Goal: Task Accomplishment & Management: Complete application form

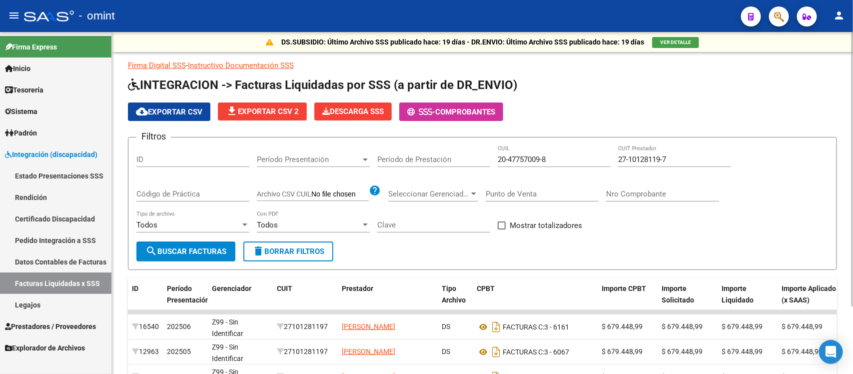
scroll to position [85, 0]
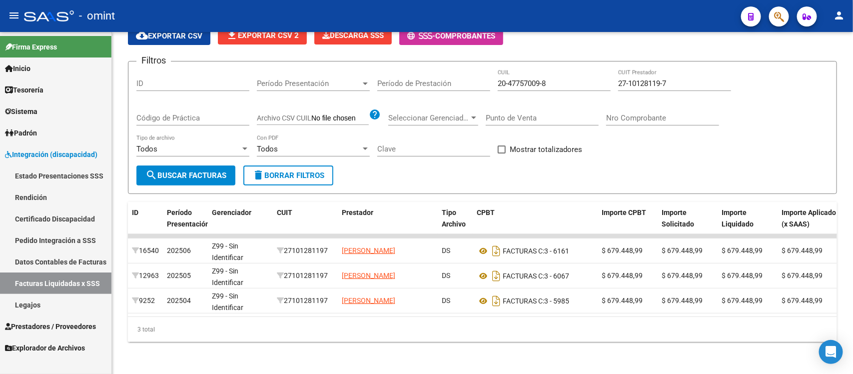
click at [60, 323] on span "Prestadores / Proveedores" at bounding box center [50, 326] width 91 height 11
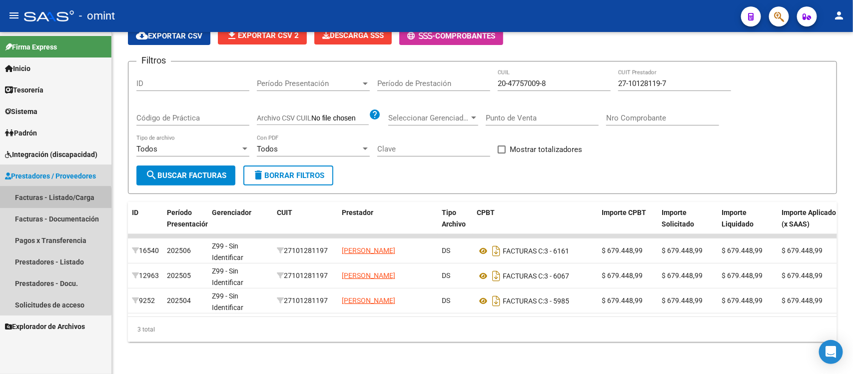
click at [51, 201] on link "Facturas - Listado/Carga" at bounding box center [55, 196] width 111 height 21
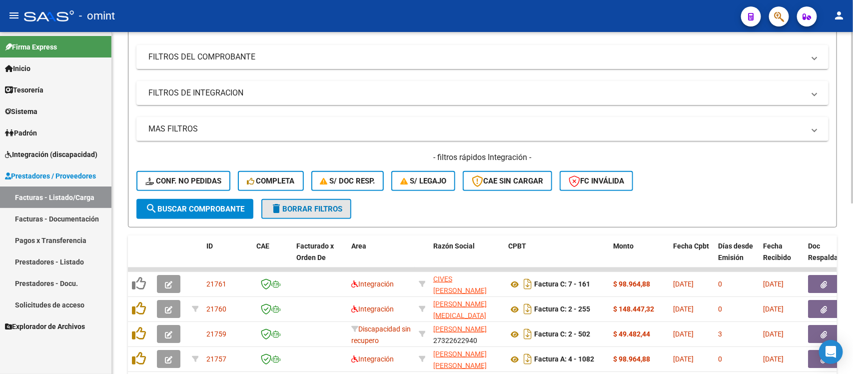
click at [335, 211] on span "delete Borrar Filtros" at bounding box center [306, 208] width 72 height 9
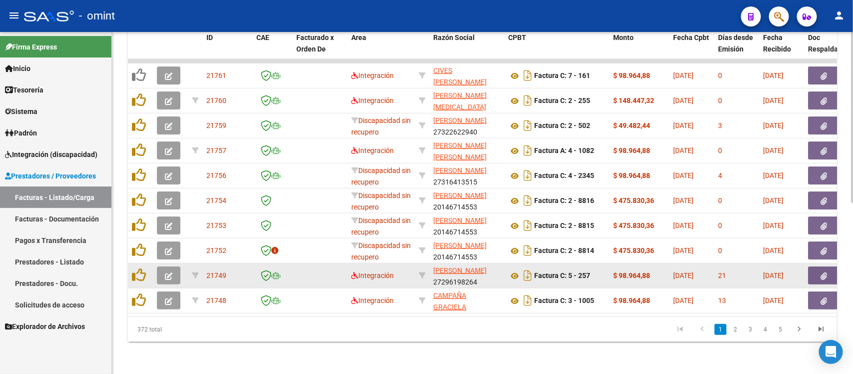
scroll to position [155, 0]
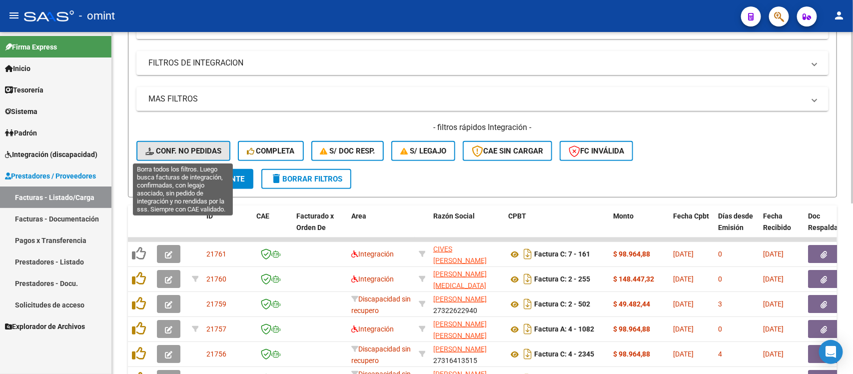
click at [190, 151] on span "Conf. no pedidas" at bounding box center [183, 150] width 76 height 9
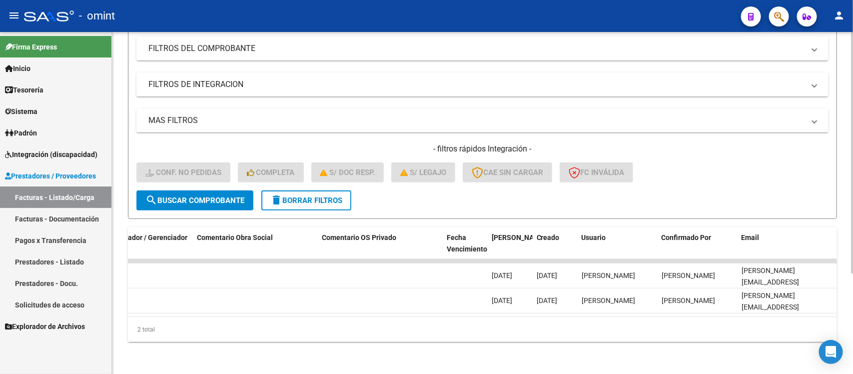
scroll to position [0, 0]
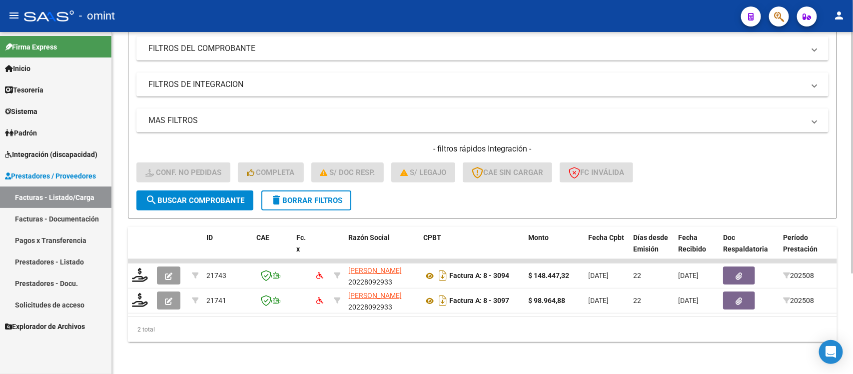
click at [297, 195] on button "delete Borrar Filtros" at bounding box center [306, 200] width 90 height 20
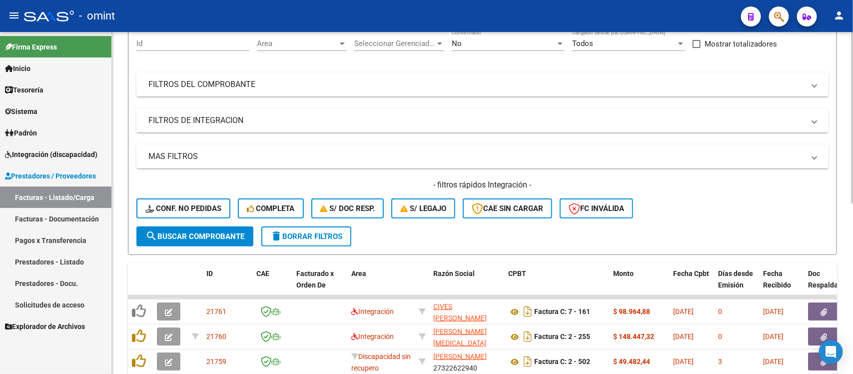
scroll to position [142, 0]
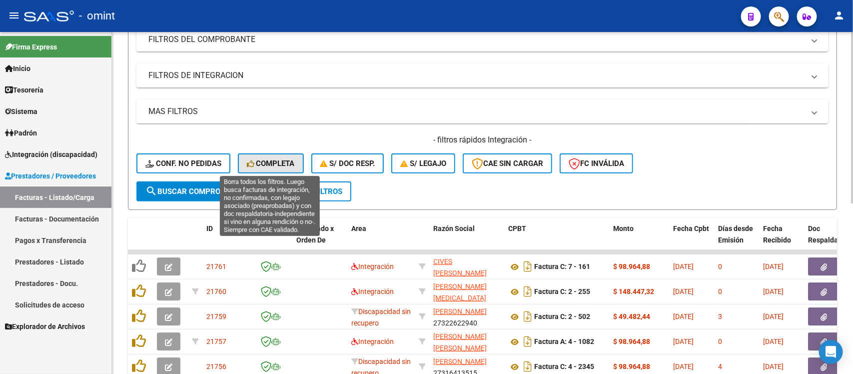
click at [255, 153] on button "Completa" at bounding box center [271, 163] width 66 height 20
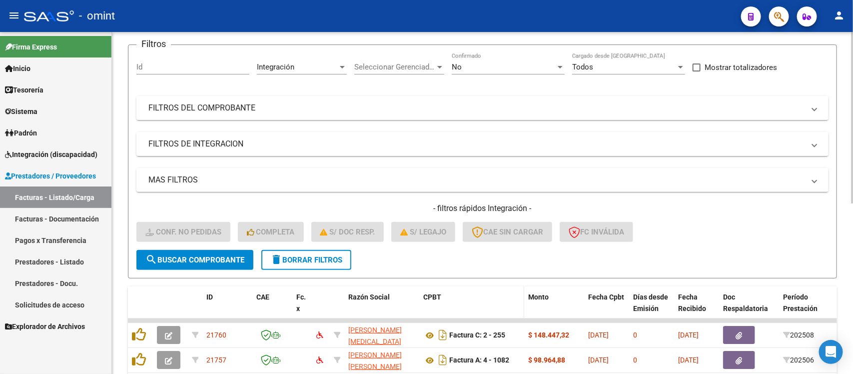
scroll to position [0, 0]
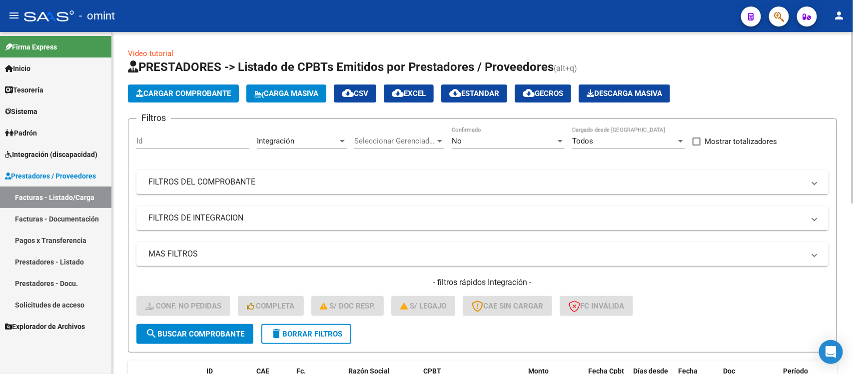
click at [417, 90] on span "cloud_download EXCEL" at bounding box center [409, 93] width 34 height 9
click at [194, 128] on div "Id" at bounding box center [192, 137] width 113 height 21
paste input "21347"
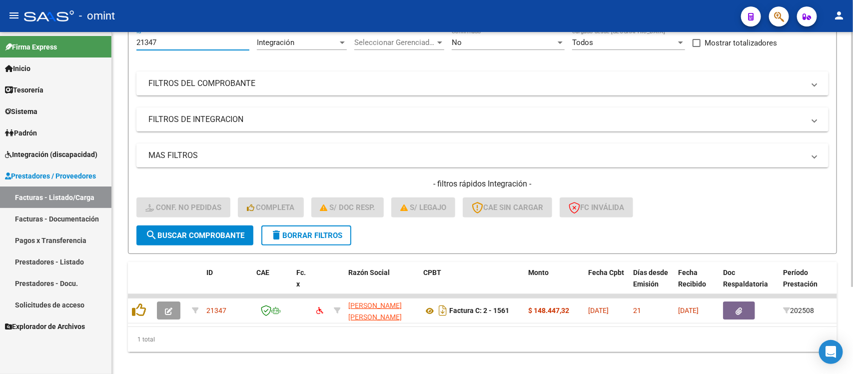
scroll to position [117, 0]
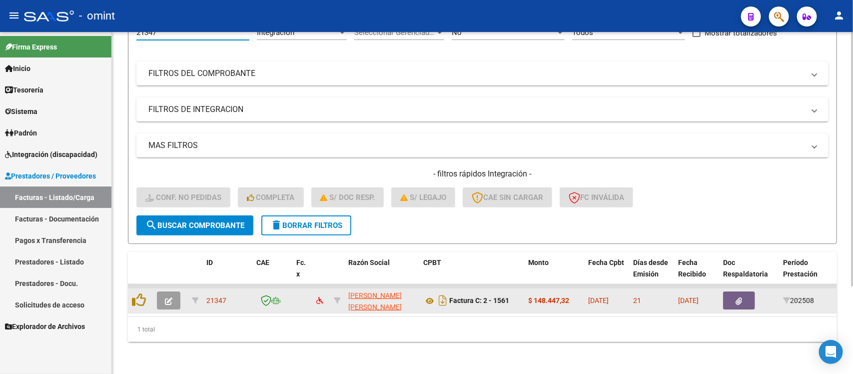
type input "21347"
click at [172, 291] on button "button" at bounding box center [168, 300] width 23 height 18
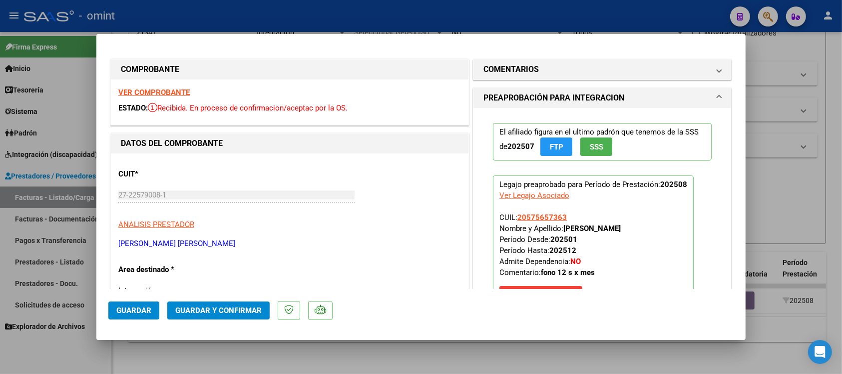
click at [175, 91] on strong "VER COMPROBANTE" at bounding box center [153, 92] width 71 height 9
drag, startPoint x: 295, startPoint y: 18, endPoint x: 323, endPoint y: 59, distance: 49.6
click at [295, 17] on div at bounding box center [421, 187] width 842 height 374
type input "$ 0,00"
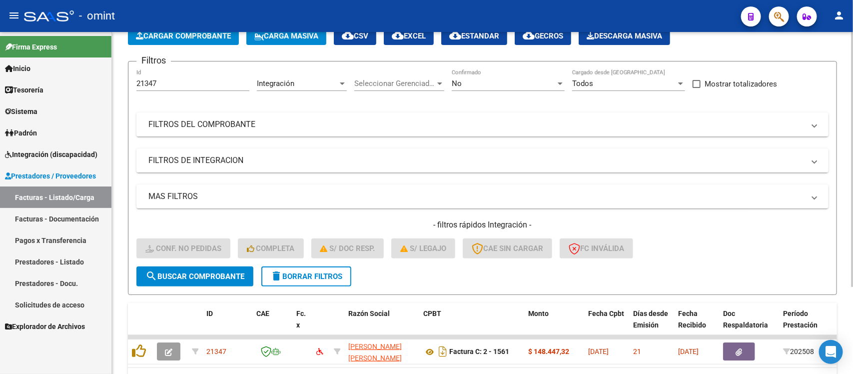
scroll to position [0, 0]
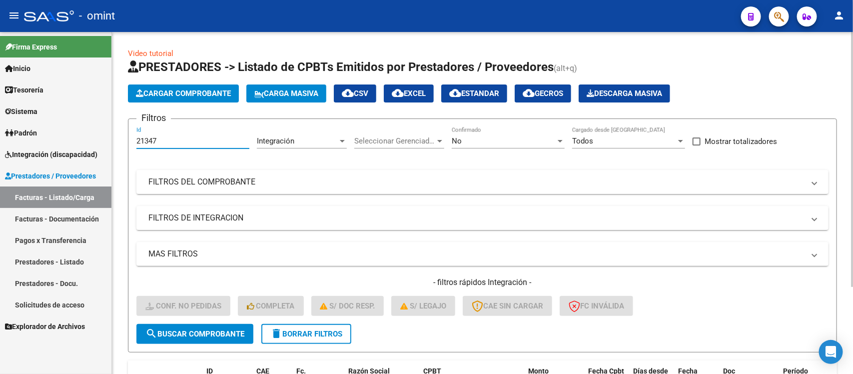
drag, startPoint x: 168, startPoint y: 137, endPoint x: 120, endPoint y: 126, distance: 49.7
click at [120, 126] on div "Video tutorial PRESTADORES -> Listado de CPBTs Emitidos por Prestadores / Prove…" at bounding box center [482, 257] width 741 height 450
paste input "0956"
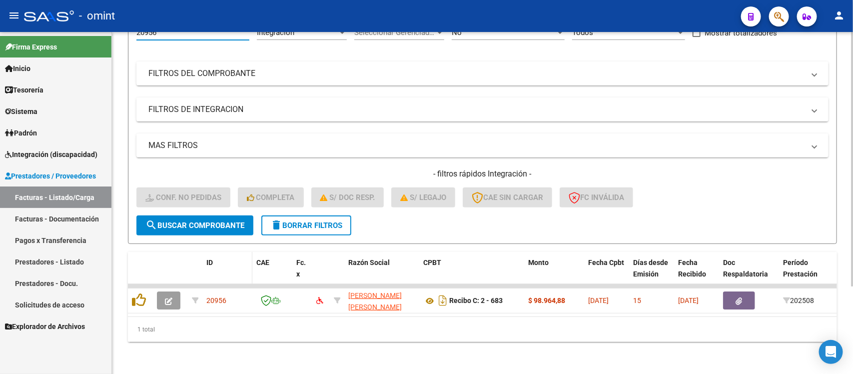
scroll to position [117, 0]
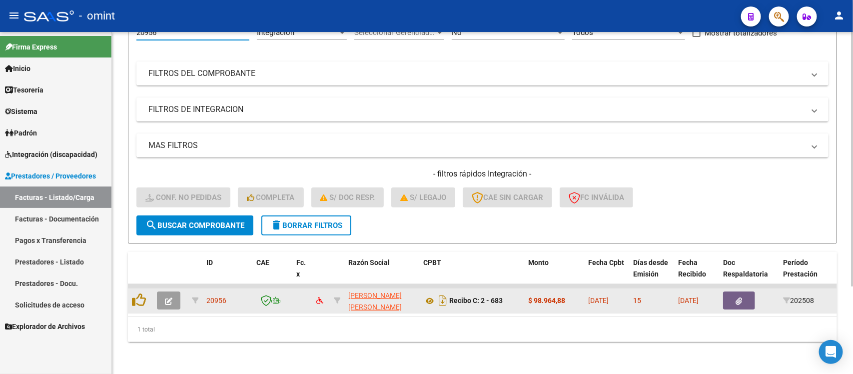
type input "20956"
click at [157, 291] on button "button" at bounding box center [168, 300] width 23 height 18
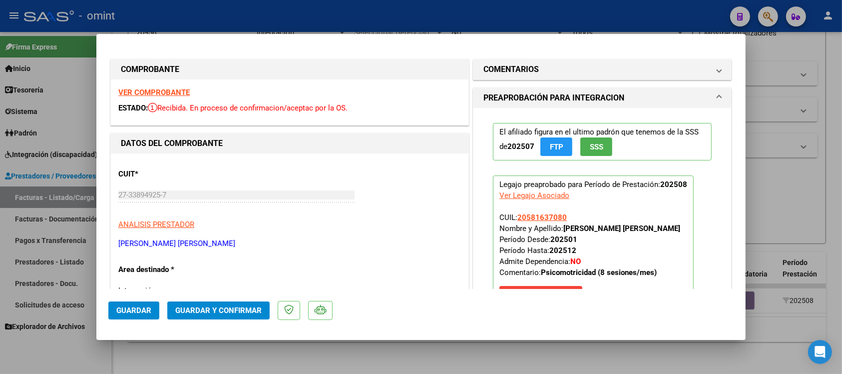
click at [156, 90] on strong "VER COMPROBANTE" at bounding box center [153, 92] width 71 height 9
click at [173, 20] on div at bounding box center [421, 187] width 842 height 374
type input "$ 0,00"
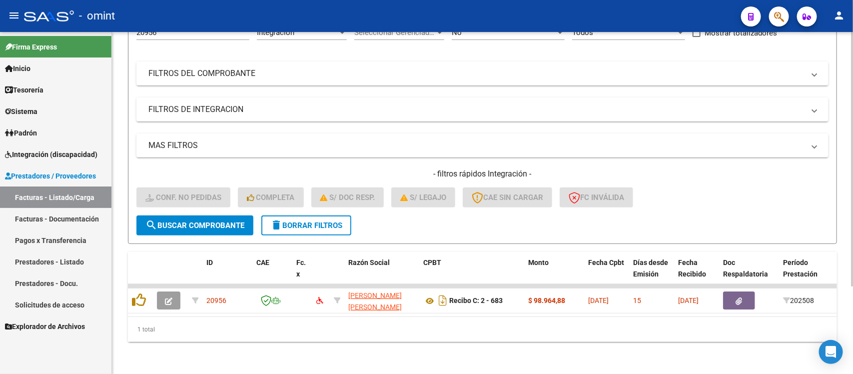
scroll to position [0, 0]
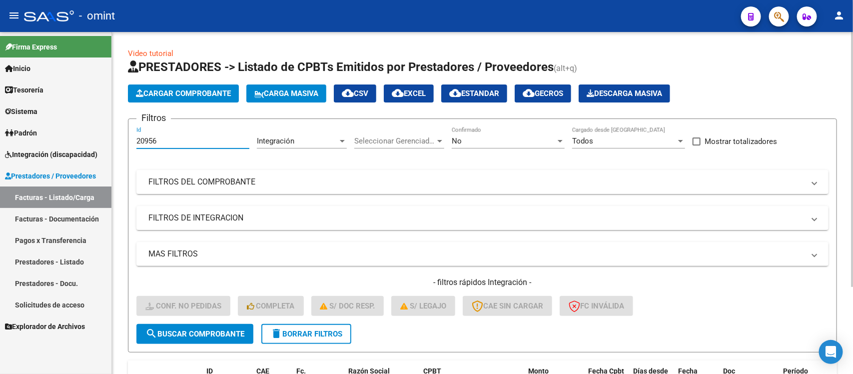
drag, startPoint x: 173, startPoint y: 138, endPoint x: 117, endPoint y: 123, distance: 57.6
click at [117, 123] on div "Video tutorial PRESTADORES -> Listado de CPBTs Emitidos por Prestadores / Prove…" at bounding box center [482, 257] width 741 height 450
paste input "174"
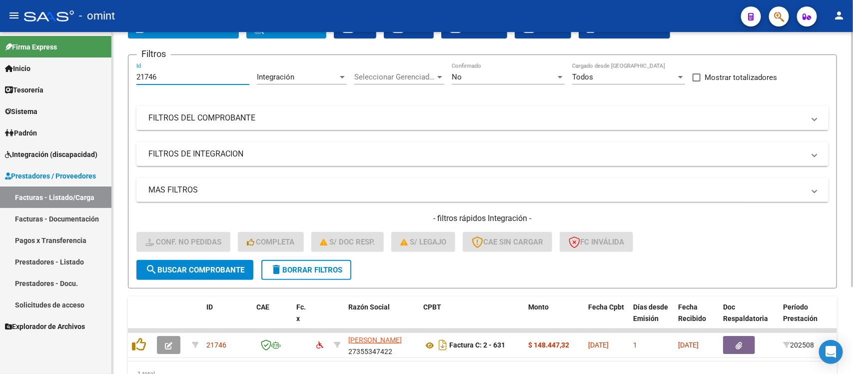
scroll to position [117, 0]
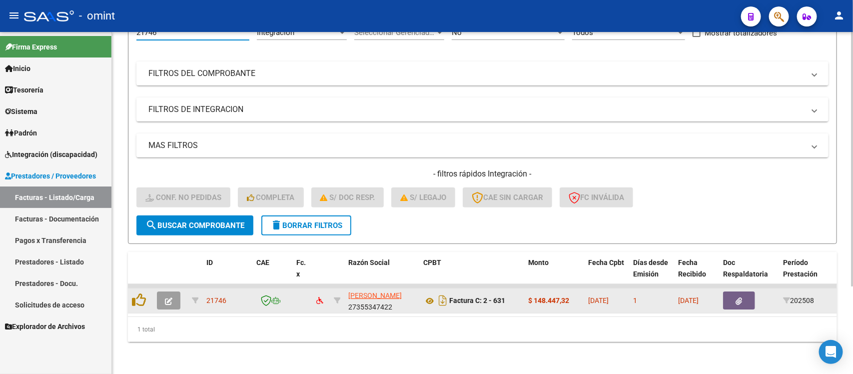
type input "21746"
click at [169, 291] on button "button" at bounding box center [168, 300] width 23 height 18
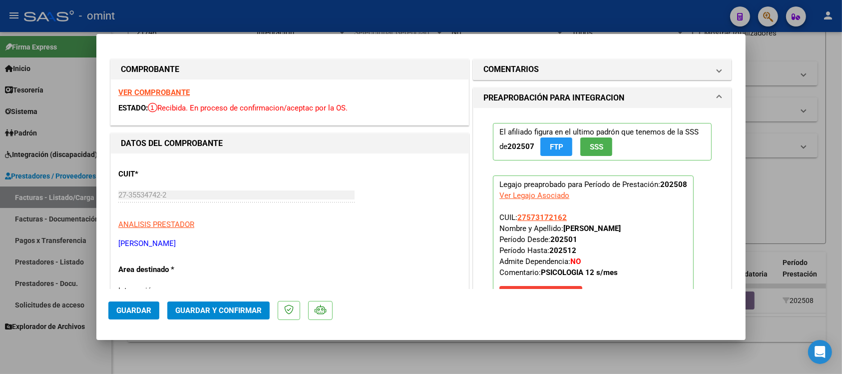
click at [146, 89] on strong "VER COMPROBANTE" at bounding box center [153, 92] width 71 height 9
click at [263, 19] on div at bounding box center [421, 187] width 842 height 374
type input "$ 0,00"
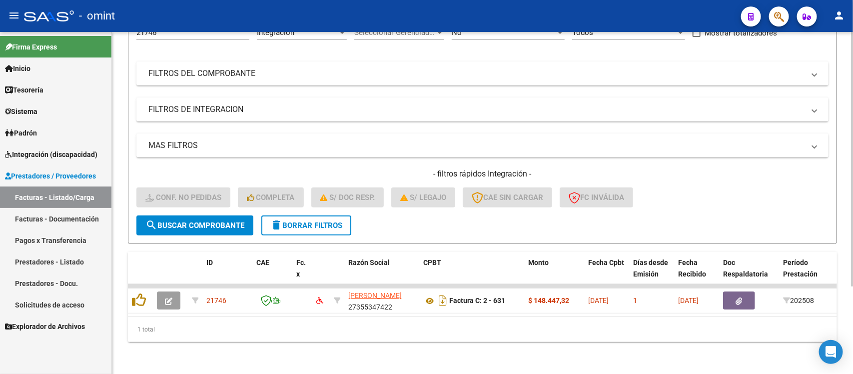
scroll to position [0, 0]
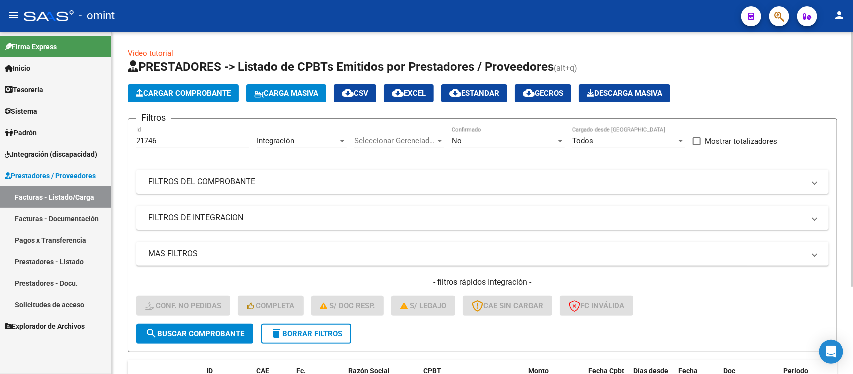
click at [175, 133] on div "21746 Id" at bounding box center [192, 137] width 113 height 21
drag, startPoint x: 144, startPoint y: 138, endPoint x: 119, endPoint y: 138, distance: 25.0
click at [119, 138] on div "Video tutorial PRESTADORES -> Listado de CPBTs Emitidos por Prestadores / Prove…" at bounding box center [482, 257] width 741 height 450
paste input "19453"
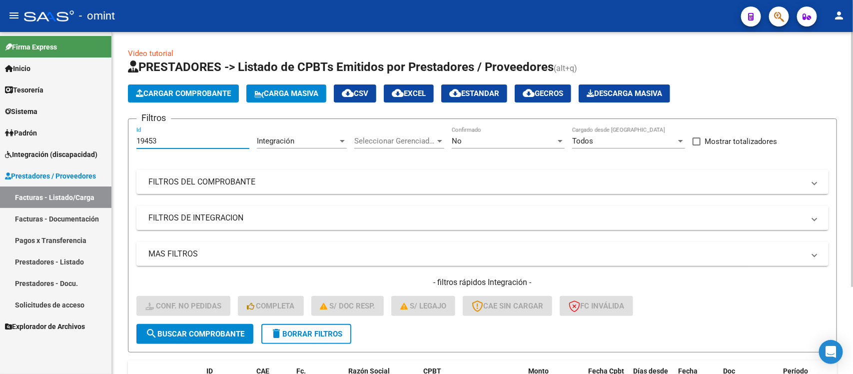
scroll to position [117, 0]
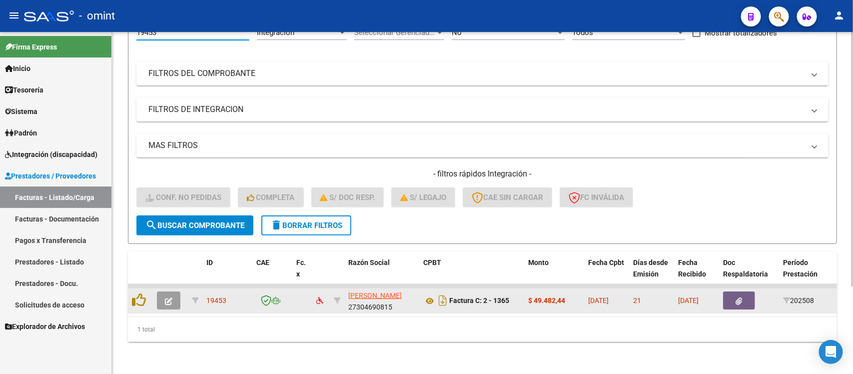
type input "19453"
click at [163, 291] on button "button" at bounding box center [168, 300] width 23 height 18
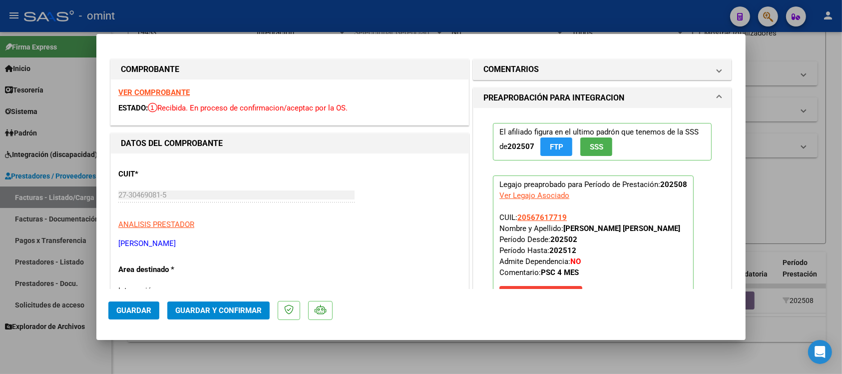
click at [176, 88] on strong "VER COMPROBANTE" at bounding box center [153, 92] width 71 height 9
click at [355, 15] on div at bounding box center [421, 187] width 842 height 374
type input "$ 0,00"
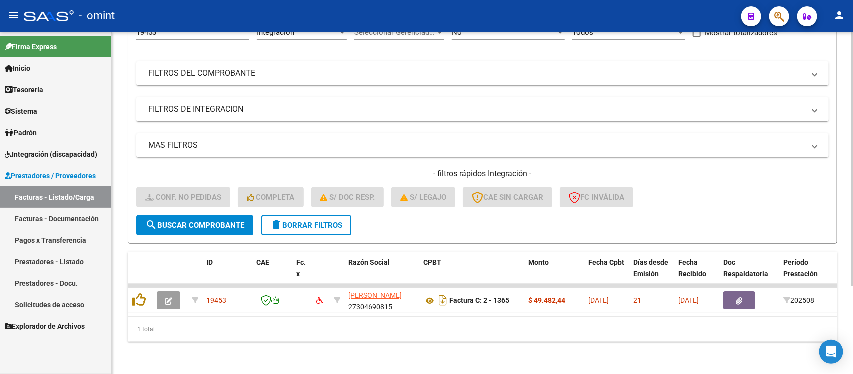
scroll to position [0, 0]
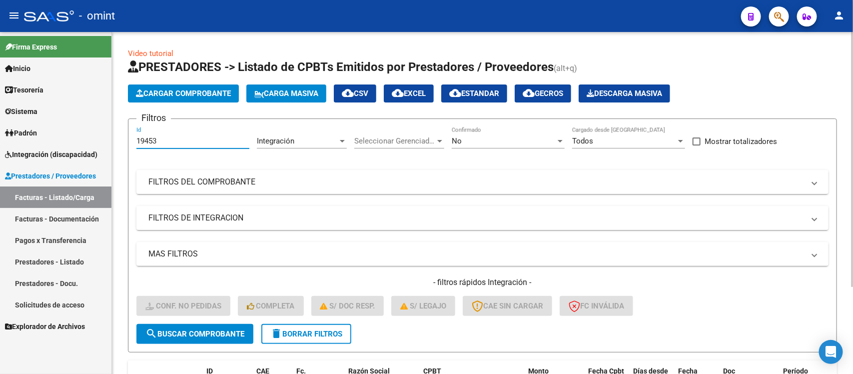
drag, startPoint x: 162, startPoint y: 135, endPoint x: 126, endPoint y: 126, distance: 37.7
click at [126, 126] on div "Video tutorial PRESTADORES -> Listado de CPBTs Emitidos por Prestadores / Prove…" at bounding box center [482, 257] width 741 height 450
paste input "8905"
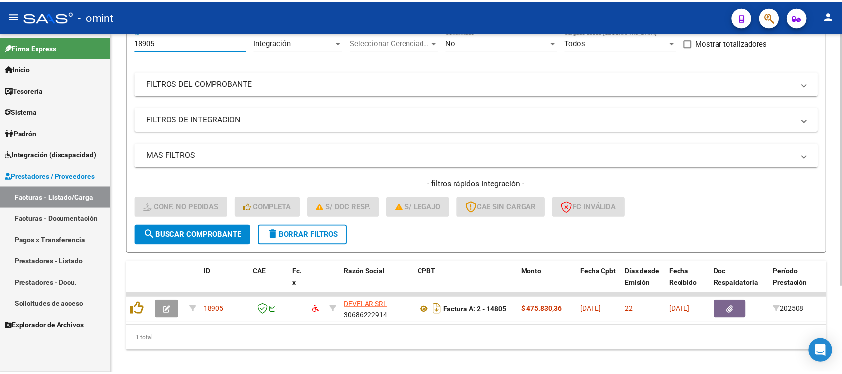
scroll to position [117, 0]
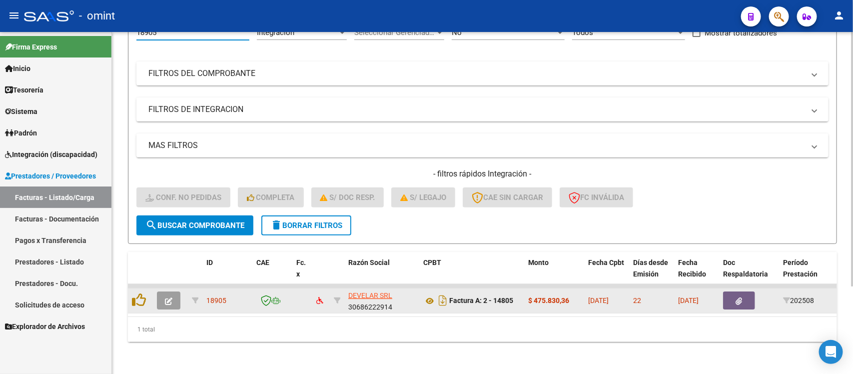
type input "18905"
click at [168, 297] on icon "button" at bounding box center [168, 300] width 7 height 7
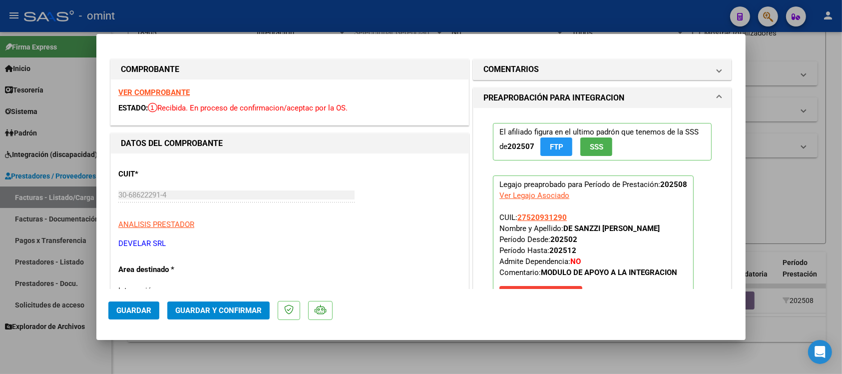
click at [170, 93] on strong "VER COMPROBANTE" at bounding box center [153, 92] width 71 height 9
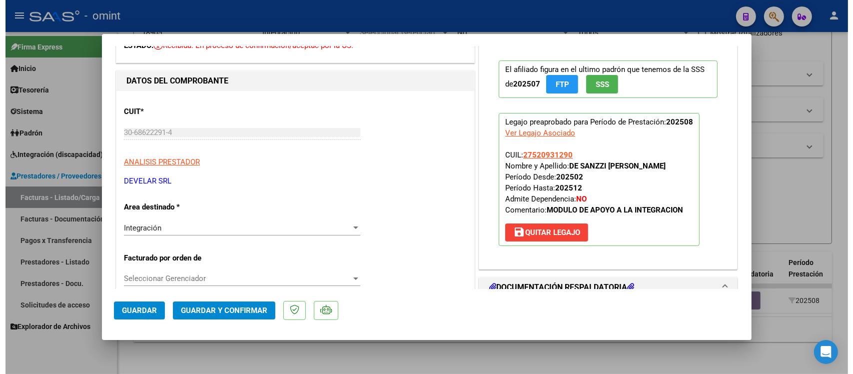
scroll to position [0, 0]
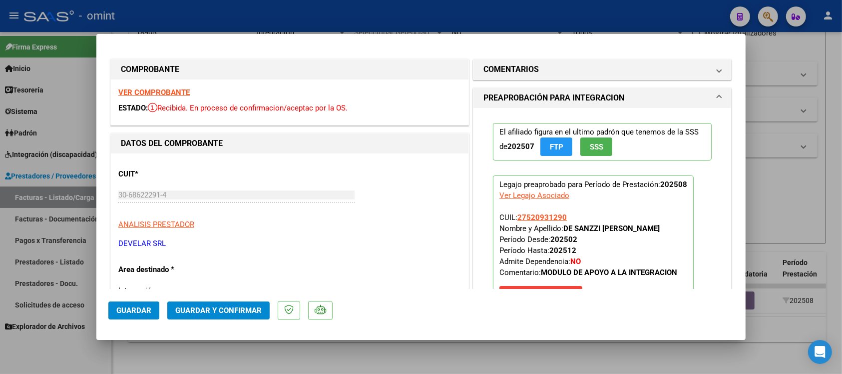
drag, startPoint x: 561, startPoint y: 216, endPoint x: 515, endPoint y: 211, distance: 46.2
click at [515, 211] on p "Legajo preaprobado para Período de Prestación: 202508 Ver Legajo Asociado CUIL:…" at bounding box center [593, 241] width 201 height 133
click at [566, 211] on p "Legajo preaprobado para Período de Prestación: 202508 Ver Legajo Asociado CUIL:…" at bounding box center [593, 241] width 201 height 133
drag, startPoint x: 562, startPoint y: 218, endPoint x: 514, endPoint y: 216, distance: 47.5
click at [514, 216] on p "Legajo preaprobado para Período de Prestación: 202508 Ver Legajo Asociado CUIL:…" at bounding box center [593, 241] width 201 height 133
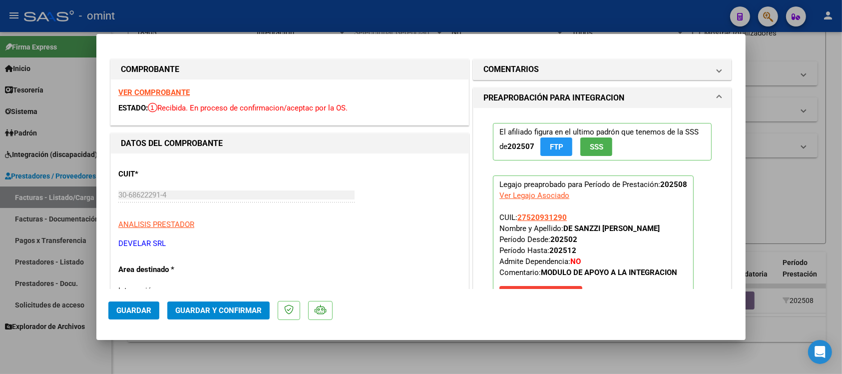
copy span "27520931290"
click at [183, 91] on strong "VER COMPROBANTE" at bounding box center [153, 92] width 71 height 9
click at [228, 306] on span "Guardar y Confirmar" at bounding box center [218, 310] width 86 height 9
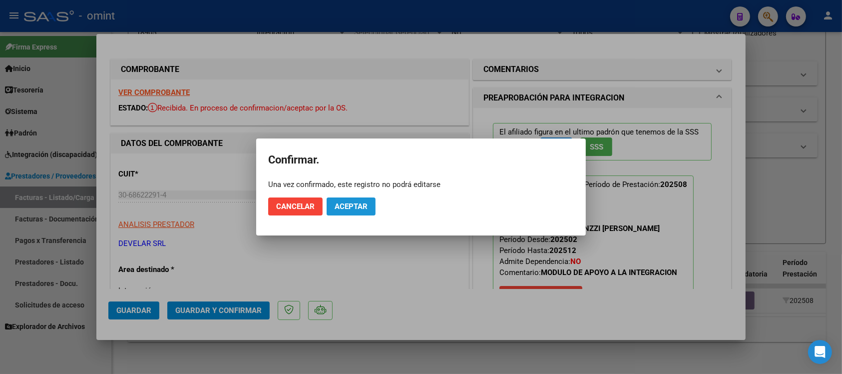
click at [336, 204] on span "Aceptar" at bounding box center [351, 206] width 33 height 9
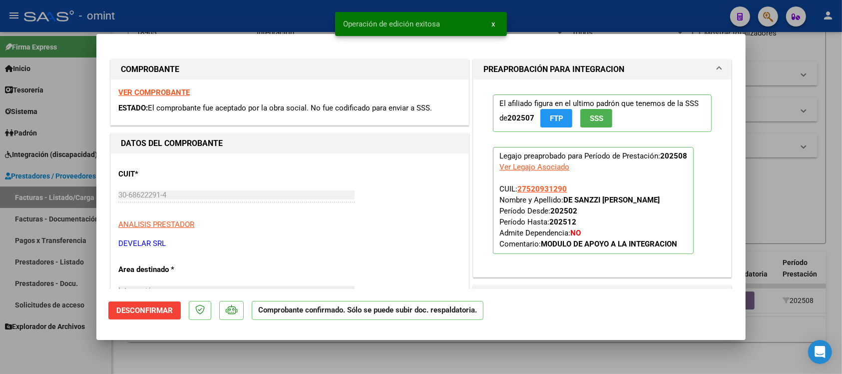
click at [183, 17] on div at bounding box center [421, 187] width 842 height 374
type input "$ 0,00"
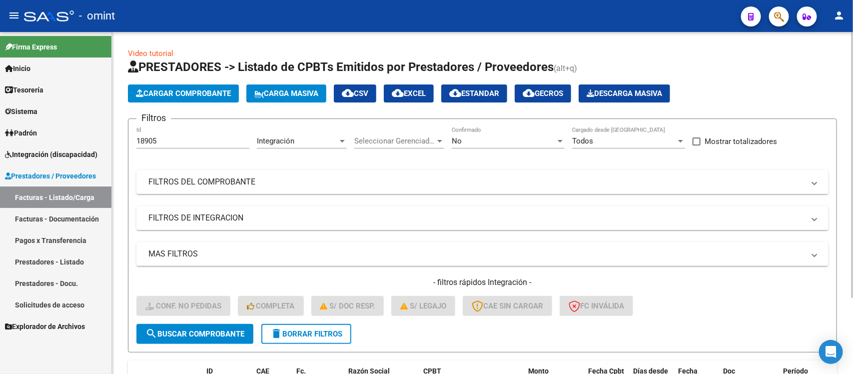
click at [177, 143] on input "18905" at bounding box center [192, 140] width 113 height 9
click at [178, 143] on input "18905" at bounding box center [192, 140] width 113 height 9
paste input "330"
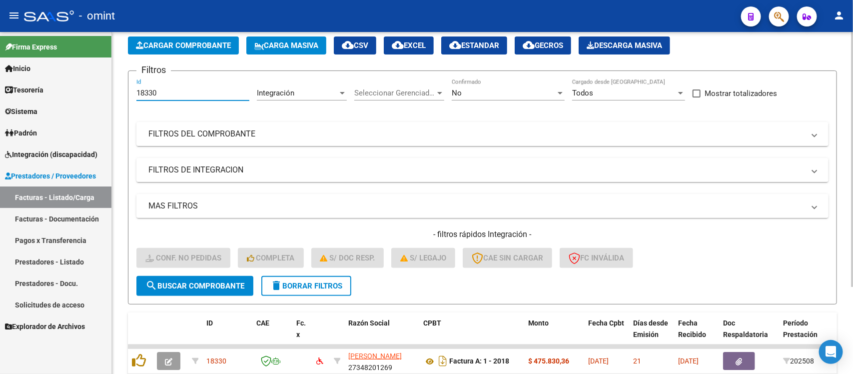
scroll to position [117, 0]
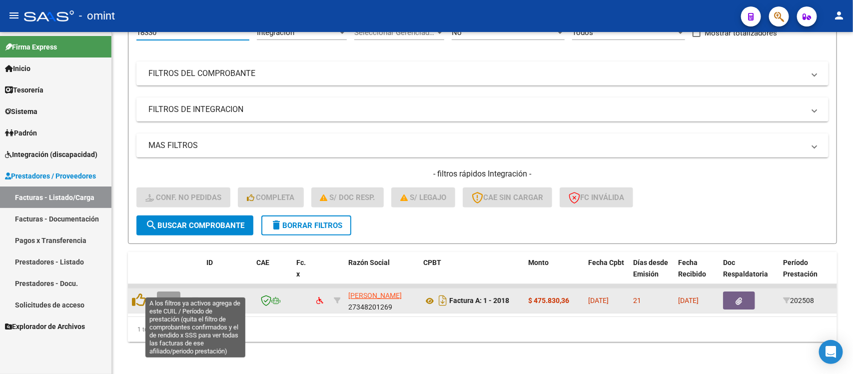
type input "18330"
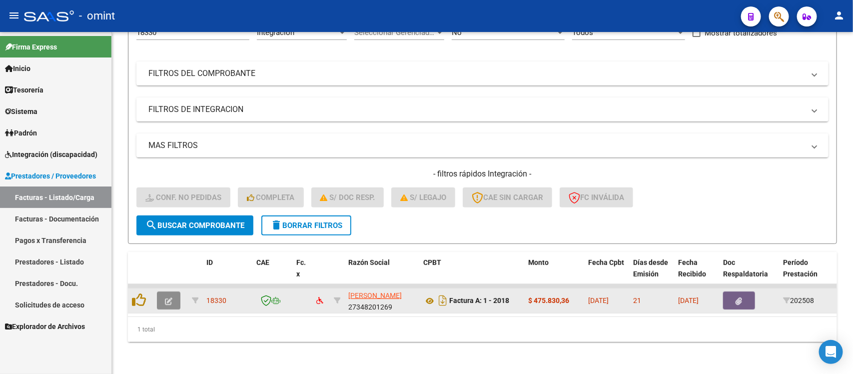
click at [176, 291] on button "button" at bounding box center [168, 300] width 23 height 18
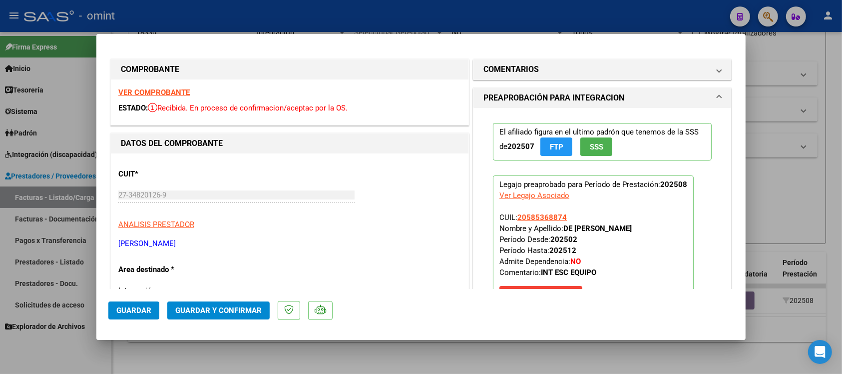
click at [181, 91] on strong "VER COMPROBANTE" at bounding box center [153, 92] width 71 height 9
click at [300, 16] on div at bounding box center [421, 187] width 842 height 374
type input "$ 0,00"
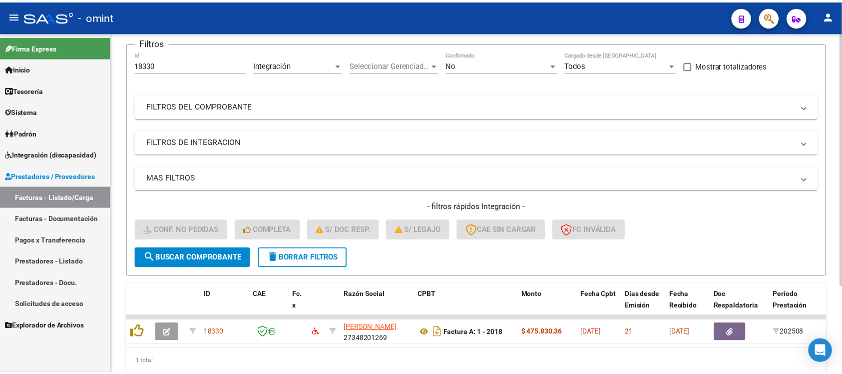
scroll to position [55, 0]
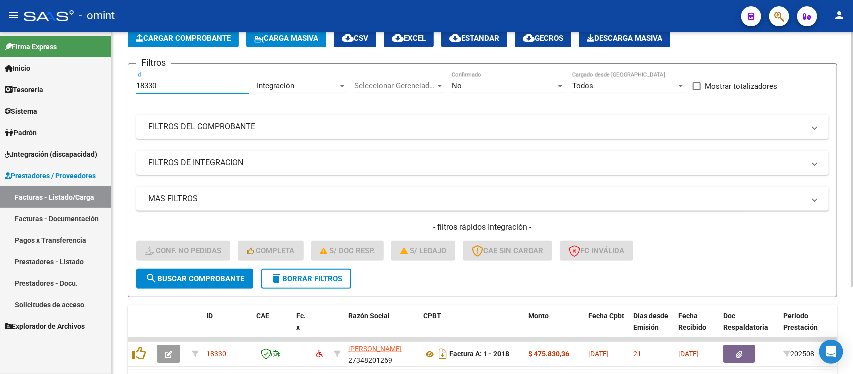
click at [181, 84] on input "18330" at bounding box center [192, 85] width 113 height 9
click at [181, 83] on input "18330" at bounding box center [192, 85] width 113 height 9
drag, startPoint x: 165, startPoint y: 85, endPoint x: 121, endPoint y: 78, distance: 44.0
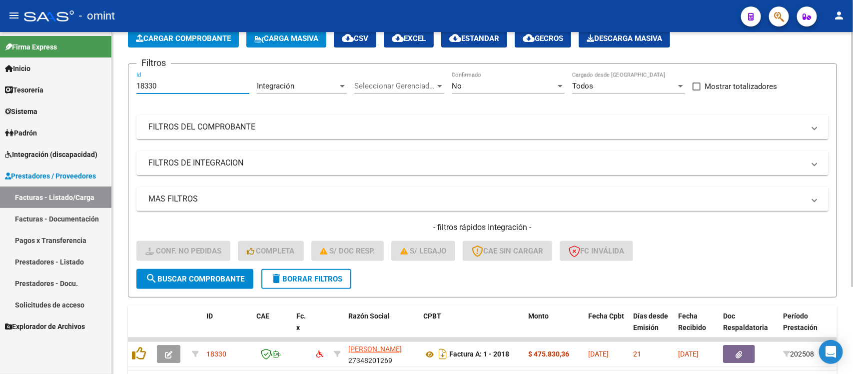
click at [121, 78] on div "Video tutorial PRESTADORES -> Listado de CPBTs Emitidos por Prestadores / Prove…" at bounding box center [482, 202] width 741 height 450
paste input "21659"
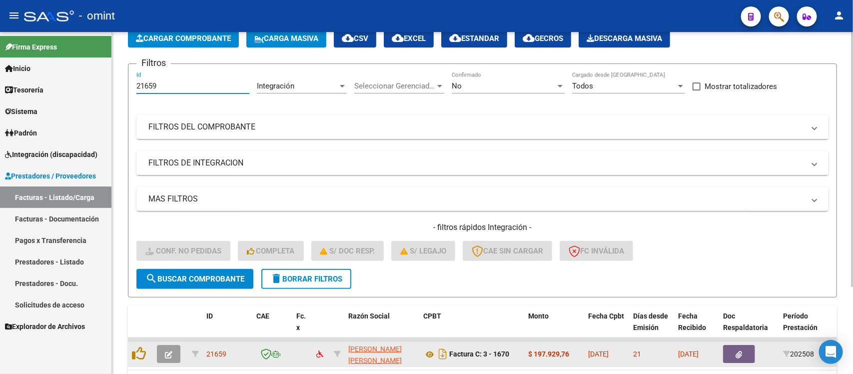
type input "21659"
click at [171, 351] on icon "button" at bounding box center [168, 354] width 7 height 7
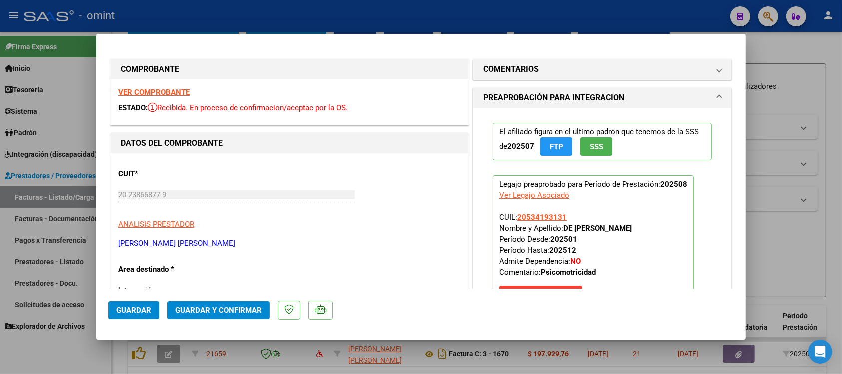
click at [178, 95] on strong "VER COMPROBANTE" at bounding box center [153, 92] width 71 height 9
drag, startPoint x: 564, startPoint y: 218, endPoint x: 514, endPoint y: 216, distance: 50.0
click at [514, 216] on p "Legajo preaprobado para Período de Prestación: 202508 Ver Legajo Asociado CUIL:…" at bounding box center [593, 241] width 201 height 133
copy span "20534193131"
drag, startPoint x: 348, startPoint y: 16, endPoint x: 342, endPoint y: 30, distance: 15.0
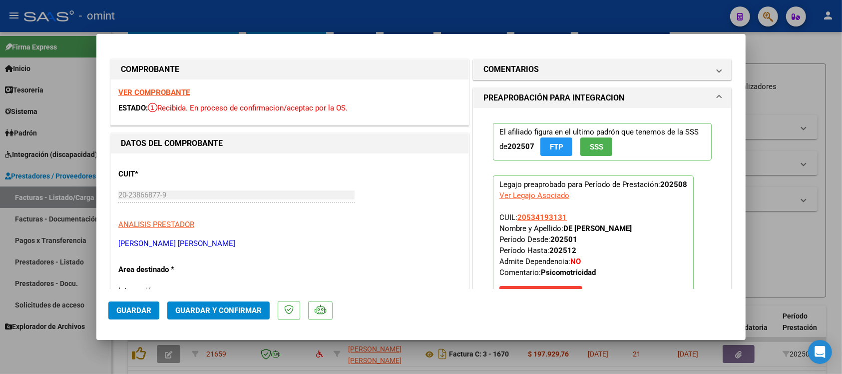
click at [348, 16] on div at bounding box center [421, 187] width 842 height 374
type input "$ 0,00"
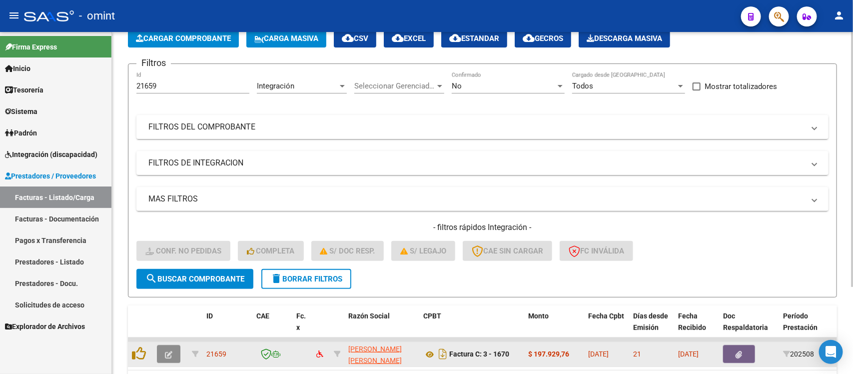
click at [168, 351] on icon "button" at bounding box center [168, 354] width 7 height 7
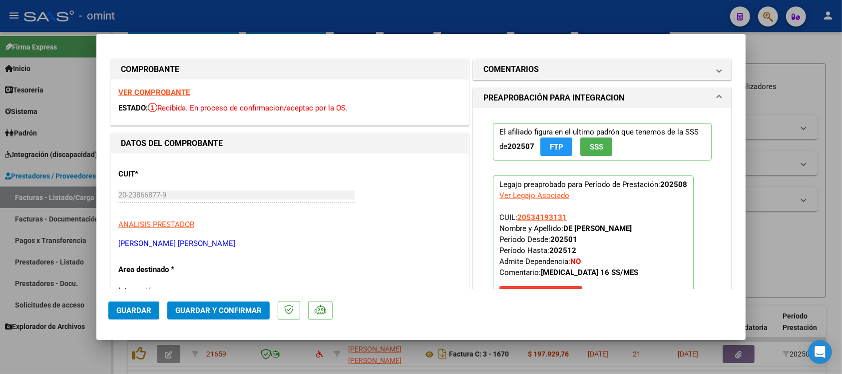
click at [173, 91] on strong "VER COMPROBANTE" at bounding box center [153, 92] width 71 height 9
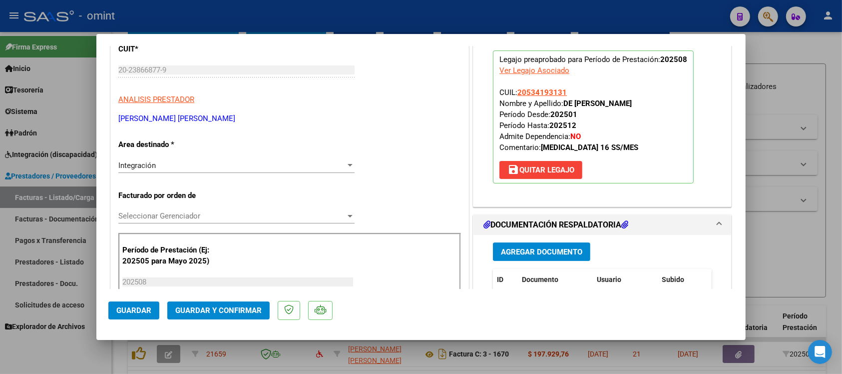
scroll to position [187, 0]
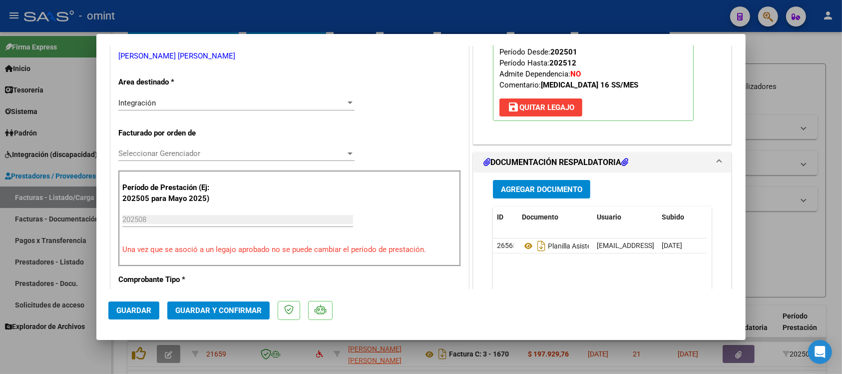
click at [252, 312] on span "Guardar y Confirmar" at bounding box center [218, 310] width 86 height 9
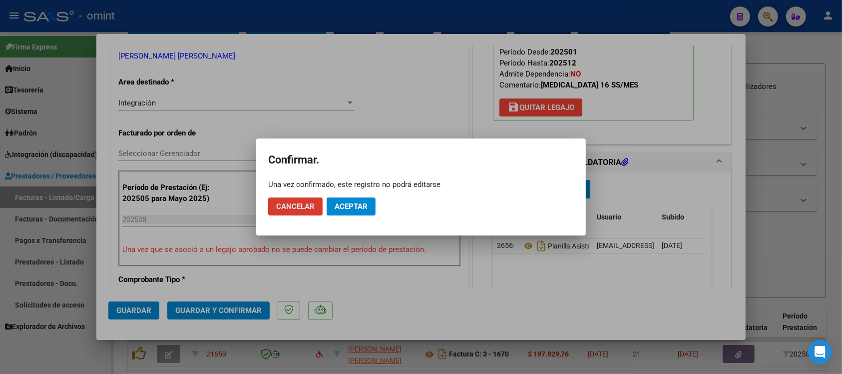
click at [341, 214] on button "Aceptar" at bounding box center [351, 206] width 49 height 18
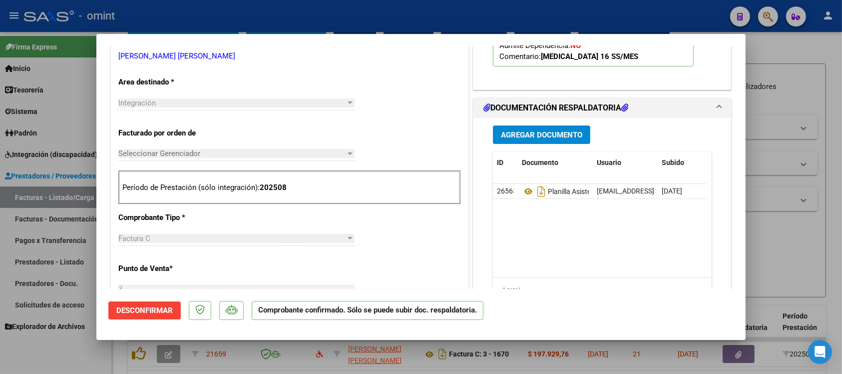
click at [227, 15] on div at bounding box center [421, 187] width 842 height 374
type input "$ 0,00"
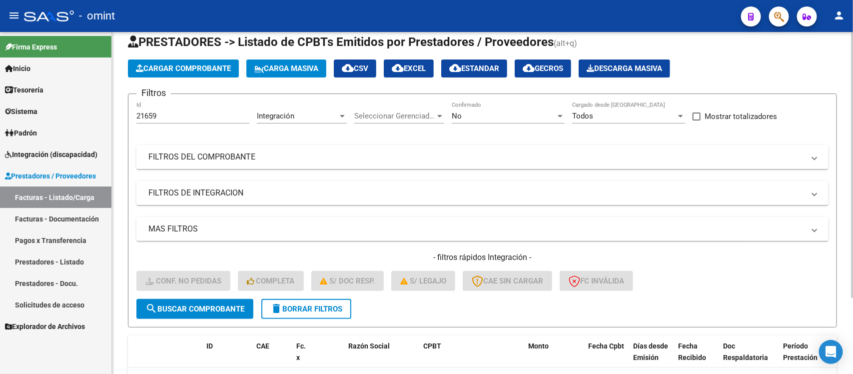
scroll to position [0, 0]
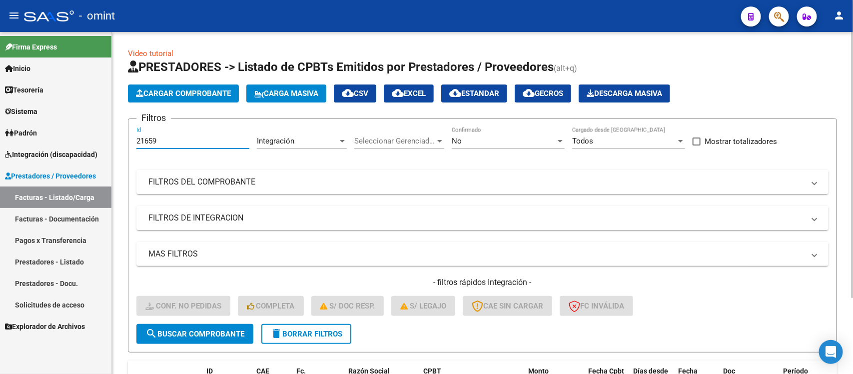
drag, startPoint x: 163, startPoint y: 138, endPoint x: 121, endPoint y: 143, distance: 41.8
click at [121, 143] on div "Video tutorial PRESTADORES -> Listado de CPBTs Emitidos por Prestadores / Prove…" at bounding box center [482, 253] width 741 height 443
paste input "60"
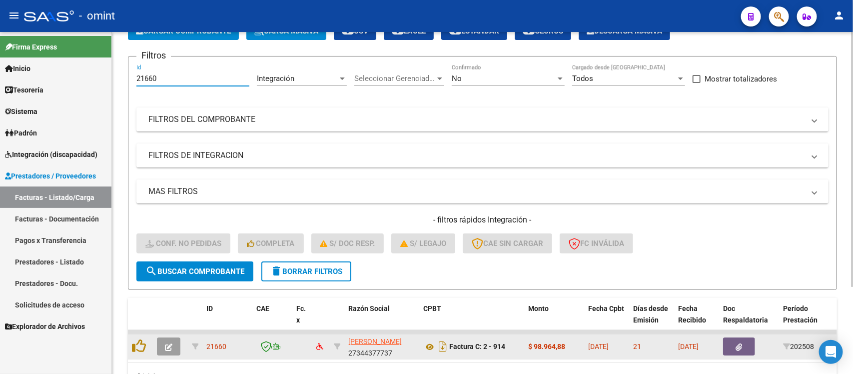
type input "21660"
click at [171, 343] on icon "button" at bounding box center [168, 346] width 7 height 7
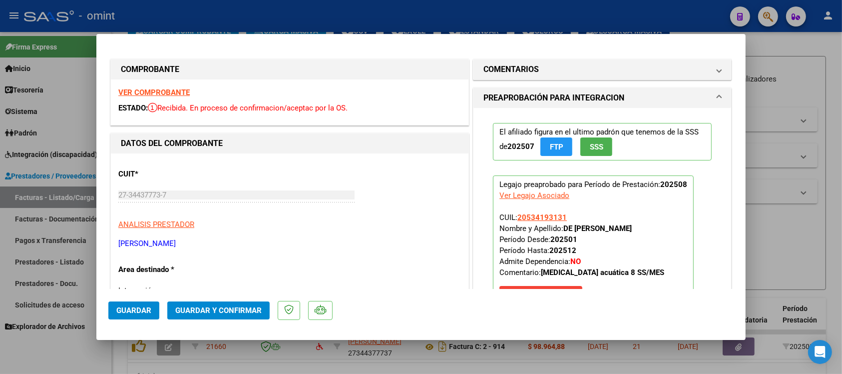
click at [181, 88] on strong "VER COMPROBANTE" at bounding box center [153, 92] width 71 height 9
click at [221, 308] on span "Guardar y Confirmar" at bounding box center [218, 310] width 86 height 9
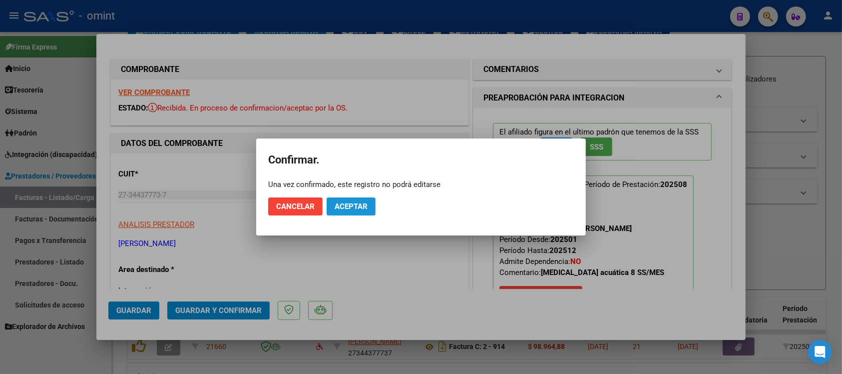
click at [352, 203] on span "Aceptar" at bounding box center [351, 206] width 33 height 9
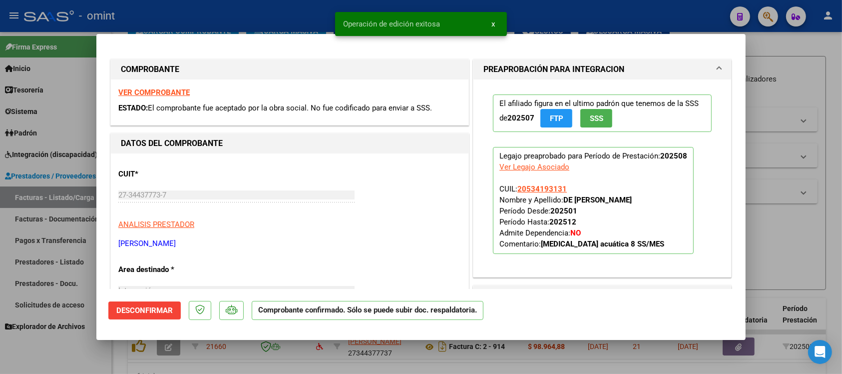
click at [292, 22] on div at bounding box center [421, 187] width 842 height 374
type input "$ 0,00"
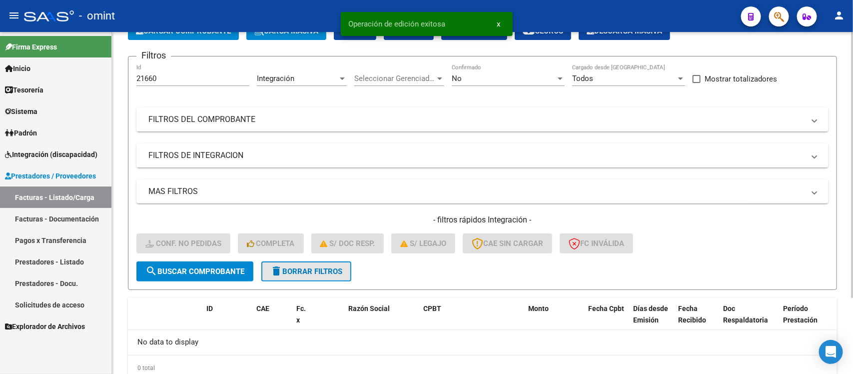
click at [331, 271] on span "delete Borrar Filtros" at bounding box center [306, 271] width 72 height 9
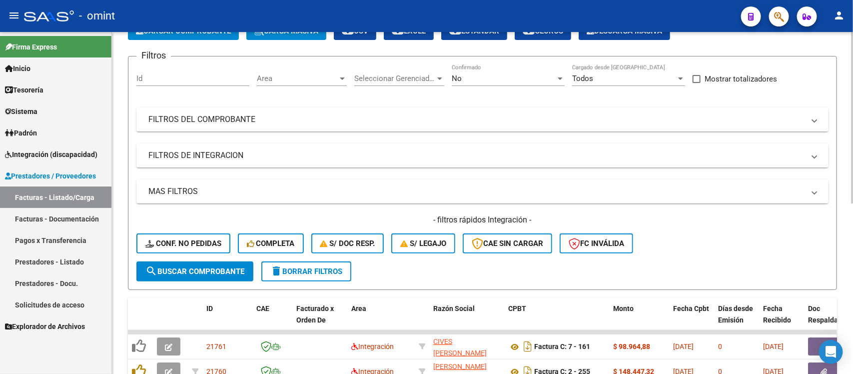
click at [167, 72] on div "Id" at bounding box center [192, 74] width 113 height 21
paste input "19435"
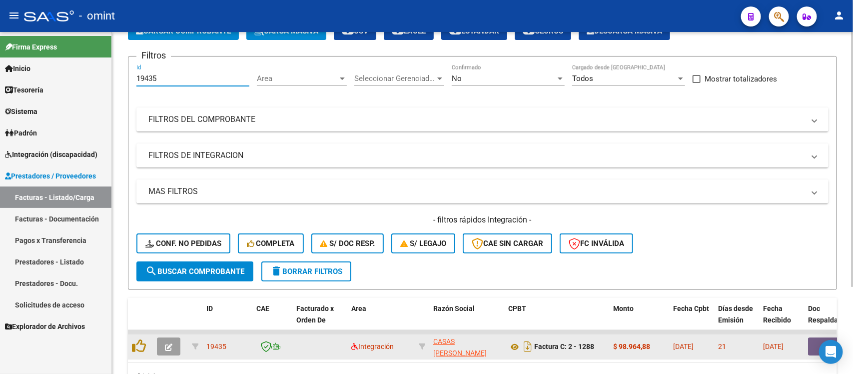
type input "19435"
click at [158, 342] on button "button" at bounding box center [168, 346] width 23 height 18
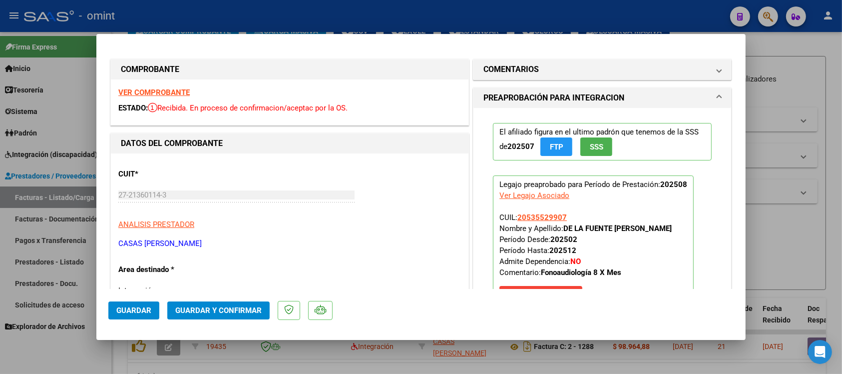
click at [151, 93] on strong "VER COMPROBANTE" at bounding box center [153, 92] width 71 height 9
click at [265, 21] on div at bounding box center [421, 187] width 842 height 374
type input "$ 0,00"
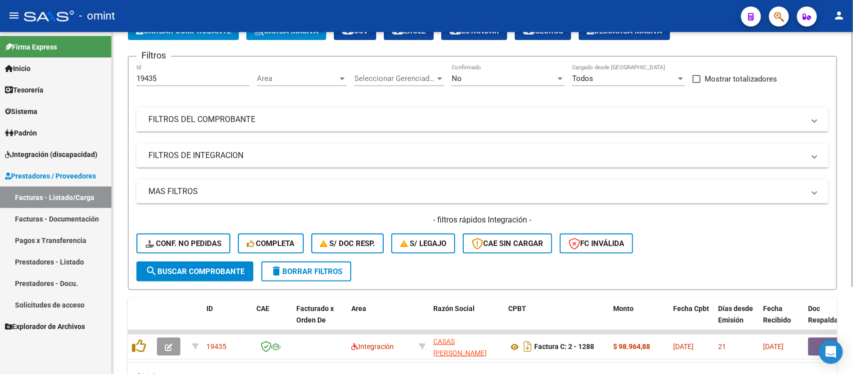
click at [171, 78] on input "19435" at bounding box center [192, 78] width 113 height 9
drag, startPoint x: 171, startPoint y: 78, endPoint x: 121, endPoint y: 81, distance: 50.0
click at [121, 81] on div "Video tutorial PRESTADORES -> Listado de CPBTs Emitidos por Prestadores / Prove…" at bounding box center [482, 195] width 741 height 450
paste input "21721"
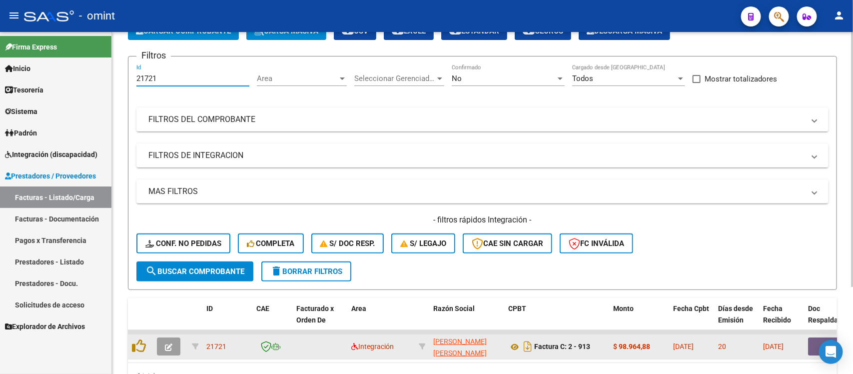
type input "21721"
click at [163, 340] on button "button" at bounding box center [168, 346] width 23 height 18
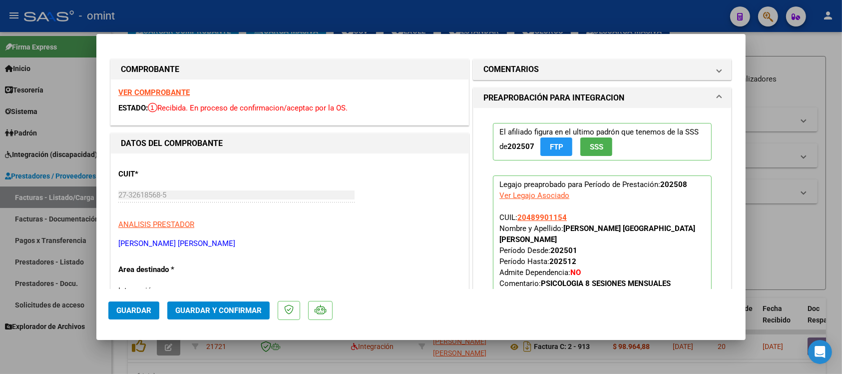
click at [175, 93] on strong "VER COMPROBANTE" at bounding box center [153, 92] width 71 height 9
click at [260, 313] on span "Guardar y Confirmar" at bounding box center [218, 310] width 86 height 9
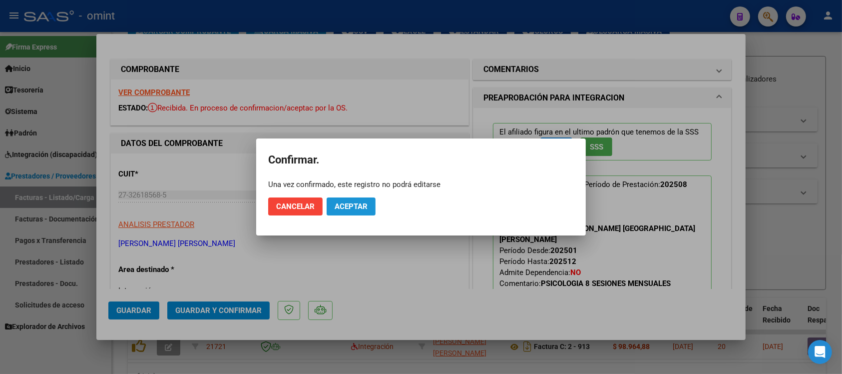
click at [363, 209] on span "Aceptar" at bounding box center [351, 206] width 33 height 9
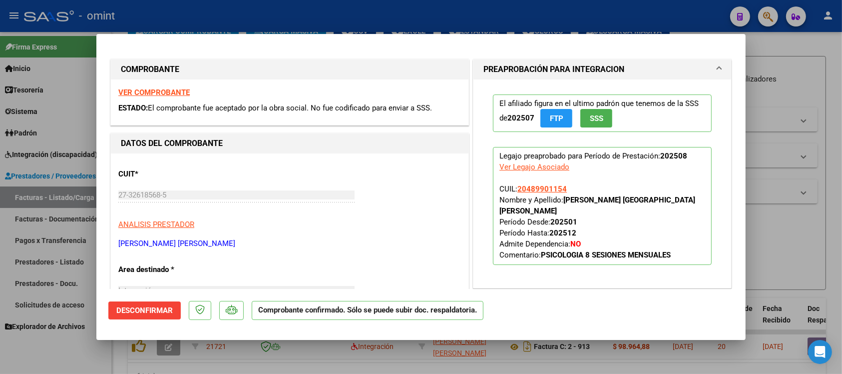
click at [253, 23] on div at bounding box center [421, 187] width 842 height 374
type input "$ 0,00"
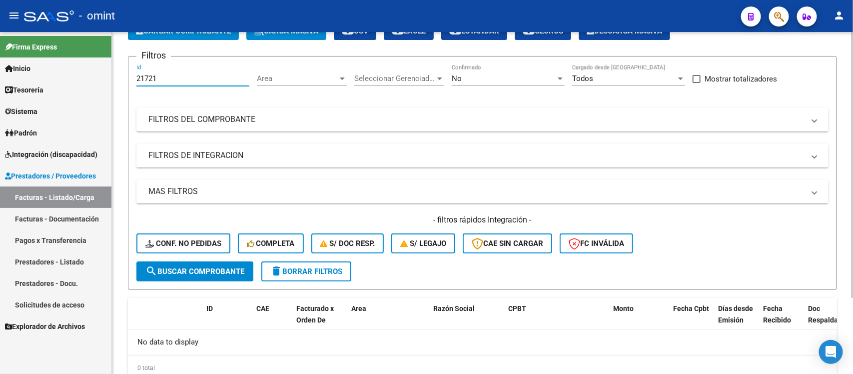
drag, startPoint x: 167, startPoint y: 78, endPoint x: 125, endPoint y: 85, distance: 43.0
click at [125, 85] on div "Video tutorial PRESTADORES -> Listado de CPBTs Emitidos por Prestadores / Prove…" at bounding box center [482, 191] width 741 height 443
paste input "500"
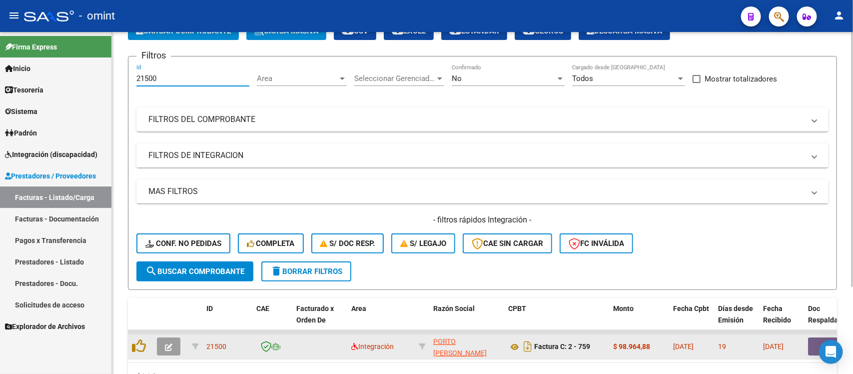
type input "21500"
click at [160, 343] on button "button" at bounding box center [168, 346] width 23 height 18
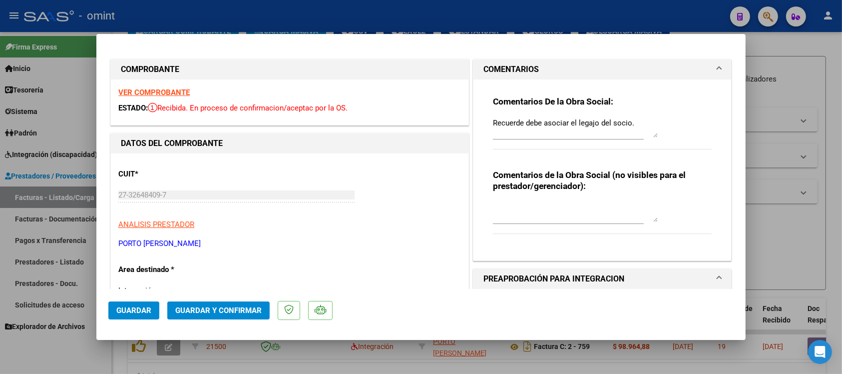
click at [186, 89] on strong "VER COMPROBANTE" at bounding box center [153, 92] width 71 height 9
click at [275, 23] on div at bounding box center [421, 187] width 842 height 374
type input "$ 0,00"
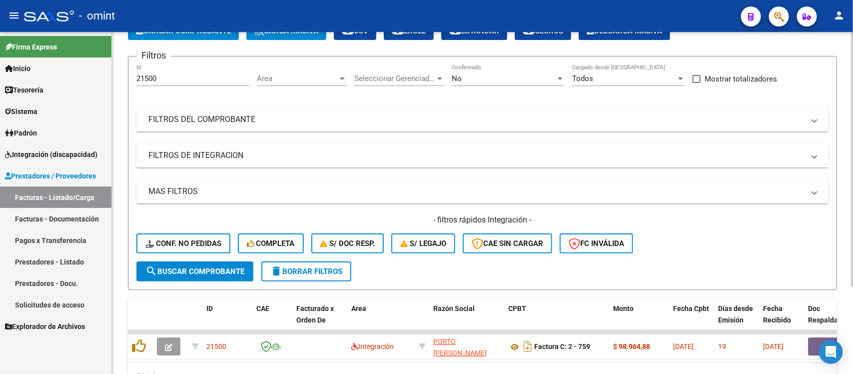
click at [189, 77] on input "21500" at bounding box center [192, 78] width 113 height 9
drag, startPoint x: 189, startPoint y: 77, endPoint x: 125, endPoint y: 81, distance: 64.0
click at [125, 81] on div "Video tutorial PRESTADORES -> Listado de CPBTs Emitidos por Prestadores / Prove…" at bounding box center [482, 195] width 741 height 450
paste input "19693"
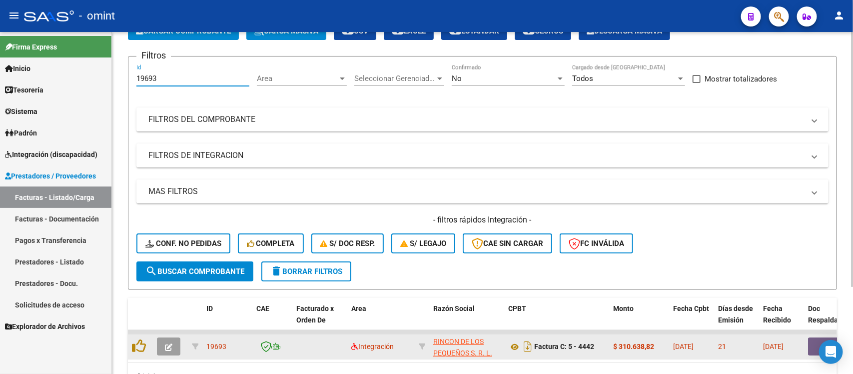
type input "19693"
click at [166, 343] on icon "button" at bounding box center [168, 346] width 7 height 7
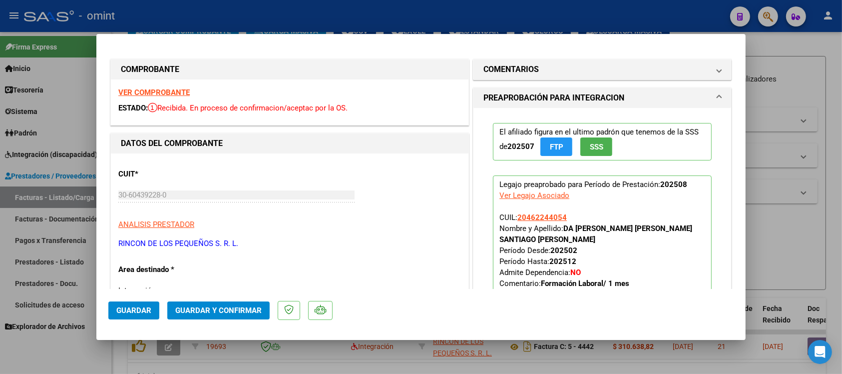
click at [180, 93] on strong "VER COMPROBANTE" at bounding box center [153, 92] width 71 height 9
click at [214, 16] on div at bounding box center [421, 187] width 842 height 374
type input "$ 0,00"
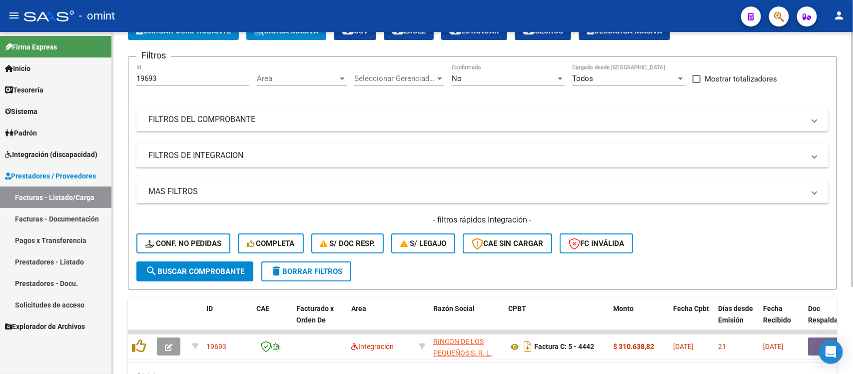
click at [178, 71] on div "19693 Id" at bounding box center [192, 74] width 113 height 21
drag, startPoint x: 170, startPoint y: 78, endPoint x: 133, endPoint y: 76, distance: 37.0
click at [133, 76] on form "Filtros 19693 Id Area Area Seleccionar Gerenciador Seleccionar Gerenciador No C…" at bounding box center [482, 173] width 709 height 234
paste input "20654"
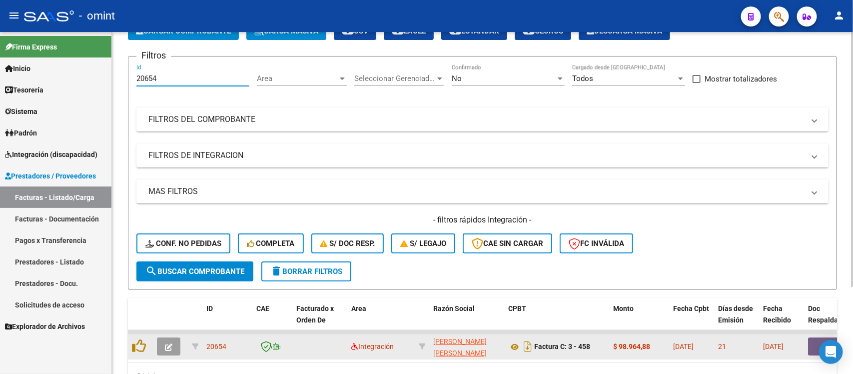
type input "20654"
click at [168, 353] on button "button" at bounding box center [168, 346] width 23 height 18
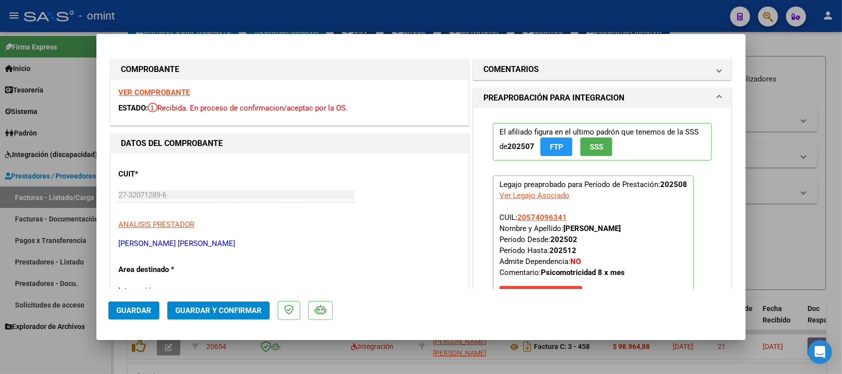
click at [185, 92] on strong "VER COMPROBANTE" at bounding box center [153, 92] width 71 height 9
click at [278, 20] on div at bounding box center [421, 187] width 842 height 374
type input "$ 0,00"
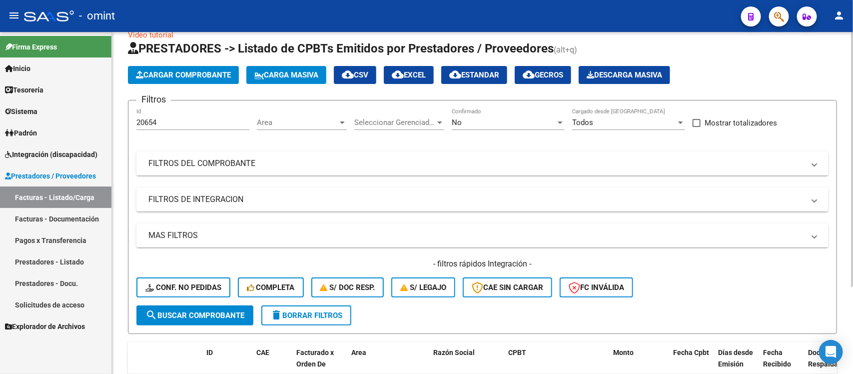
scroll to position [0, 0]
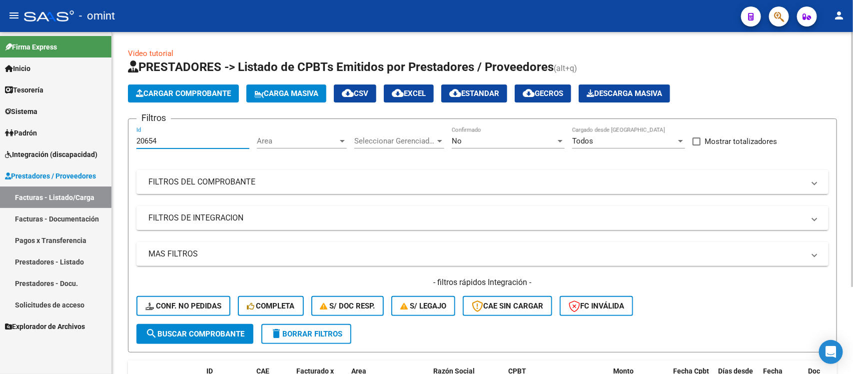
click at [170, 136] on input "20654" at bounding box center [192, 140] width 113 height 9
drag, startPoint x: 170, startPoint y: 136, endPoint x: 140, endPoint y: 145, distance: 31.8
click at [140, 145] on div "20654 Id" at bounding box center [192, 137] width 113 height 21
paste input "1716"
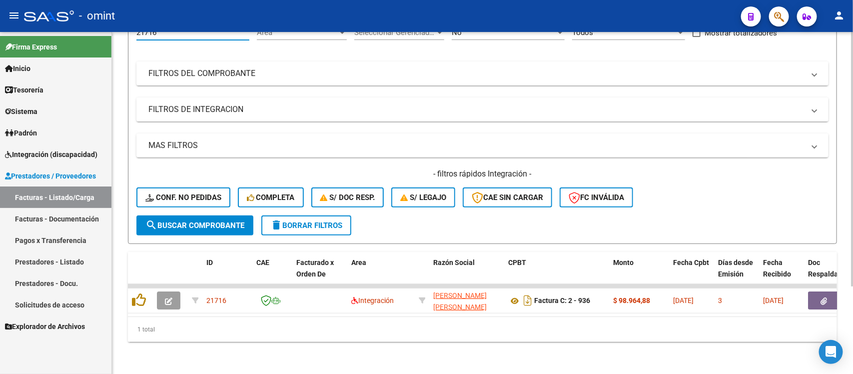
scroll to position [117, 0]
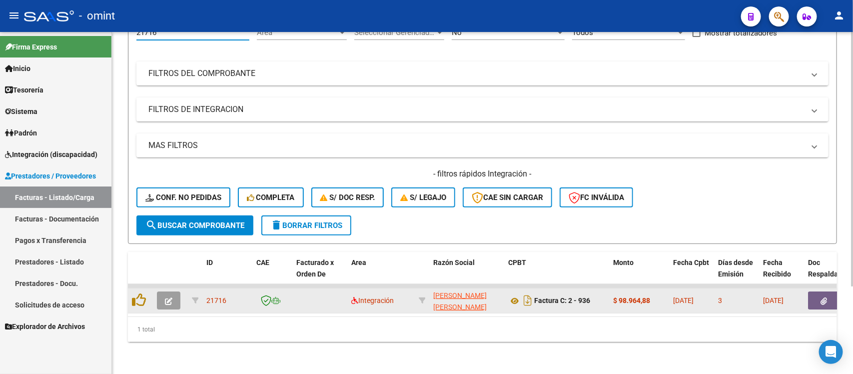
type input "21716"
click at [169, 297] on icon "button" at bounding box center [168, 300] width 7 height 7
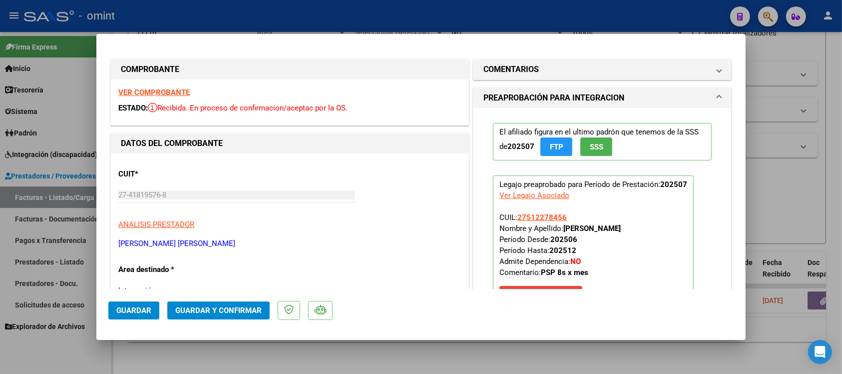
click at [171, 90] on strong "VER COMPROBANTE" at bounding box center [153, 92] width 71 height 9
click at [232, 16] on div at bounding box center [421, 187] width 842 height 374
type input "$ 0,00"
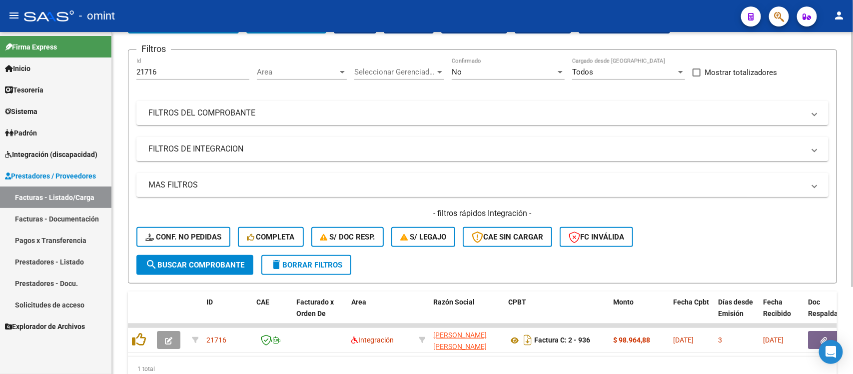
scroll to position [0, 0]
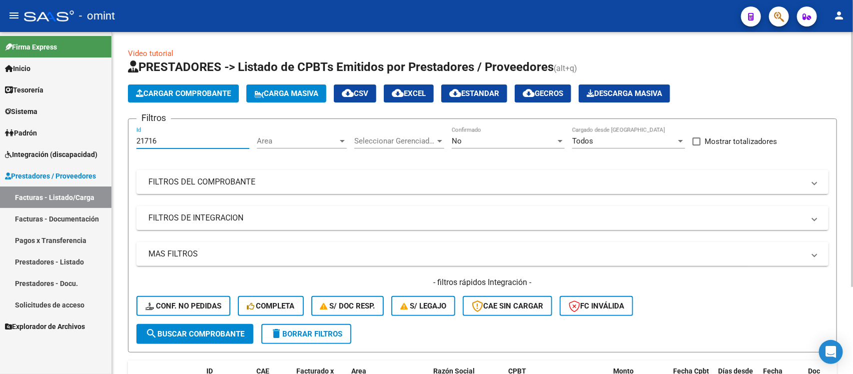
drag, startPoint x: 151, startPoint y: 139, endPoint x: 115, endPoint y: 141, distance: 35.6
click at [116, 142] on div "Video tutorial PRESTADORES -> Listado de CPBTs Emitidos por Prestadores / Prove…" at bounding box center [482, 257] width 741 height 450
paste input "19309"
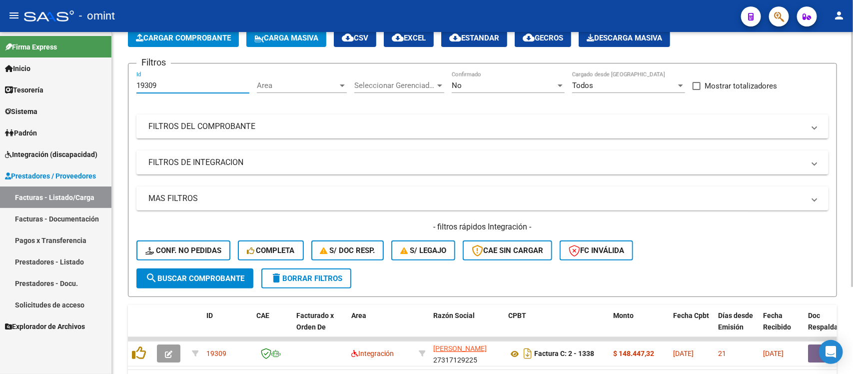
scroll to position [117, 0]
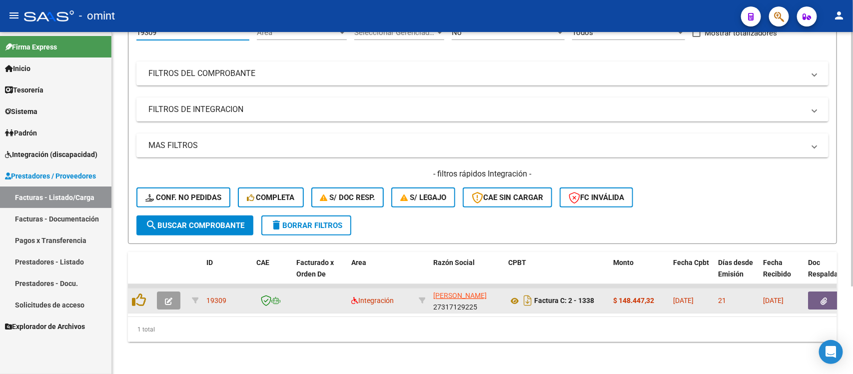
type input "19309"
click at [166, 297] on icon "button" at bounding box center [168, 300] width 7 height 7
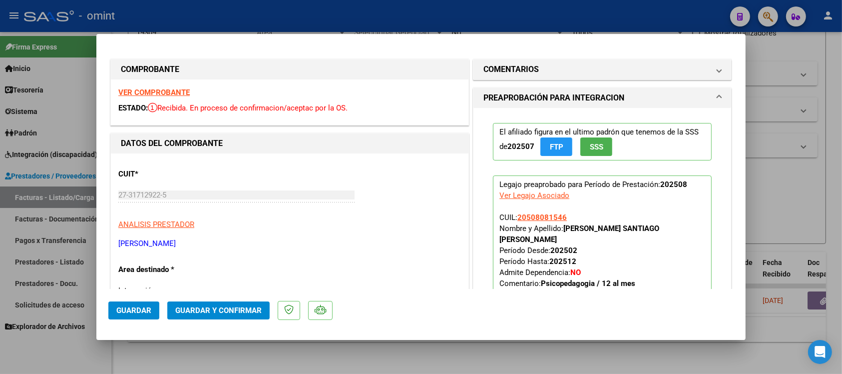
click at [181, 91] on strong "VER COMPROBANTE" at bounding box center [153, 92] width 71 height 9
click at [237, 15] on div at bounding box center [421, 187] width 842 height 374
type input "$ 0,00"
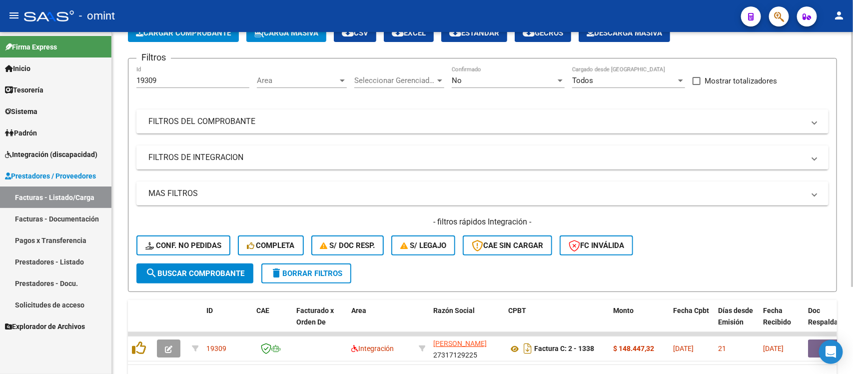
scroll to position [0, 0]
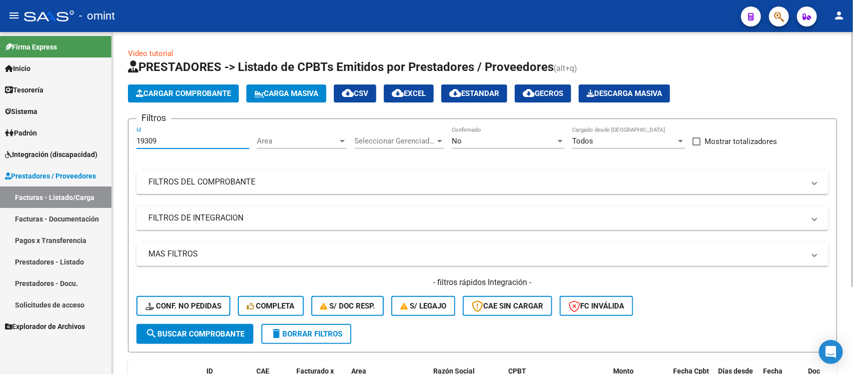
drag, startPoint x: 163, startPoint y: 135, endPoint x: 115, endPoint y: 142, distance: 48.5
click at [115, 142] on div "Video tutorial PRESTADORES -> Listado de CPBTs Emitidos por Prestadores / Prove…" at bounding box center [482, 257] width 741 height 450
paste input "150"
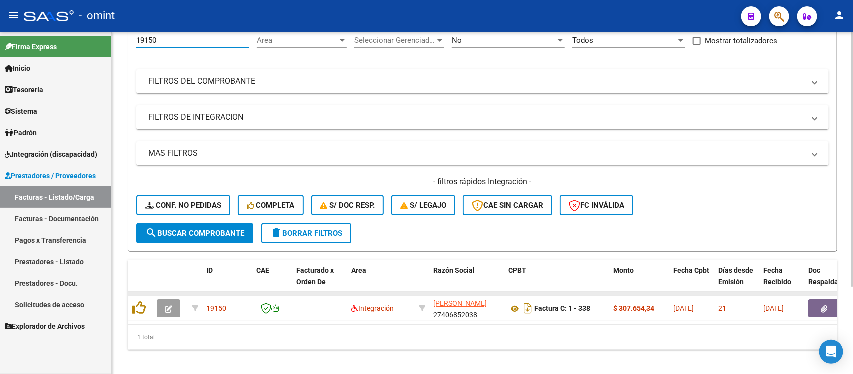
scroll to position [117, 0]
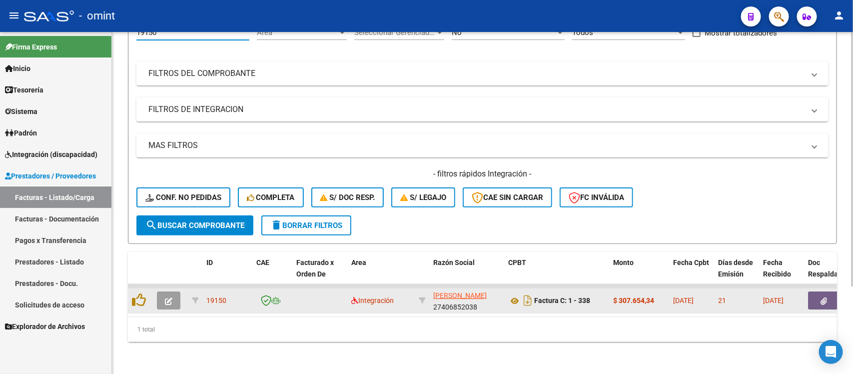
type input "19150"
click at [166, 295] on button "button" at bounding box center [168, 300] width 23 height 18
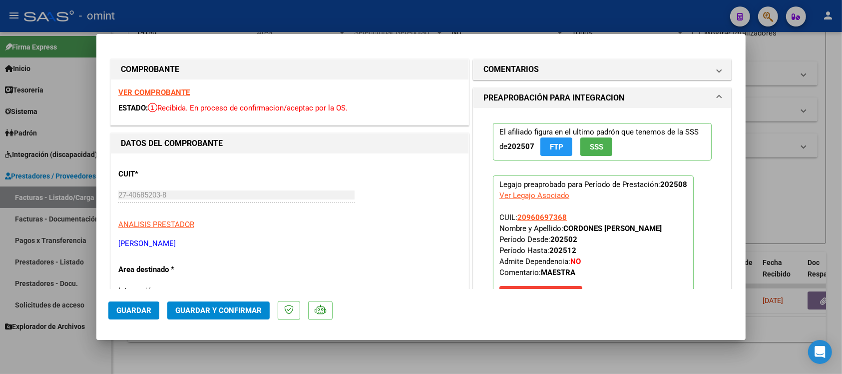
click at [152, 93] on strong "VER COMPROBANTE" at bounding box center [153, 92] width 71 height 9
click at [269, 17] on div at bounding box center [421, 187] width 842 height 374
type input "$ 0,00"
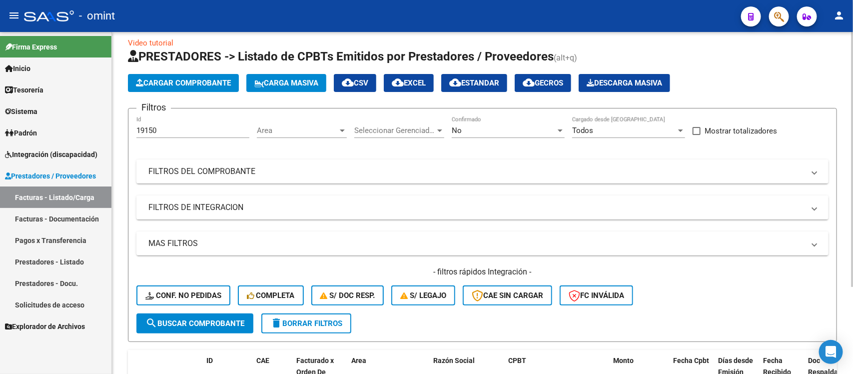
scroll to position [0, 0]
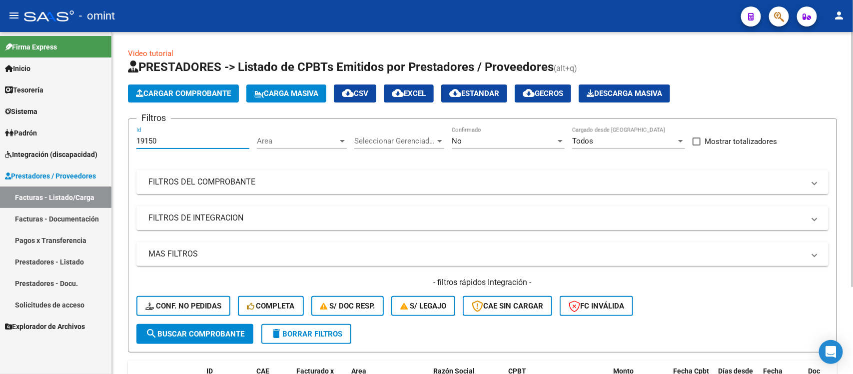
drag, startPoint x: 178, startPoint y: 142, endPoint x: 135, endPoint y: 144, distance: 43.0
click at [135, 144] on form "Filtros 19150 Id Area Area Seleccionar Gerenciador Seleccionar Gerenciador No C…" at bounding box center [482, 235] width 709 height 234
paste input "20802"
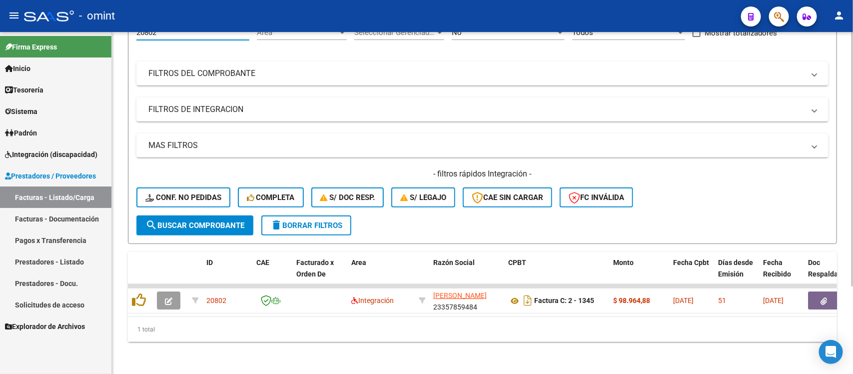
scroll to position [117, 0]
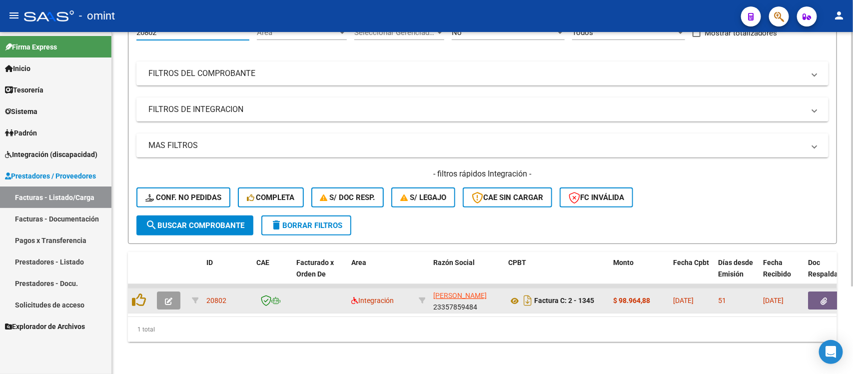
type input "20802"
click at [172, 291] on button "button" at bounding box center [168, 300] width 23 height 18
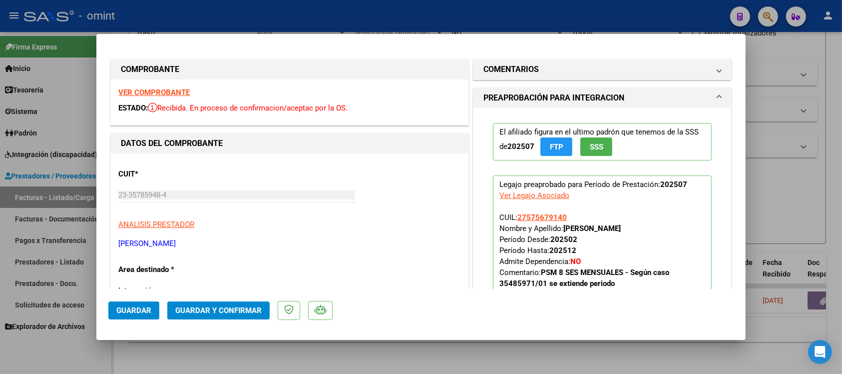
click at [179, 96] on strong "VER COMPROBANTE" at bounding box center [153, 92] width 71 height 9
click at [188, 7] on div at bounding box center [421, 187] width 842 height 374
type input "$ 0,00"
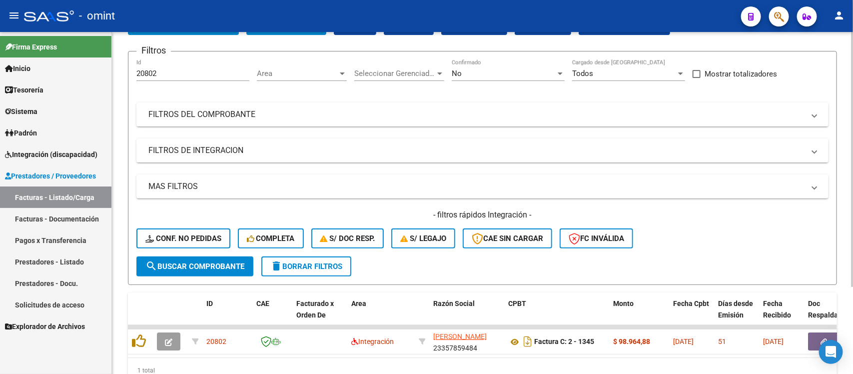
scroll to position [0, 0]
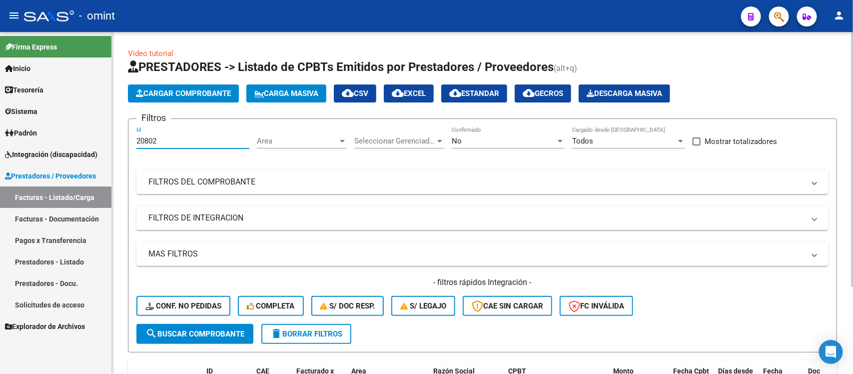
drag, startPoint x: 151, startPoint y: 143, endPoint x: 117, endPoint y: 145, distance: 34.1
click at [117, 145] on div "Video tutorial PRESTADORES -> Listado de CPBTs Emitidos por Prestadores / Prove…" at bounding box center [482, 257] width 741 height 450
paste input "1704"
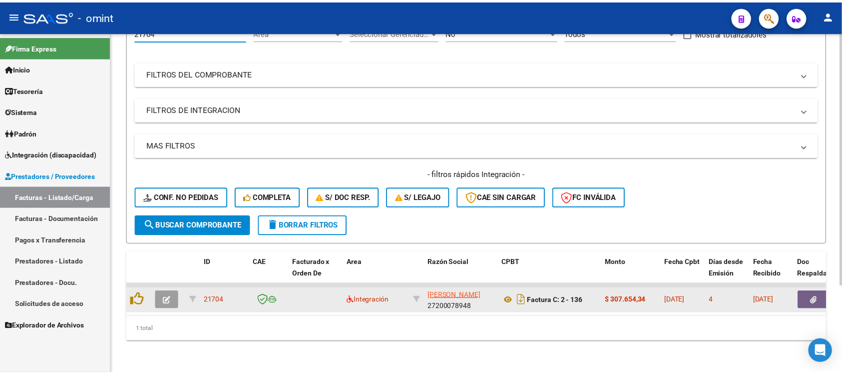
scroll to position [117, 0]
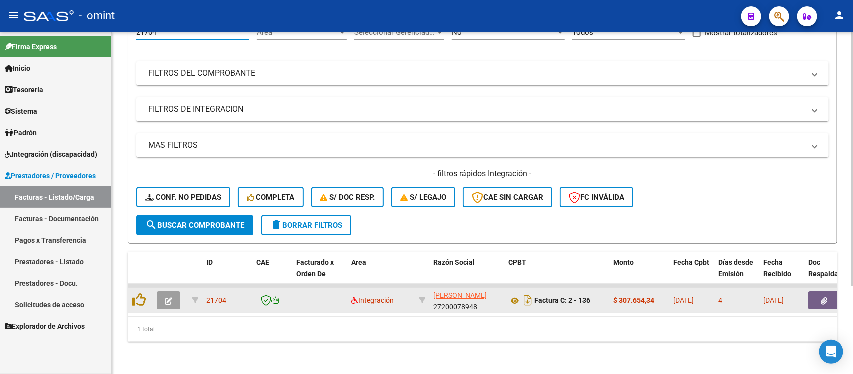
type input "21704"
click at [173, 291] on button "button" at bounding box center [168, 300] width 23 height 18
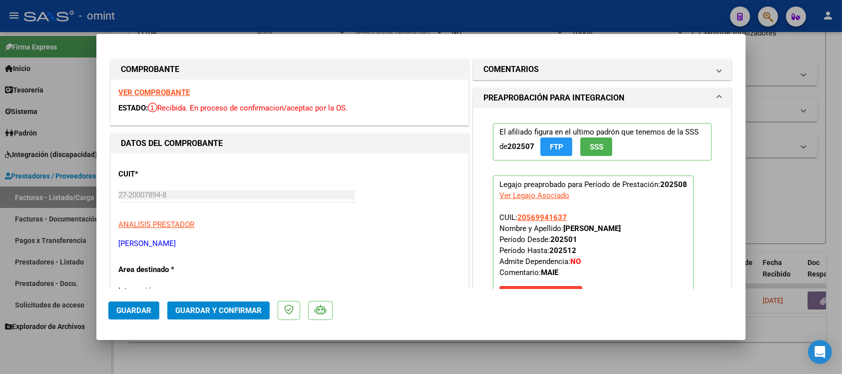
click at [180, 89] on strong "VER COMPROBANTE" at bounding box center [153, 92] width 71 height 9
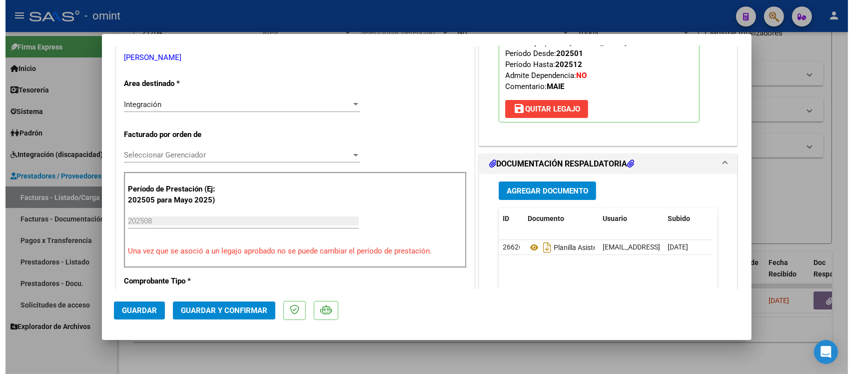
scroll to position [187, 0]
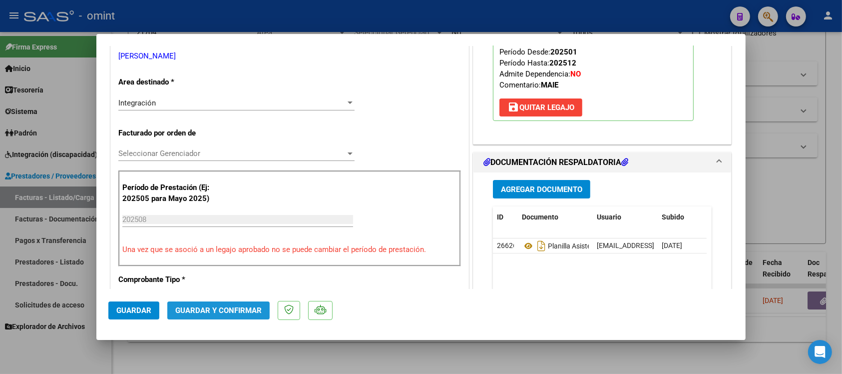
click at [248, 311] on span "Guardar y Confirmar" at bounding box center [218, 310] width 86 height 9
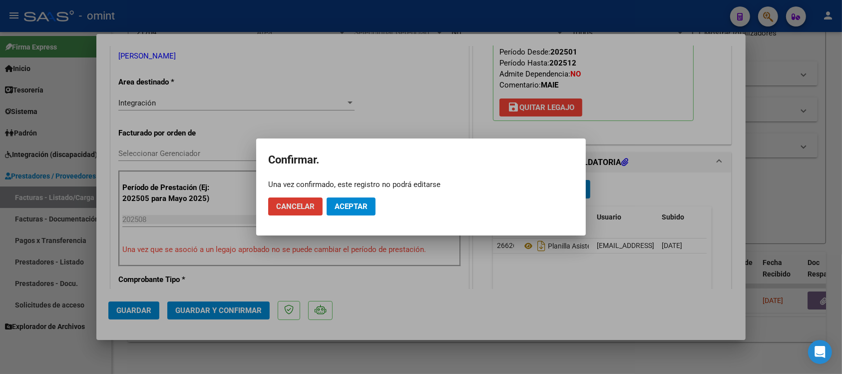
click at [346, 205] on span "Aceptar" at bounding box center [351, 206] width 33 height 9
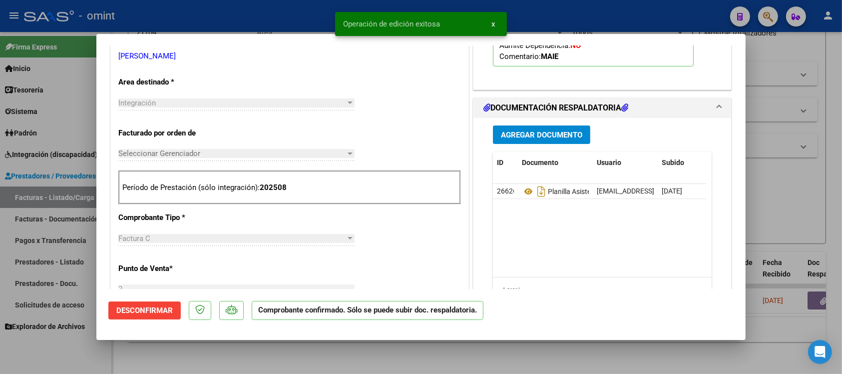
click at [238, 12] on div at bounding box center [421, 187] width 842 height 374
type input "$ 0,00"
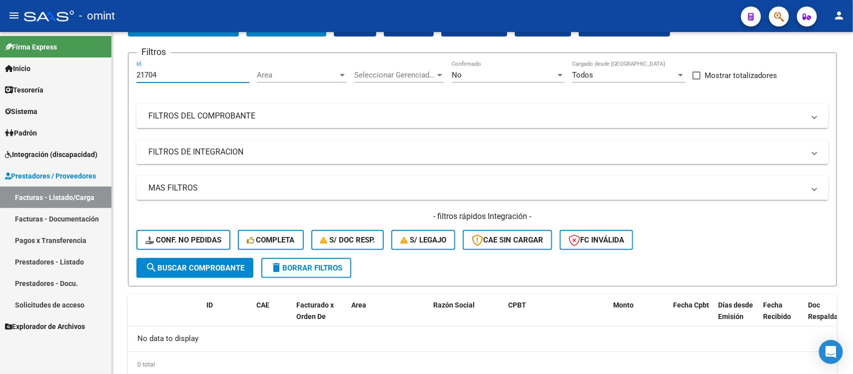
scroll to position [38, 0]
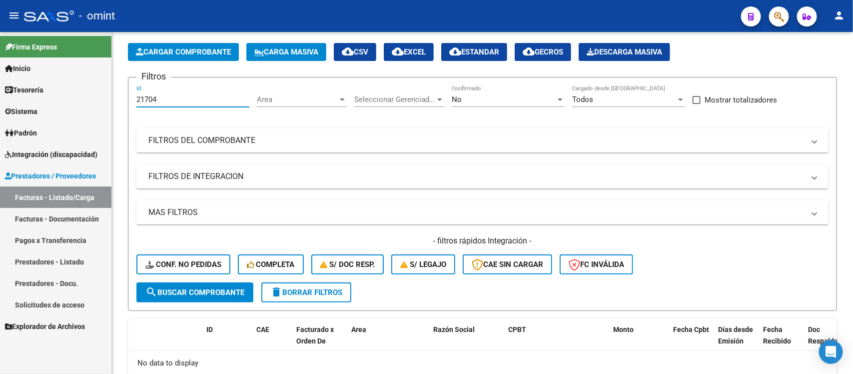
drag, startPoint x: 166, startPoint y: 43, endPoint x: 111, endPoint y: 41, distance: 55.0
click at [111, 41] on mat-sidenav-container "Firma Express Inicio Calendario SSS Instructivos Contacto OS Tesorería Extracto…" at bounding box center [426, 203] width 853 height 342
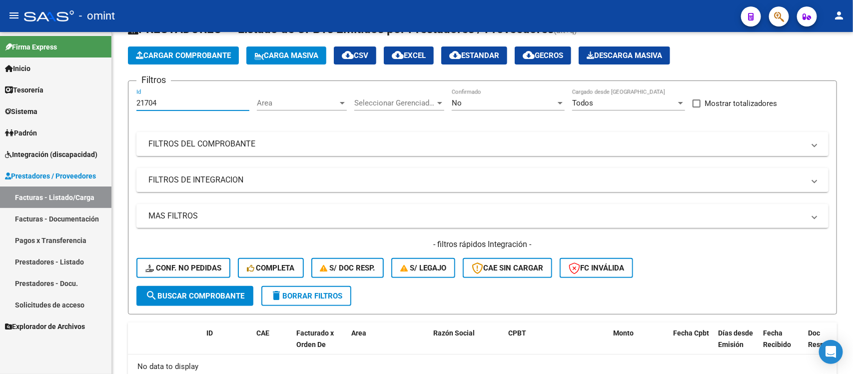
paste input "5"
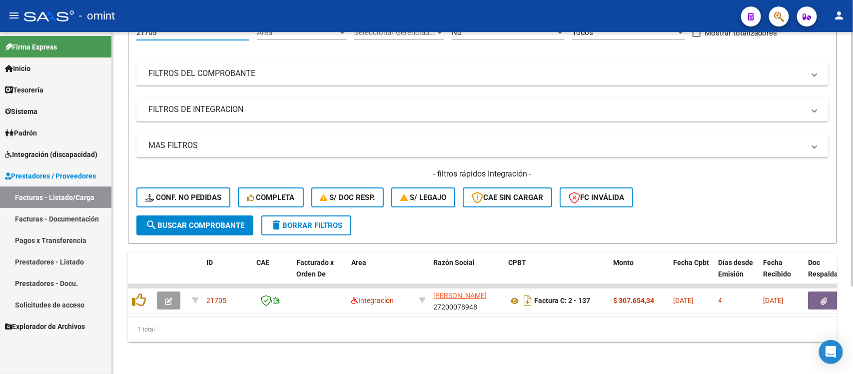
scroll to position [117, 0]
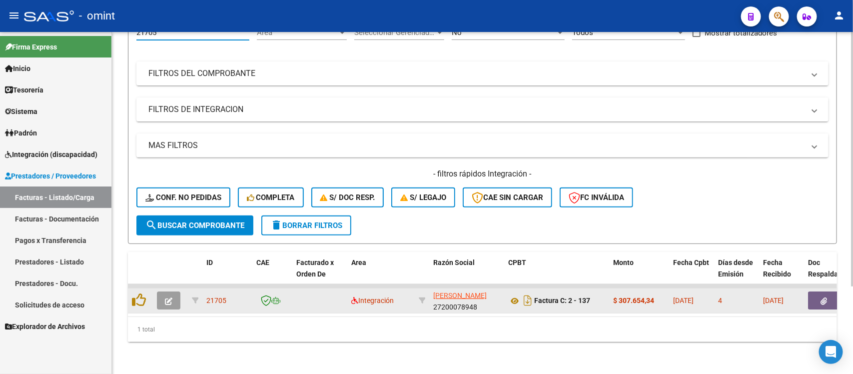
type input "21705"
click at [161, 293] on button "button" at bounding box center [168, 300] width 23 height 18
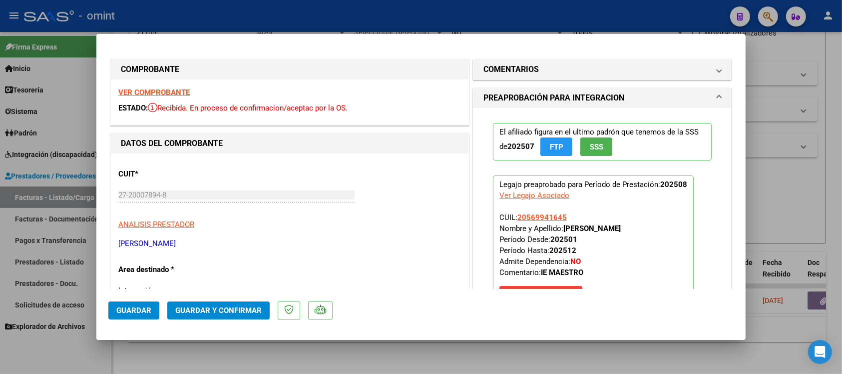
click at [168, 93] on strong "VER COMPROBANTE" at bounding box center [153, 92] width 71 height 9
click at [209, 312] on span "Guardar y Confirmar" at bounding box center [218, 310] width 86 height 9
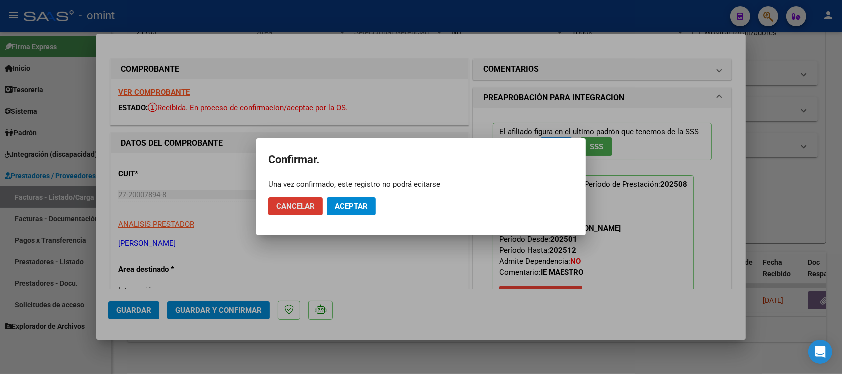
click at [345, 211] on button "Aceptar" at bounding box center [351, 206] width 49 height 18
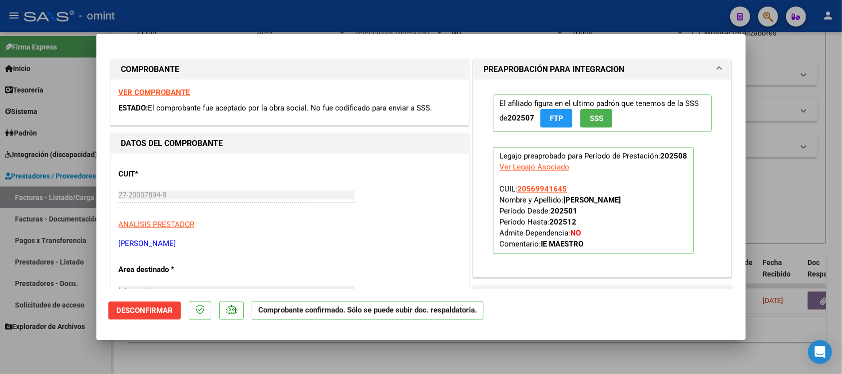
drag, startPoint x: 465, startPoint y: 11, endPoint x: 483, endPoint y: 53, distance: 45.4
click at [465, 11] on div at bounding box center [421, 187] width 842 height 374
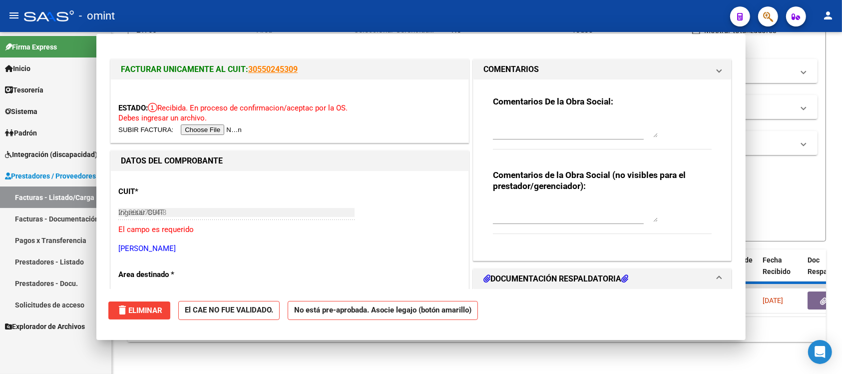
type input "$ 0,00"
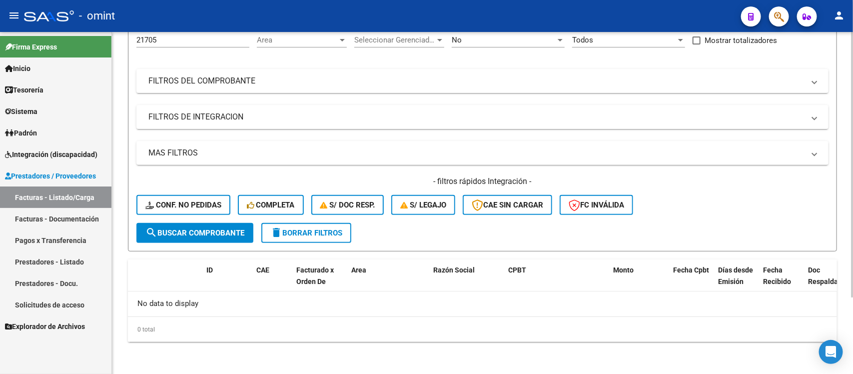
scroll to position [98, 0]
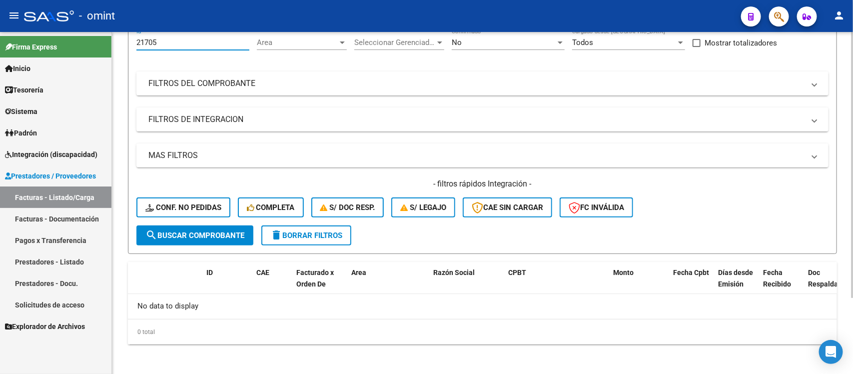
drag, startPoint x: 168, startPoint y: 41, endPoint x: 121, endPoint y: 53, distance: 48.9
click at [121, 53] on div "Video tutorial PRESTADORES -> Listado de CPBTs Emitidos por Prestadores / Prove…" at bounding box center [482, 155] width 741 height 443
paste input "0648"
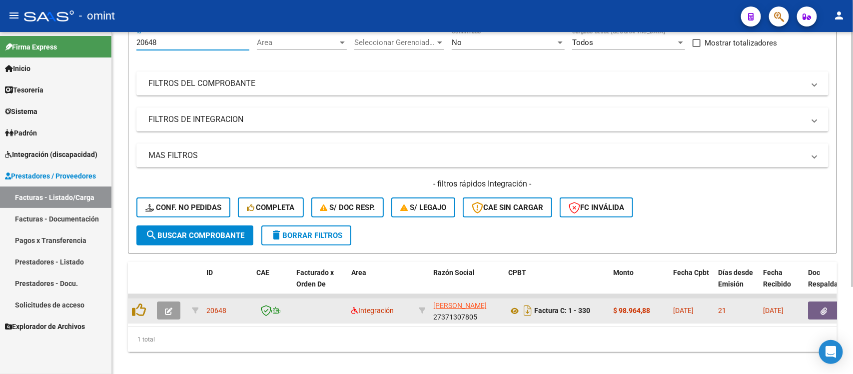
type input "20648"
click at [171, 302] on button "button" at bounding box center [168, 310] width 23 height 18
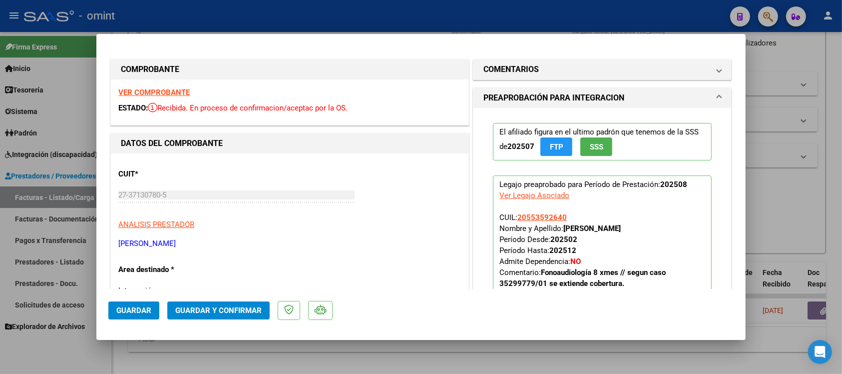
click at [175, 95] on strong "VER COMPROBANTE" at bounding box center [153, 92] width 71 height 9
click at [245, 16] on div at bounding box center [421, 187] width 842 height 374
type input "$ 0,00"
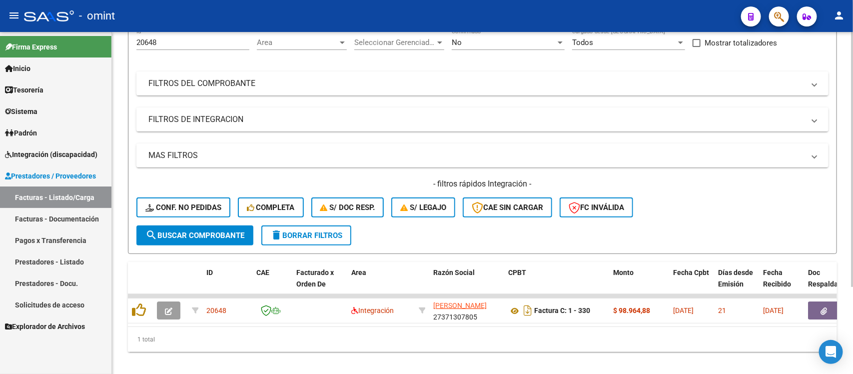
drag, startPoint x: 181, startPoint y: 35, endPoint x: 136, endPoint y: 42, distance: 46.1
click at [134, 42] on form "Filtros 20648 Id Area Area Seleccionar Gerenciador Seleccionar Gerenciador No C…" at bounding box center [482, 137] width 709 height 234
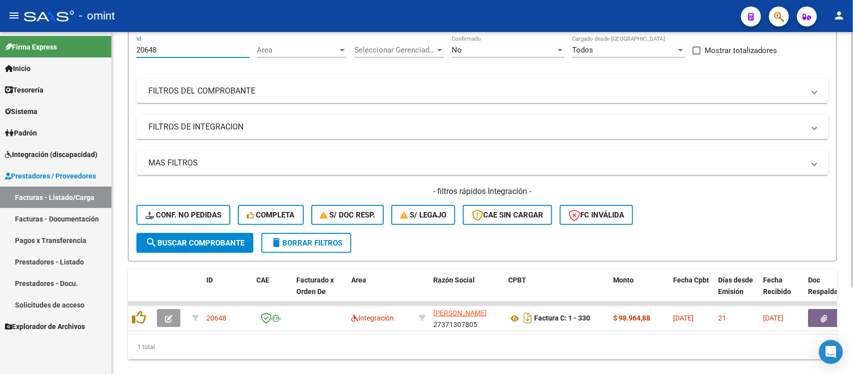
drag, startPoint x: 164, startPoint y: 37, endPoint x: 118, endPoint y: 46, distance: 46.3
click at [118, 46] on div "Video tutorial PRESTADORES -> Listado de CPBTs Emitidos por Prestadores / Prove…" at bounding box center [482, 166] width 741 height 450
paste input "1631"
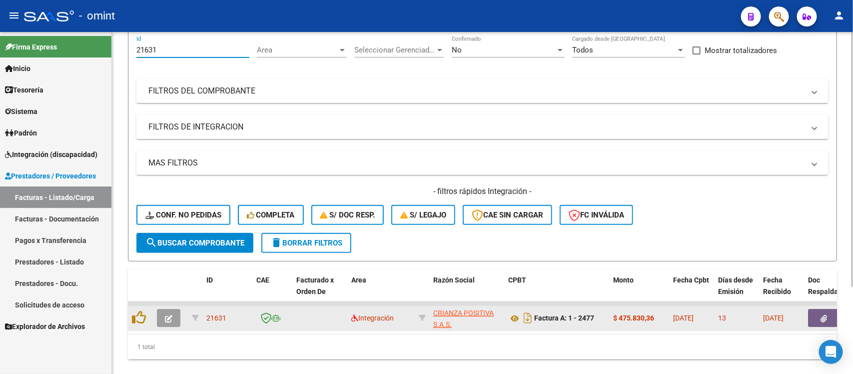
type input "21631"
click at [160, 316] on button "button" at bounding box center [168, 318] width 23 height 18
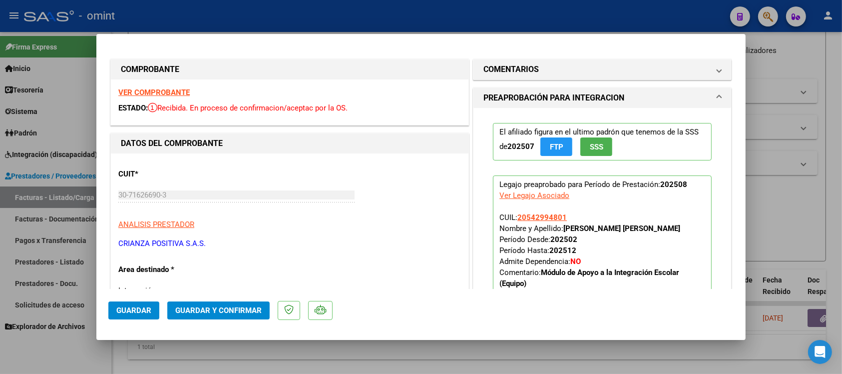
click at [145, 88] on strong "VER COMPROBANTE" at bounding box center [153, 92] width 71 height 9
click at [246, 311] on span "Guardar y Confirmar" at bounding box center [218, 310] width 86 height 9
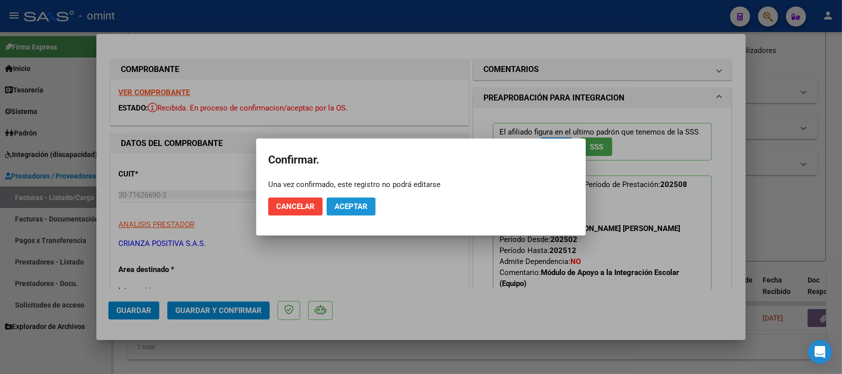
click at [373, 202] on button "Aceptar" at bounding box center [351, 206] width 49 height 18
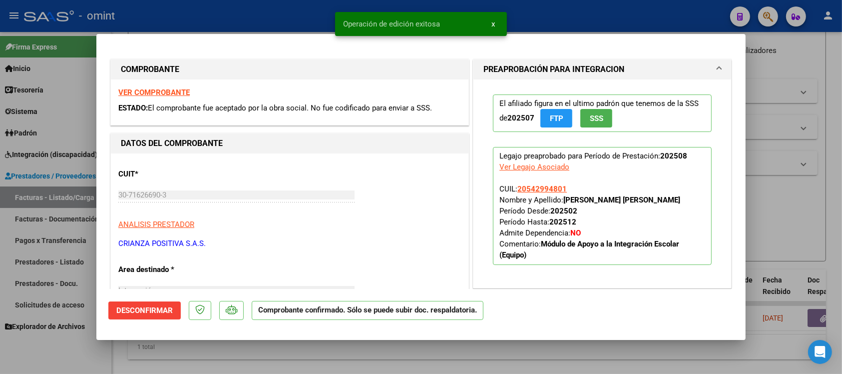
click at [254, 8] on div at bounding box center [421, 187] width 842 height 374
type input "$ 0,00"
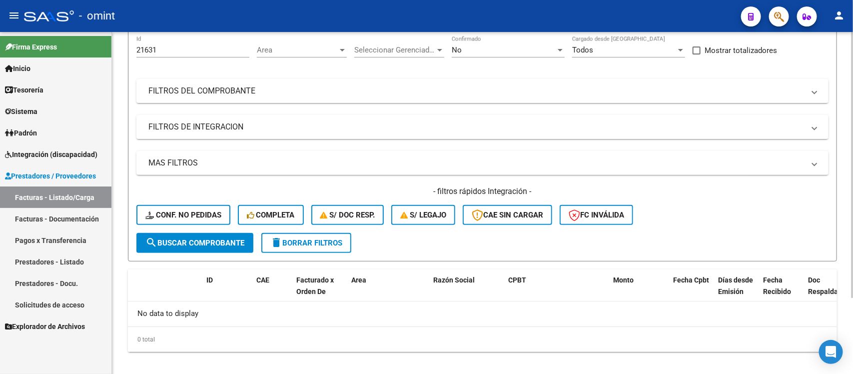
click at [166, 56] on div "21631 Id" at bounding box center [192, 46] width 113 height 21
click at [166, 52] on input "21631" at bounding box center [192, 49] width 113 height 9
drag, startPoint x: 166, startPoint y: 53, endPoint x: 107, endPoint y: 56, distance: 59.0
click at [107, 56] on mat-sidenav-container "Firma Express Inicio Calendario SSS Instructivos Contacto OS Tesorería Extracto…" at bounding box center [426, 203] width 853 height 342
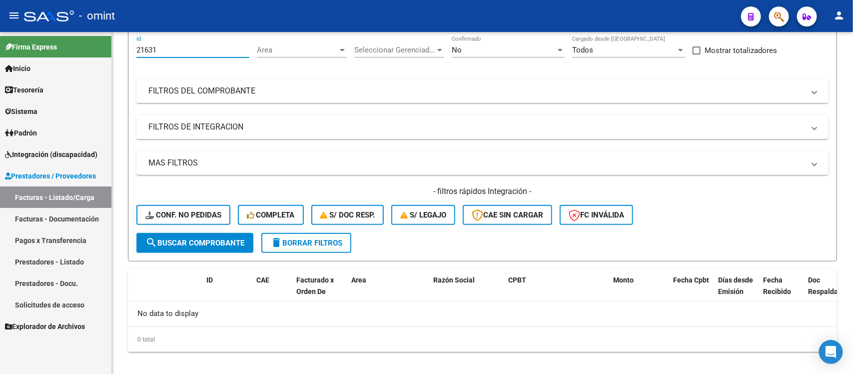
paste input "79"
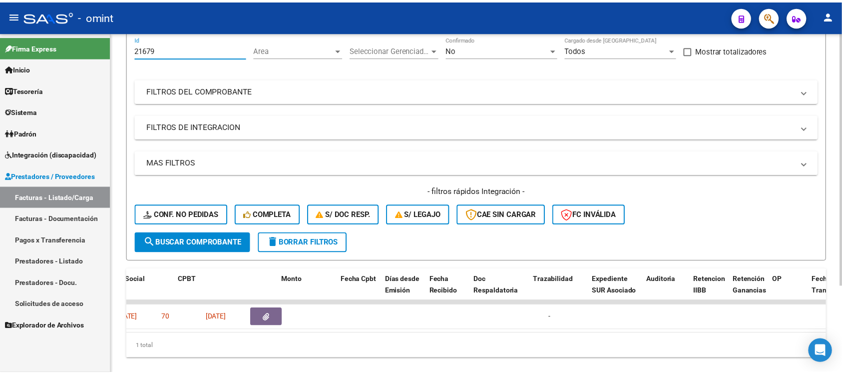
scroll to position [0, 0]
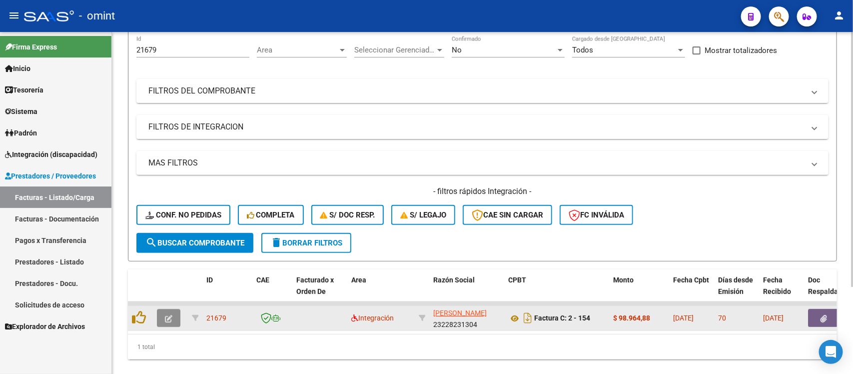
click at [165, 315] on icon "button" at bounding box center [168, 318] width 7 height 7
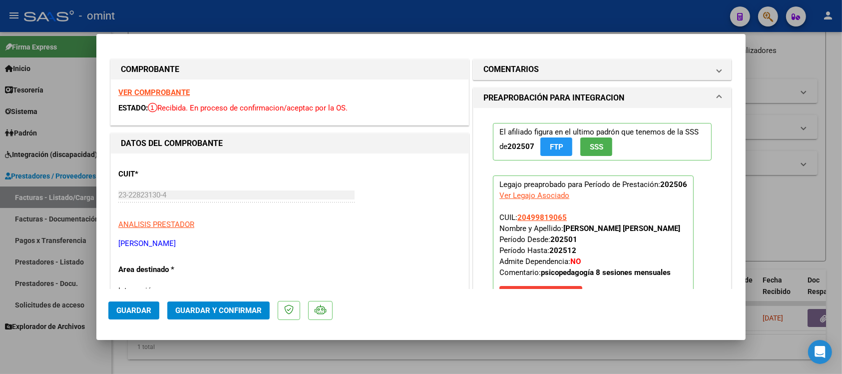
click at [170, 91] on strong "VER COMPROBANTE" at bounding box center [153, 92] width 71 height 9
click at [522, 71] on h1 "COMENTARIOS" at bounding box center [510, 69] width 55 height 12
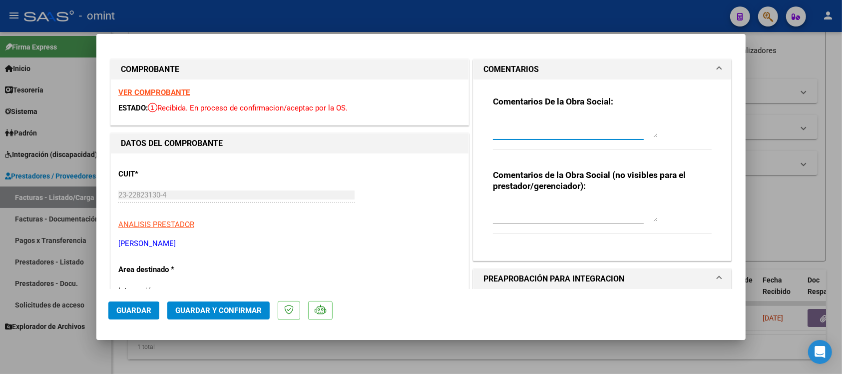
click at [594, 128] on textarea at bounding box center [575, 127] width 165 height 20
paste textarea "El comprobante se encuentra vencido para su presentación. En este periodo la su…"
click at [507, 123] on textarea "El comprobante se encuentra vencido para su presentación. En este periodo la su…" at bounding box center [575, 127] width 165 height 20
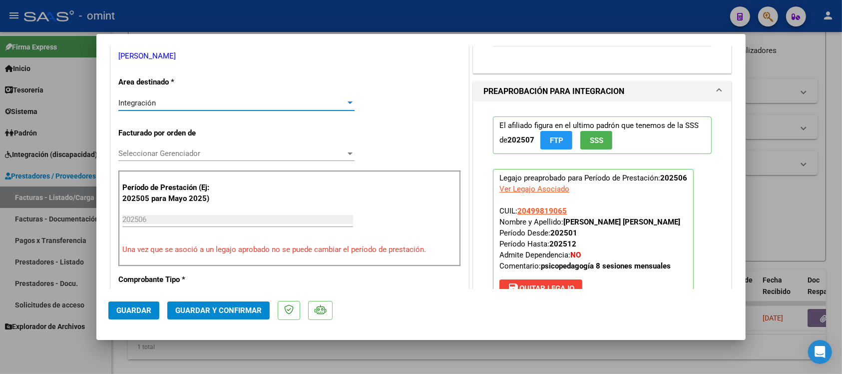
click at [185, 101] on div "Integración" at bounding box center [231, 102] width 227 height 9
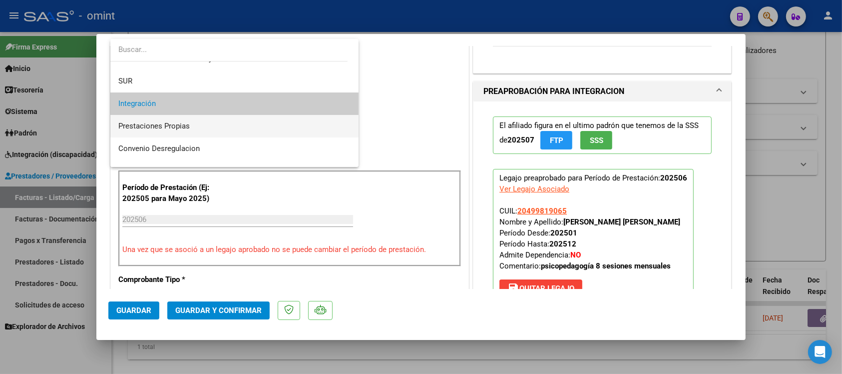
scroll to position [96, 0]
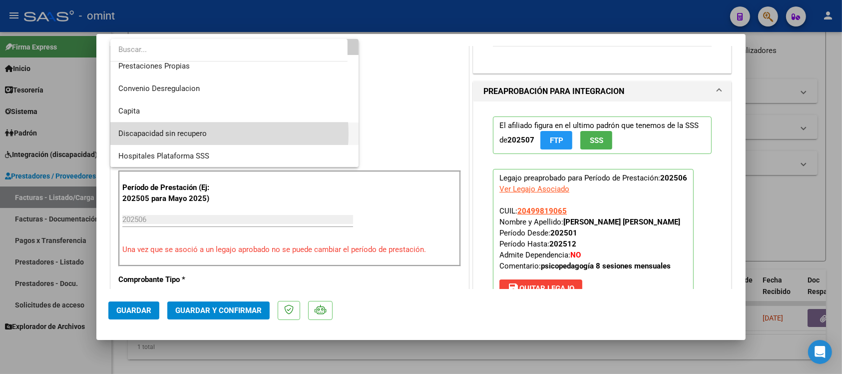
click at [208, 133] on span "Discapacidad sin recupero" at bounding box center [234, 133] width 232 height 22
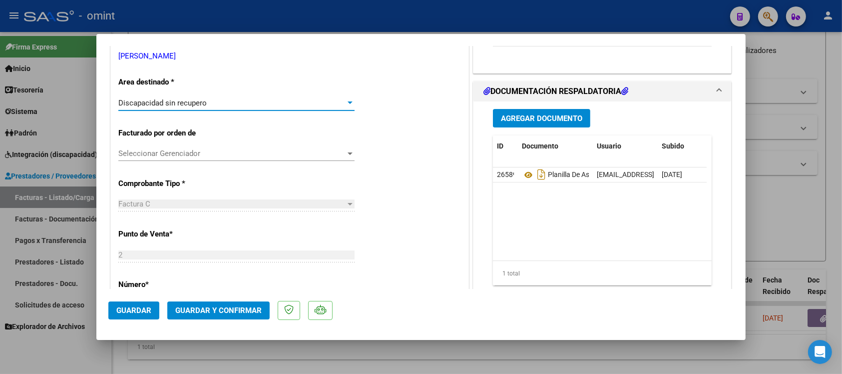
click at [200, 305] on button "Guardar y Confirmar" at bounding box center [218, 310] width 102 height 18
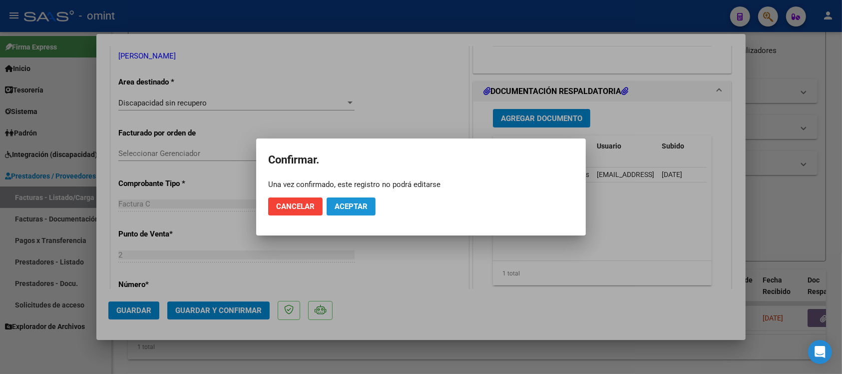
click at [346, 203] on span "Aceptar" at bounding box center [351, 206] width 33 height 9
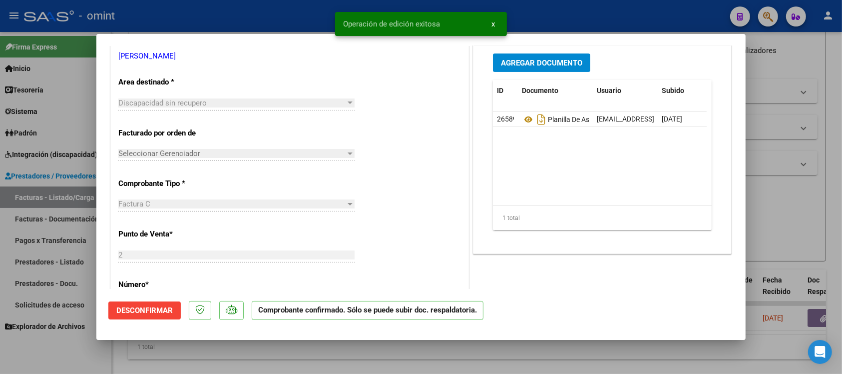
click at [295, 17] on div at bounding box center [421, 187] width 842 height 374
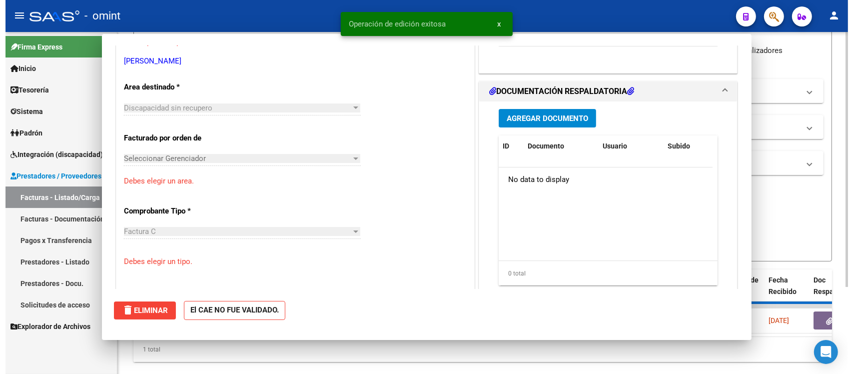
scroll to position [0, 0]
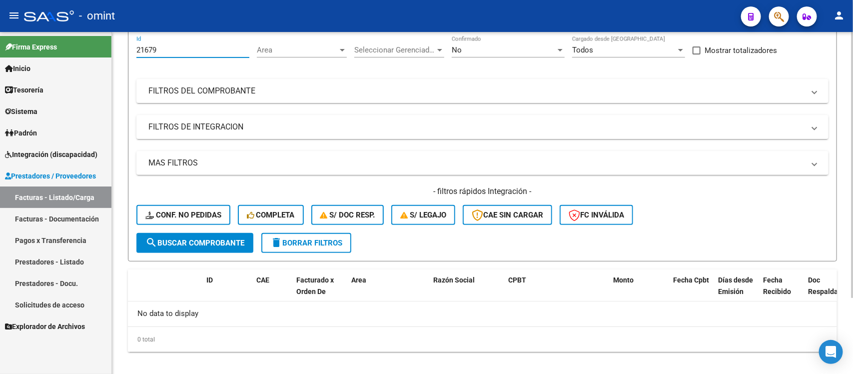
drag, startPoint x: 178, startPoint y: 48, endPoint x: 138, endPoint y: 51, distance: 40.1
click at [138, 51] on input "21679" at bounding box center [192, 49] width 113 height 9
paste input "8"
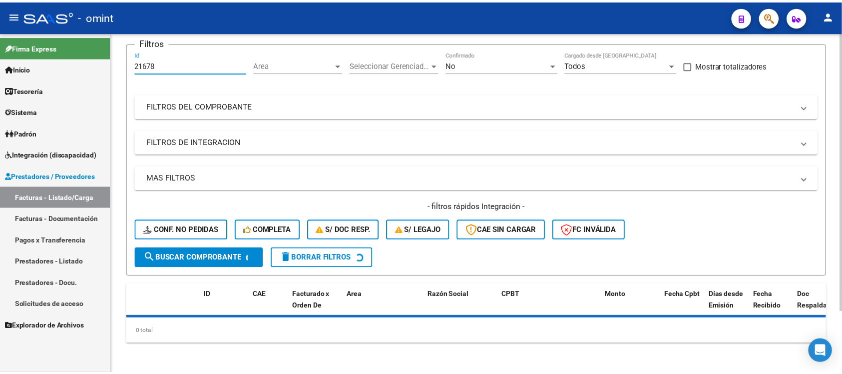
scroll to position [91, 0]
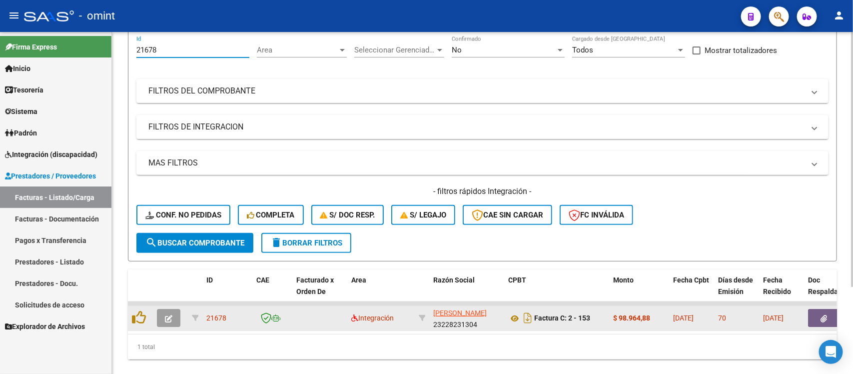
click at [168, 315] on icon "button" at bounding box center [168, 318] width 7 height 7
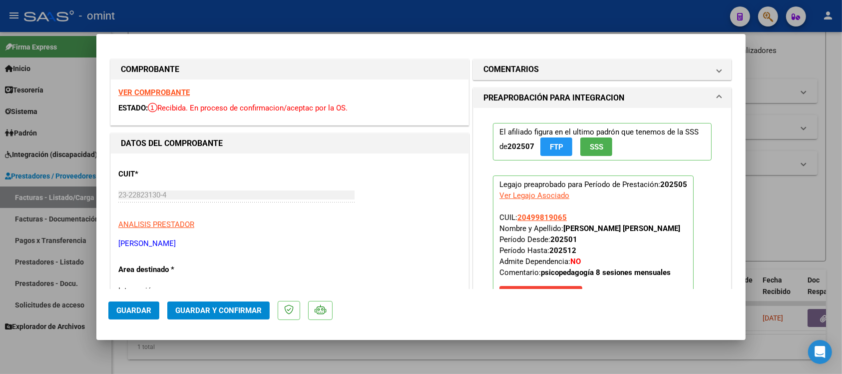
click at [171, 91] on strong "VER COMPROBANTE" at bounding box center [153, 92] width 71 height 9
click at [538, 73] on mat-panel-title "COMENTARIOS" at bounding box center [596, 69] width 226 height 12
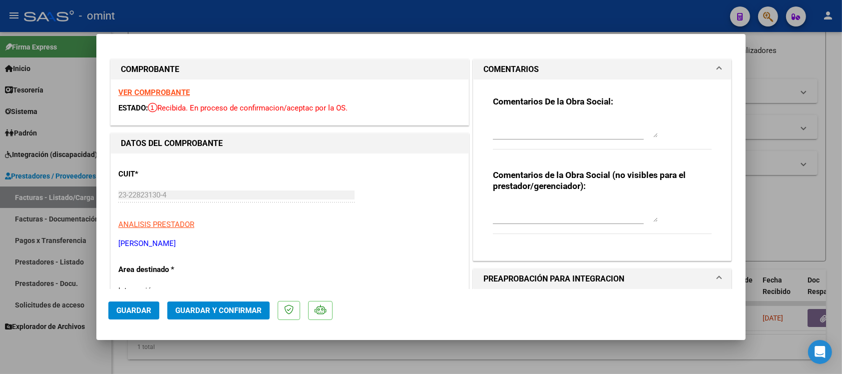
click at [612, 120] on textarea at bounding box center [575, 127] width 165 height 20
paste textarea "Fuera del periodo de presentación para el mecanismo de integración. Por favor c…"
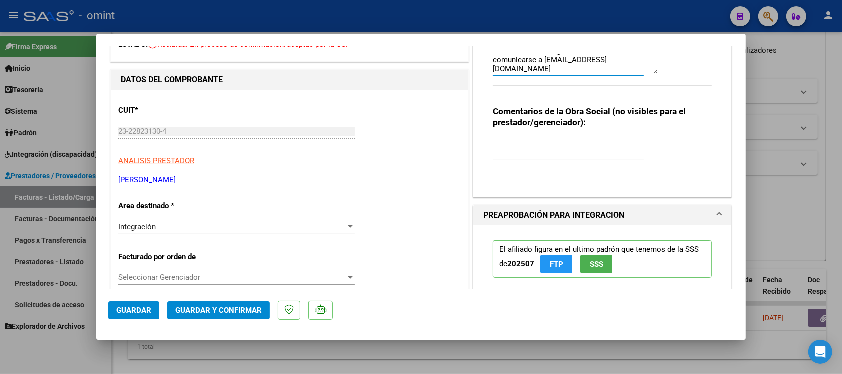
scroll to position [125, 0]
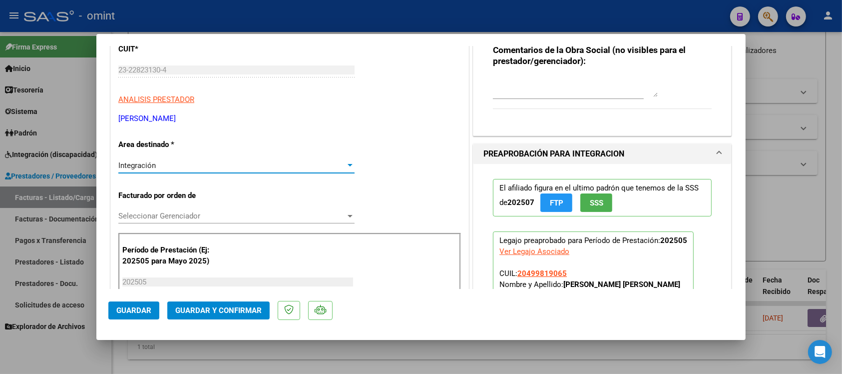
click at [186, 167] on div "Integración" at bounding box center [231, 165] width 227 height 9
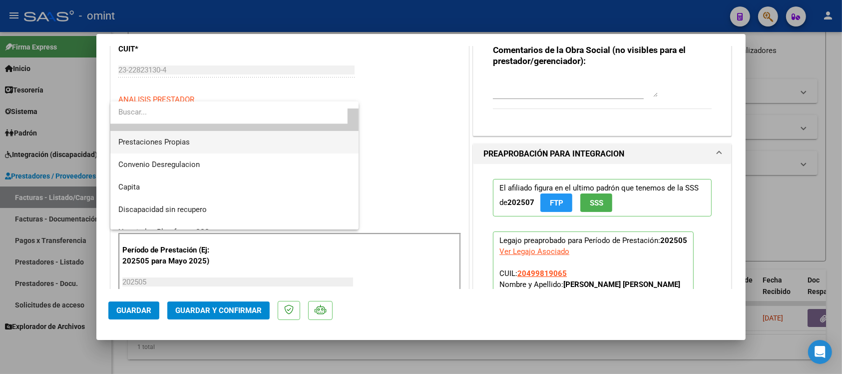
scroll to position [96, 0]
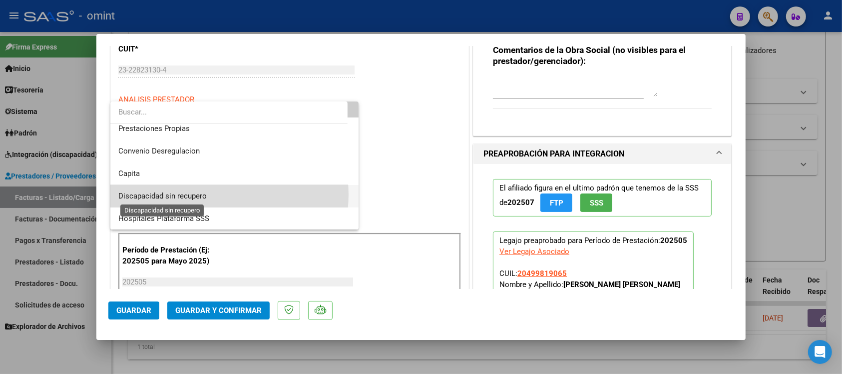
click at [203, 194] on span "Discapacidad sin recupero" at bounding box center [162, 195] width 88 height 9
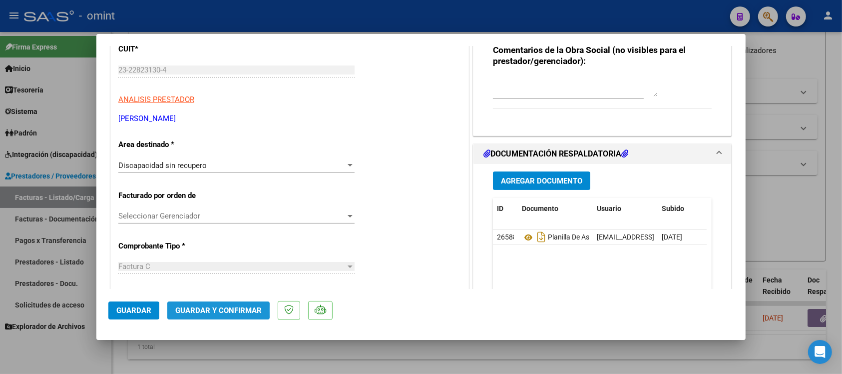
click at [209, 308] on span "Guardar y Confirmar" at bounding box center [218, 310] width 86 height 9
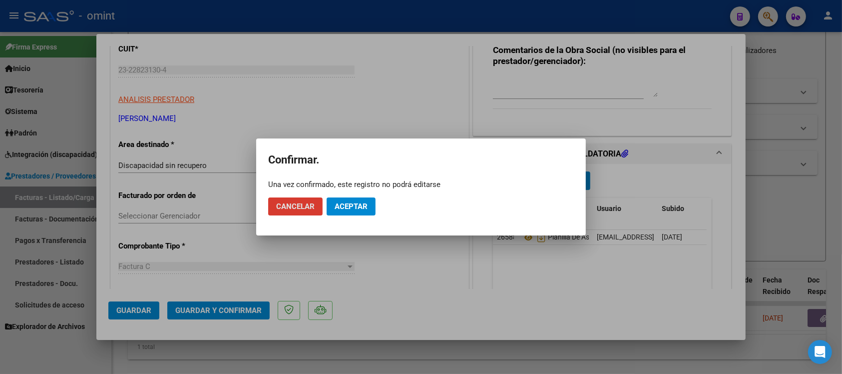
click at [360, 213] on button "Aceptar" at bounding box center [351, 206] width 49 height 18
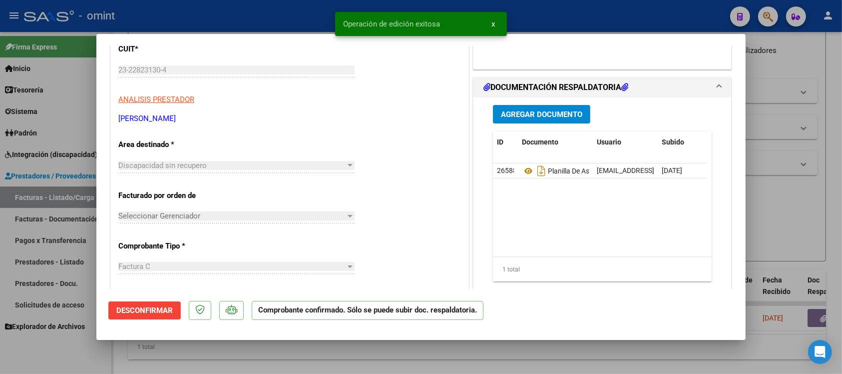
click at [304, 16] on div at bounding box center [421, 187] width 842 height 374
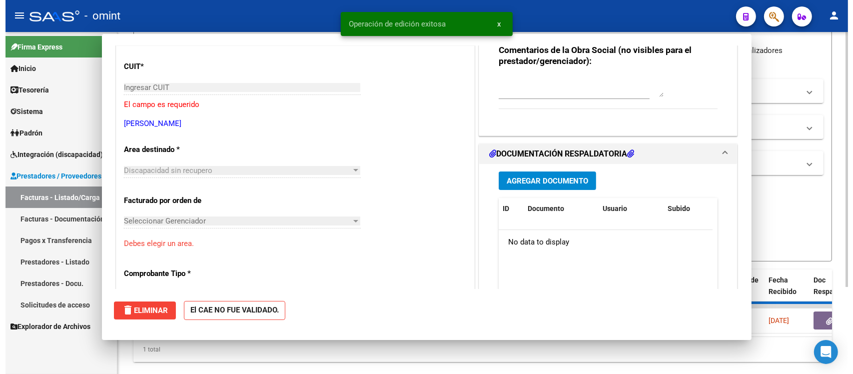
scroll to position [142, 0]
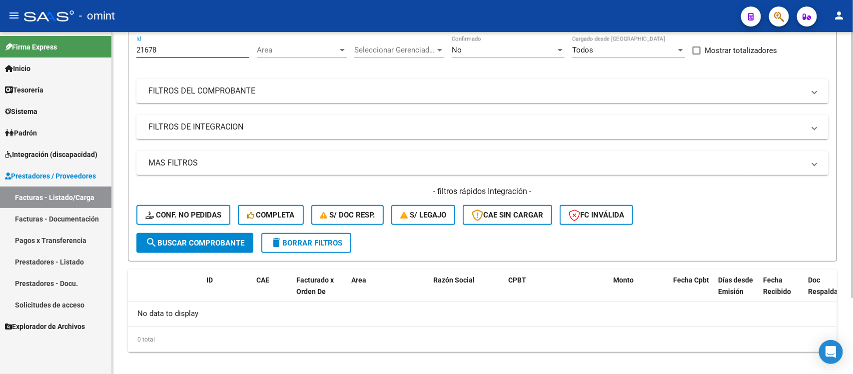
drag, startPoint x: 167, startPoint y: 51, endPoint x: 130, endPoint y: 52, distance: 37.5
click at [130, 52] on form "Filtros 21678 Id Area Area Seleccionar Gerenciador Seleccionar Gerenciador No C…" at bounding box center [482, 144] width 709 height 234
paste input "5"
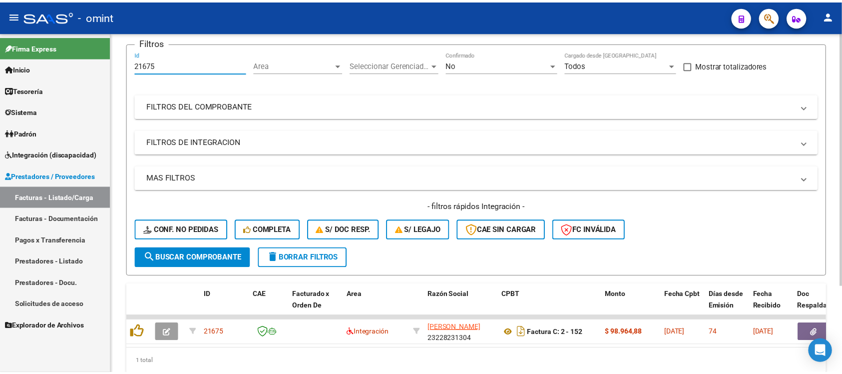
scroll to position [91, 0]
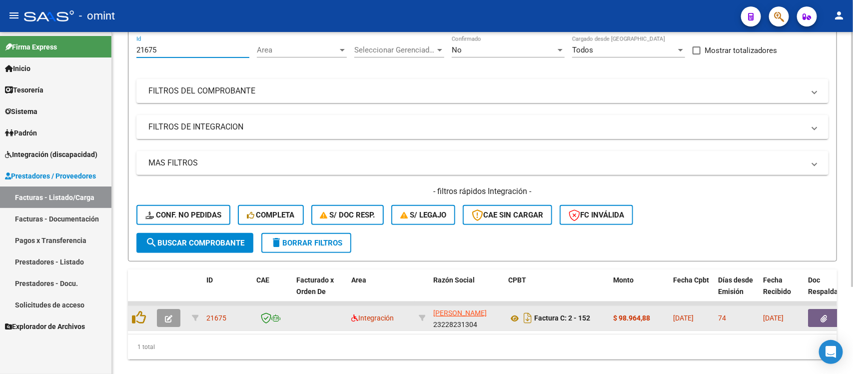
click at [170, 316] on icon "button" at bounding box center [168, 318] width 7 height 7
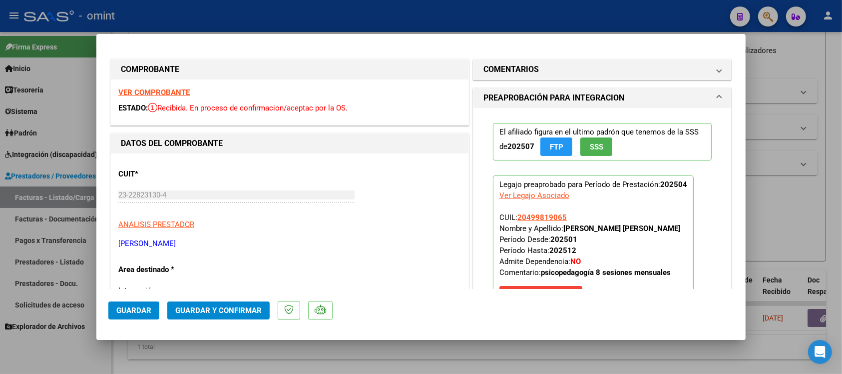
click at [185, 91] on strong "VER COMPROBANTE" at bounding box center [153, 92] width 71 height 9
click at [509, 68] on h1 "COMENTARIOS" at bounding box center [510, 69] width 55 height 12
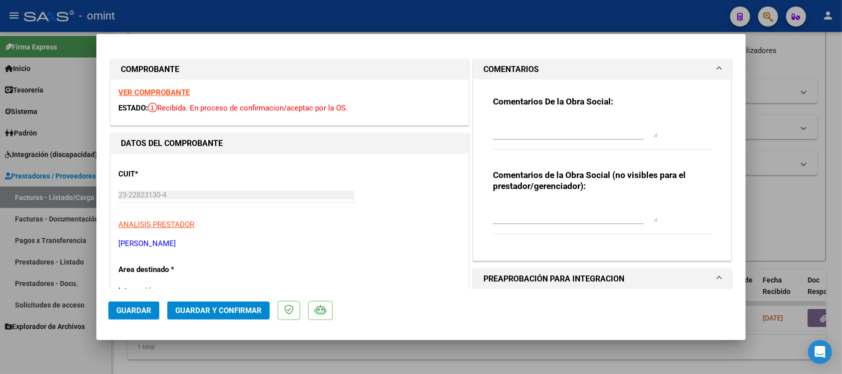
click at [522, 128] on textarea at bounding box center [575, 127] width 165 height 20
paste textarea "21675"
click at [552, 128] on textarea "21675" at bounding box center [575, 127] width 165 height 20
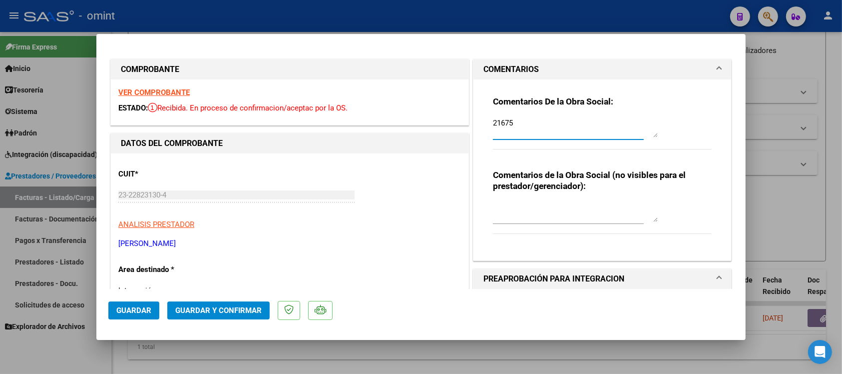
paste textarea "Fuera del periodo de presentación para el mecanismo de integración. Por favor c…"
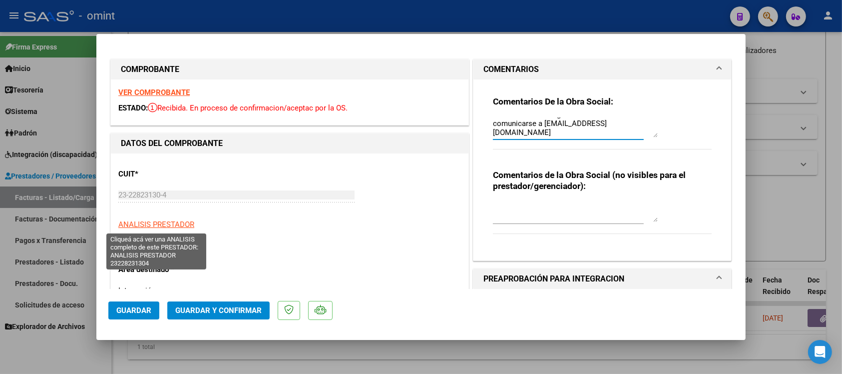
scroll to position [62, 0]
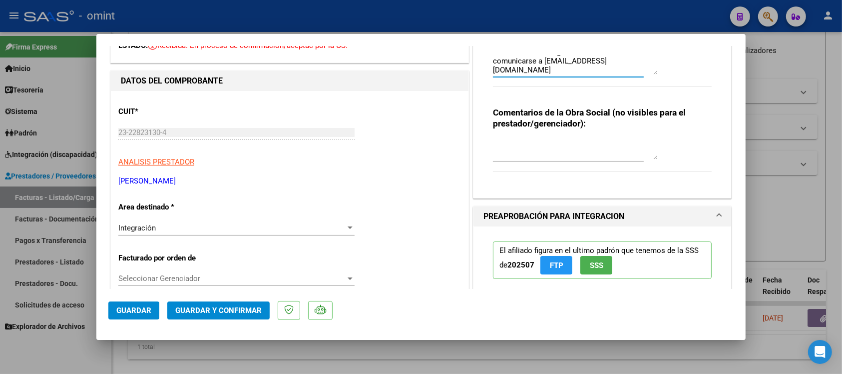
click at [187, 225] on div "Integración" at bounding box center [231, 227] width 227 height 9
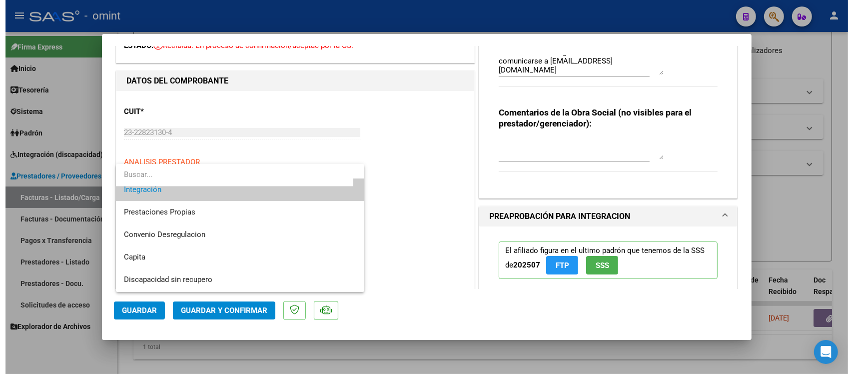
scroll to position [96, 0]
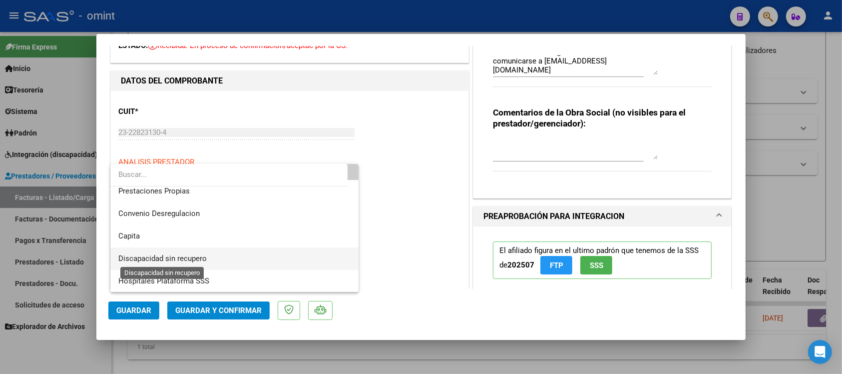
drag, startPoint x: 196, startPoint y: 261, endPoint x: 200, endPoint y: 264, distance: 5.4
click at [196, 260] on span "Discapacidad sin recupero" at bounding box center [162, 258] width 88 height 9
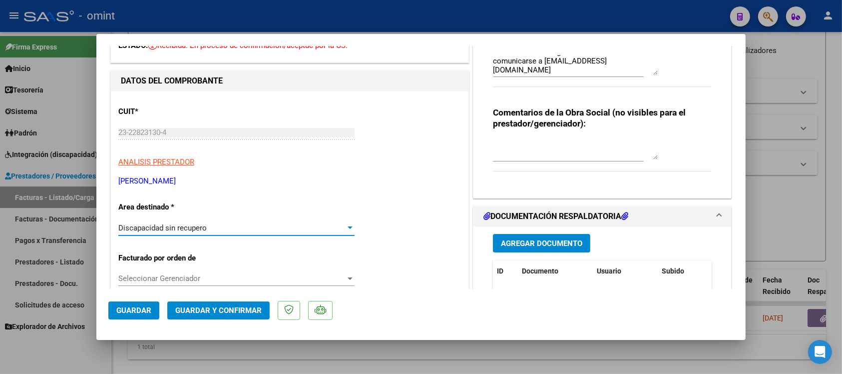
click at [235, 318] on button "Guardar y Confirmar" at bounding box center [218, 310] width 102 height 18
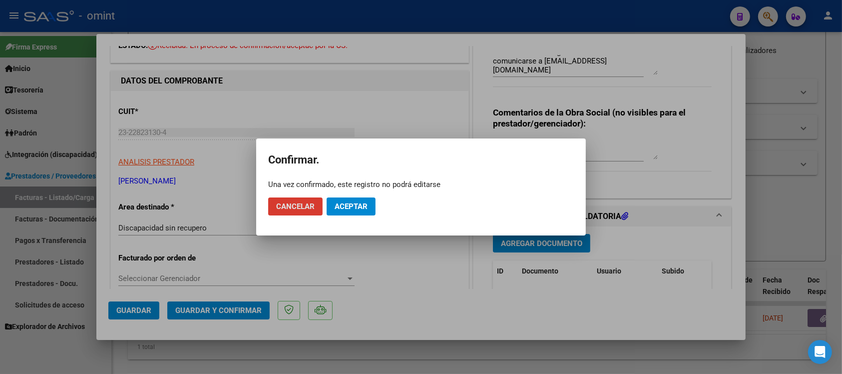
click at [355, 196] on mat-dialog-actions "Cancelar Aceptar" at bounding box center [421, 206] width 306 height 34
click at [355, 200] on button "Aceptar" at bounding box center [351, 206] width 49 height 18
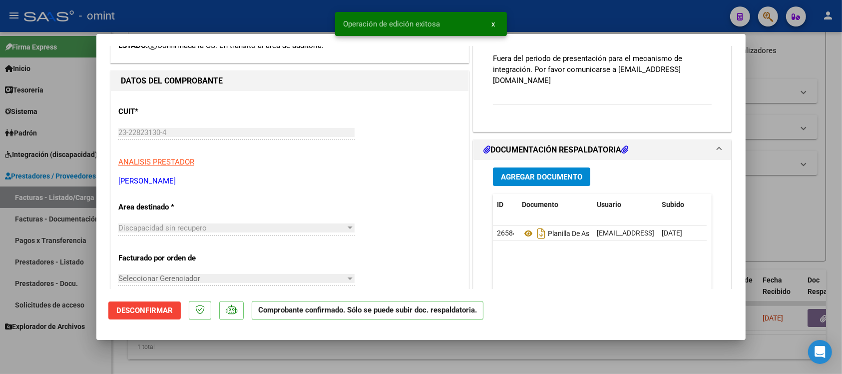
click at [287, 15] on div at bounding box center [421, 187] width 842 height 374
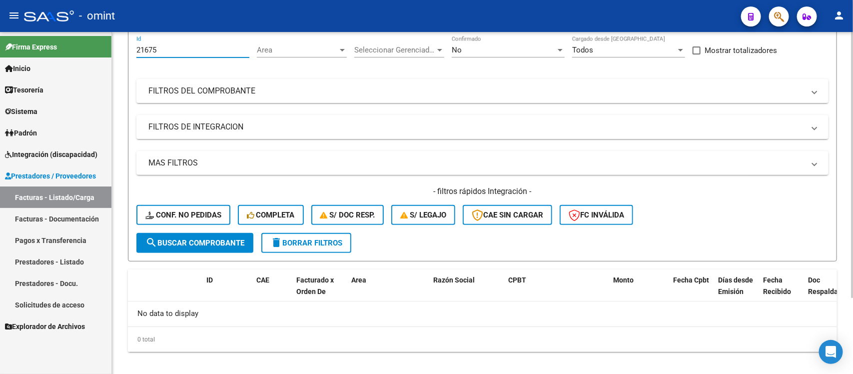
click at [165, 45] on input "21675" at bounding box center [192, 49] width 113 height 9
paste input "19984"
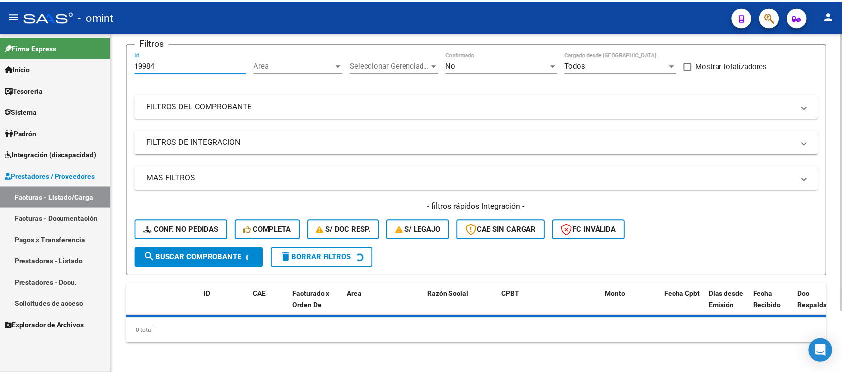
scroll to position [91, 0]
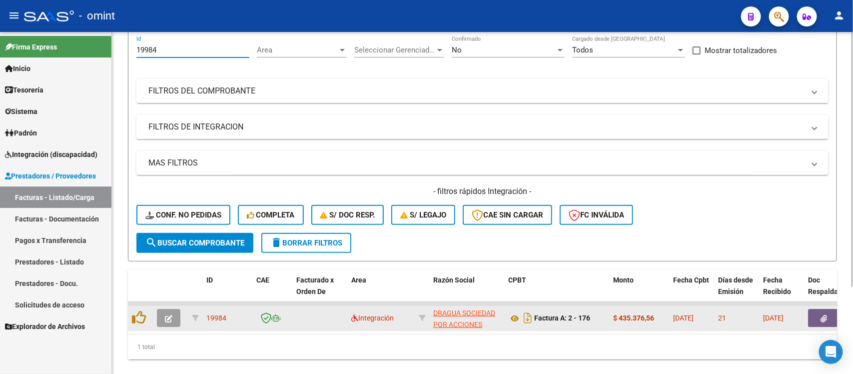
click at [169, 313] on span "button" at bounding box center [168, 317] width 7 height 9
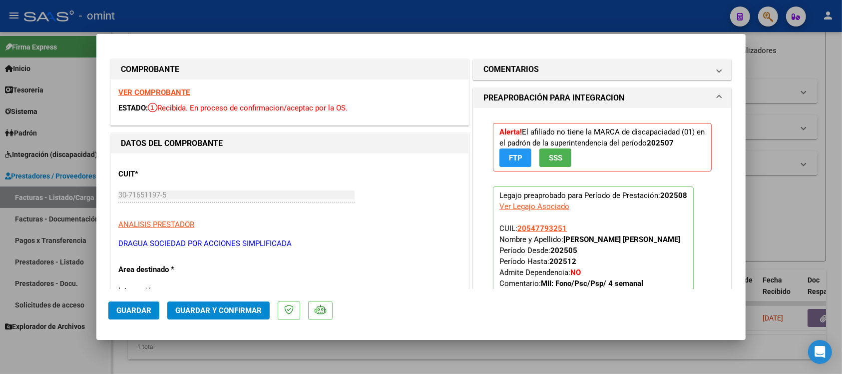
click at [162, 88] on strong "VER COMPROBANTE" at bounding box center [153, 92] width 71 height 9
click at [421, 18] on div at bounding box center [421, 187] width 842 height 374
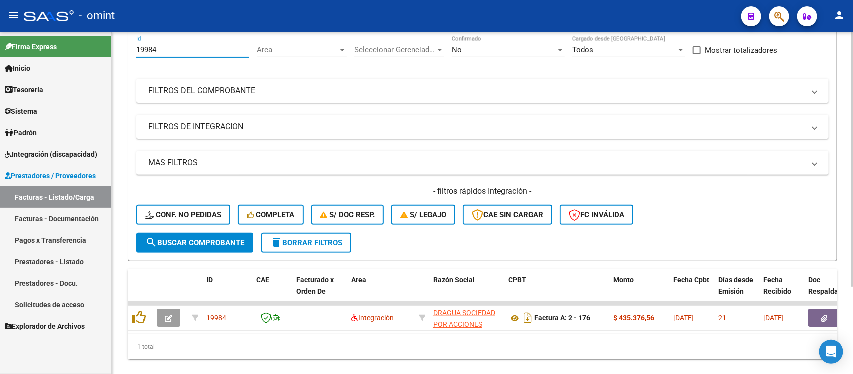
click at [216, 51] on input "19984" at bounding box center [192, 49] width 113 height 9
paste input "21619"
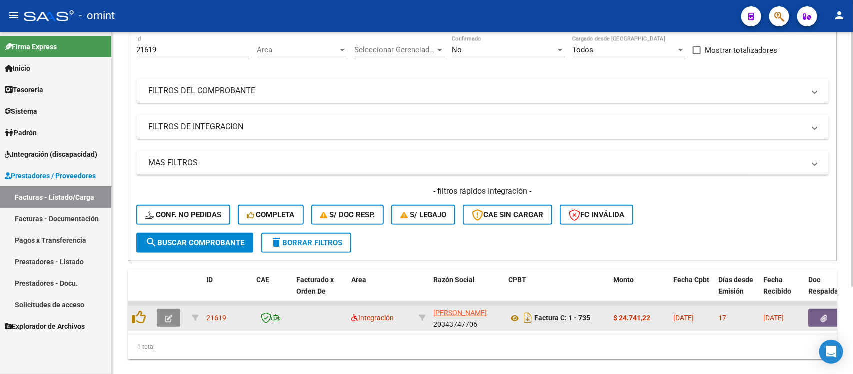
click at [162, 320] on button "button" at bounding box center [168, 318] width 23 height 18
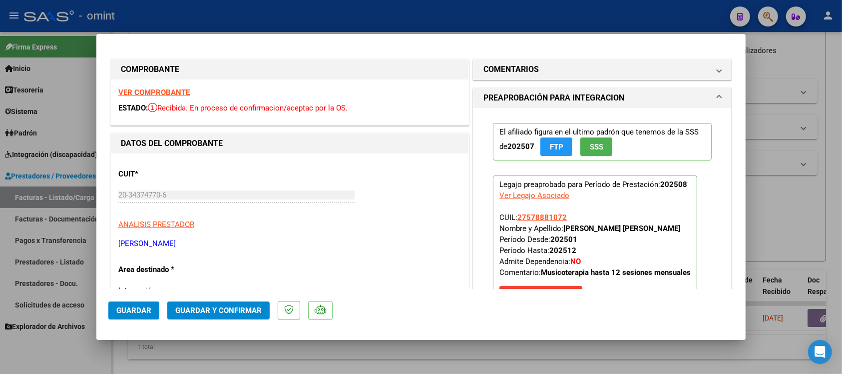
click at [180, 89] on strong "VER COMPROBANTE" at bounding box center [153, 92] width 71 height 9
click at [224, 305] on button "Guardar y Confirmar" at bounding box center [218, 310] width 102 height 18
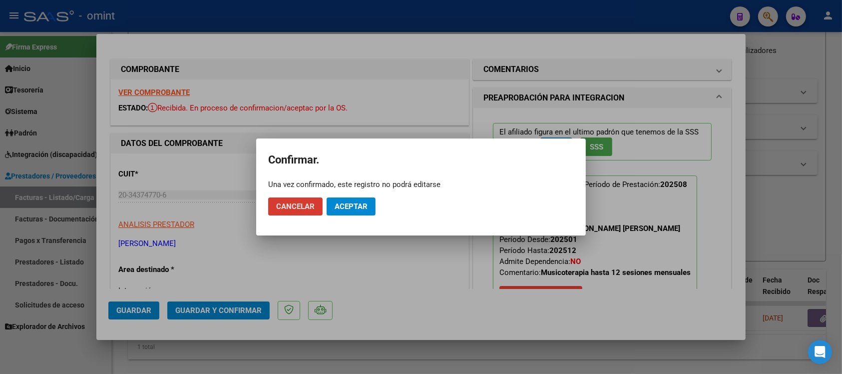
click at [360, 208] on span "Aceptar" at bounding box center [351, 206] width 33 height 9
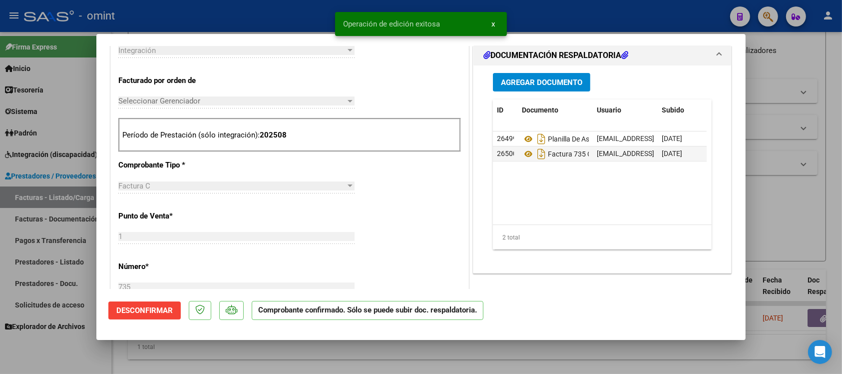
scroll to position [250, 0]
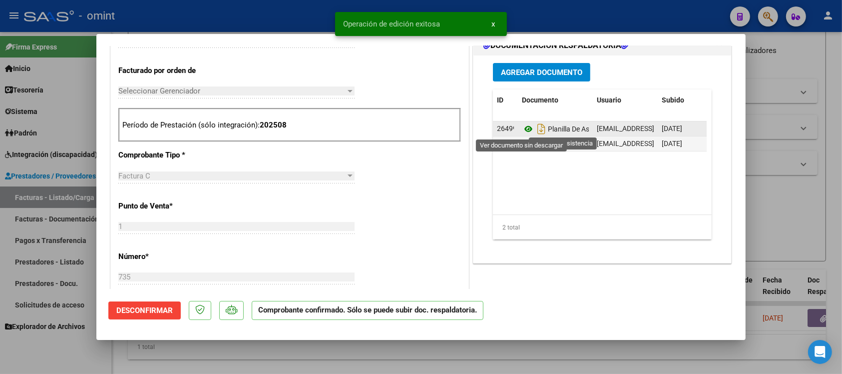
click at [523, 130] on icon at bounding box center [528, 129] width 13 height 12
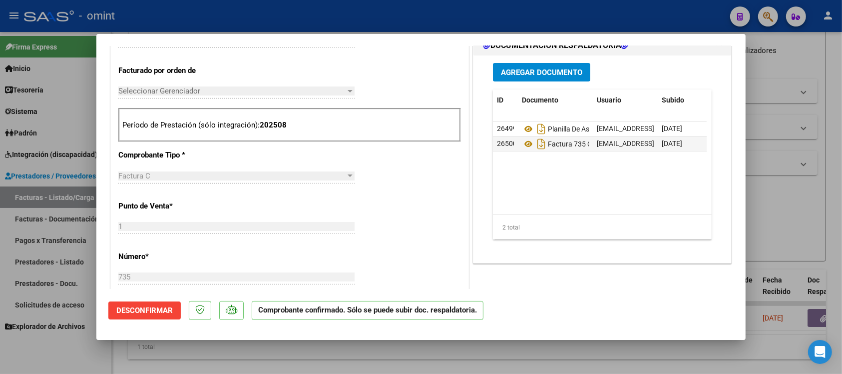
click at [305, 15] on div at bounding box center [421, 187] width 842 height 374
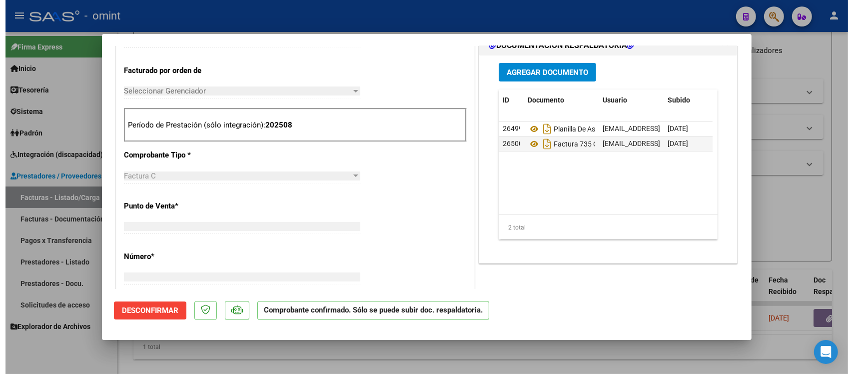
scroll to position [0, 0]
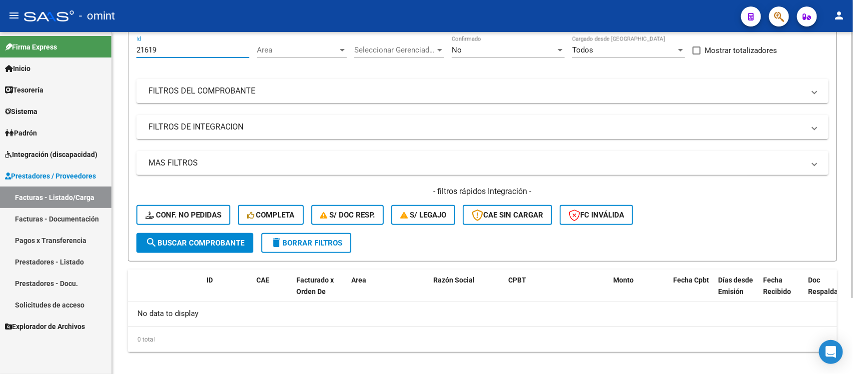
click at [195, 48] on input "21619" at bounding box center [192, 49] width 113 height 9
paste input "21627"
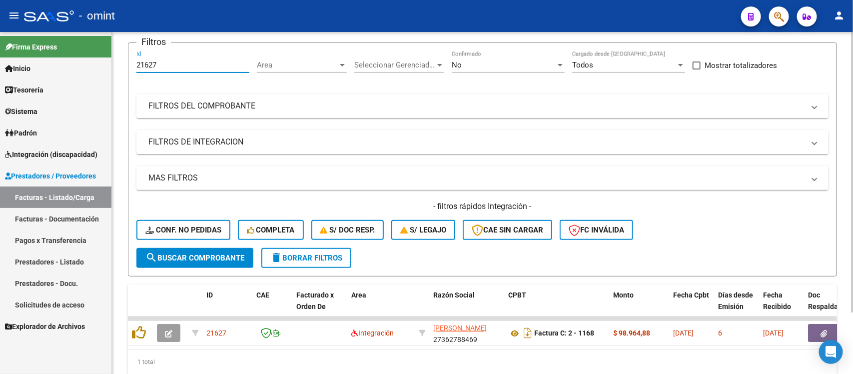
scroll to position [91, 0]
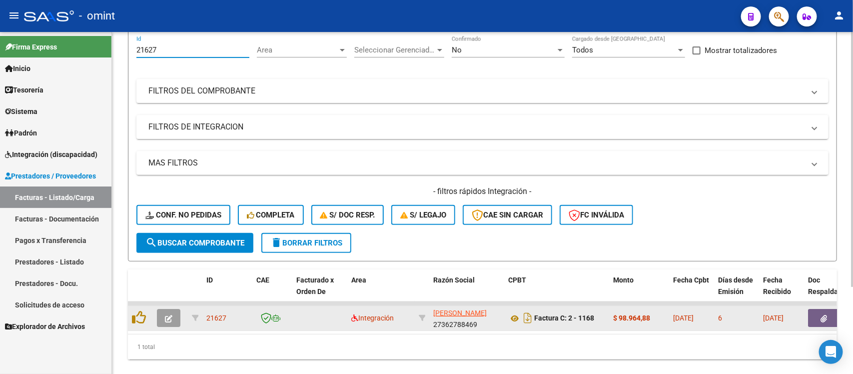
click at [173, 317] on button "button" at bounding box center [168, 318] width 23 height 18
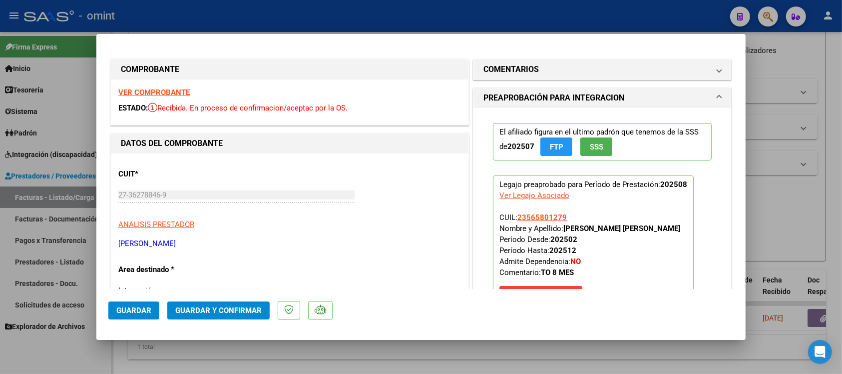
click at [138, 91] on strong "VER COMPROBANTE" at bounding box center [153, 92] width 71 height 9
click at [233, 304] on button "Guardar y Confirmar" at bounding box center [218, 310] width 102 height 18
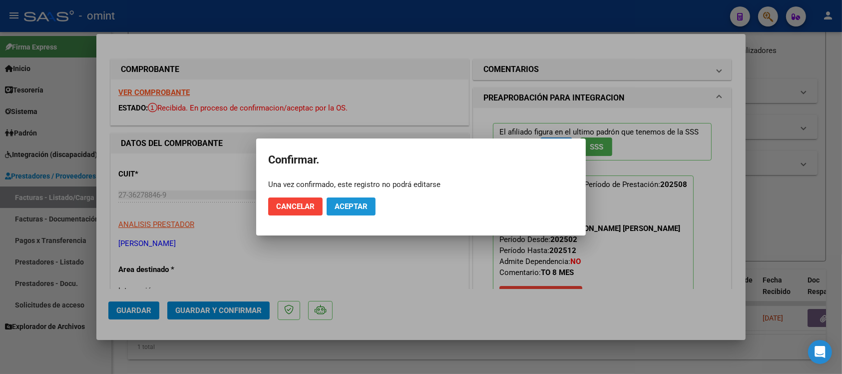
click at [363, 208] on span "Aceptar" at bounding box center [351, 206] width 33 height 9
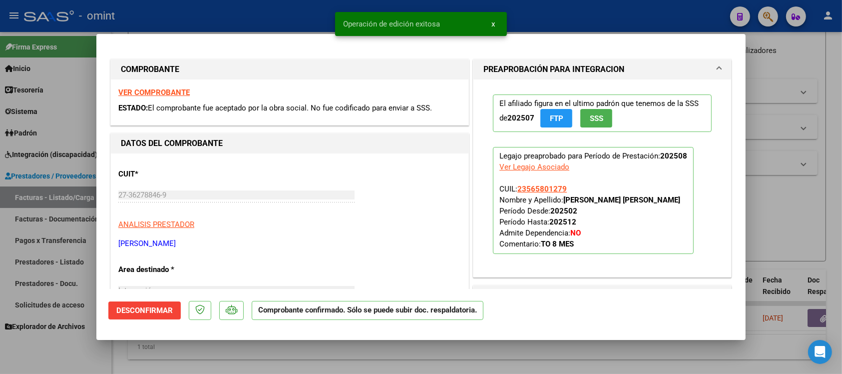
click at [253, 24] on div at bounding box center [421, 187] width 842 height 374
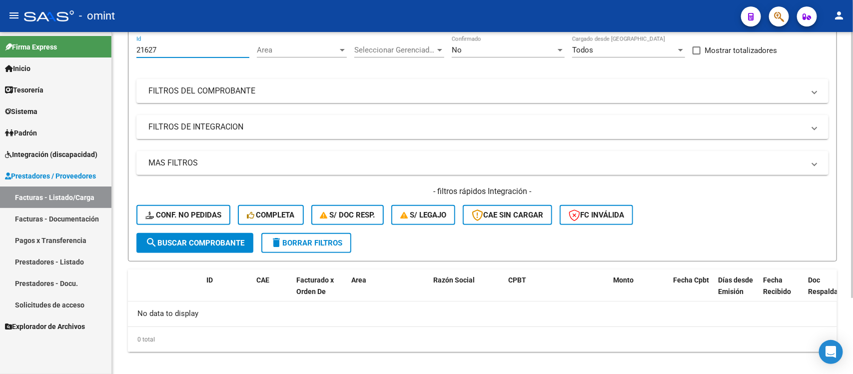
click at [162, 49] on input "21627" at bounding box center [192, 49] width 113 height 9
paste input "19714"
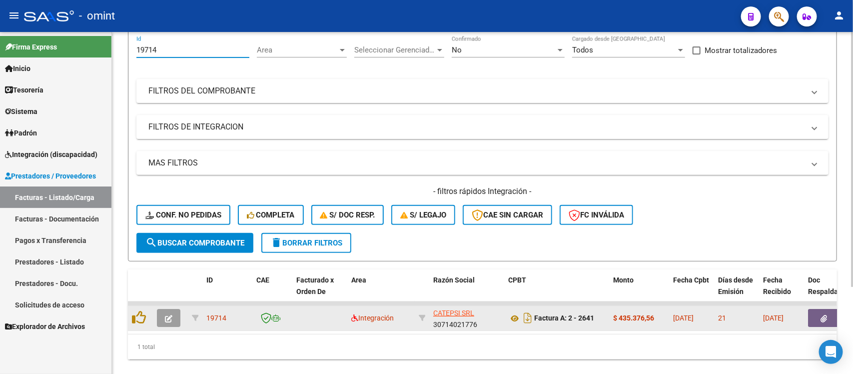
click at [161, 315] on button "button" at bounding box center [168, 318] width 23 height 18
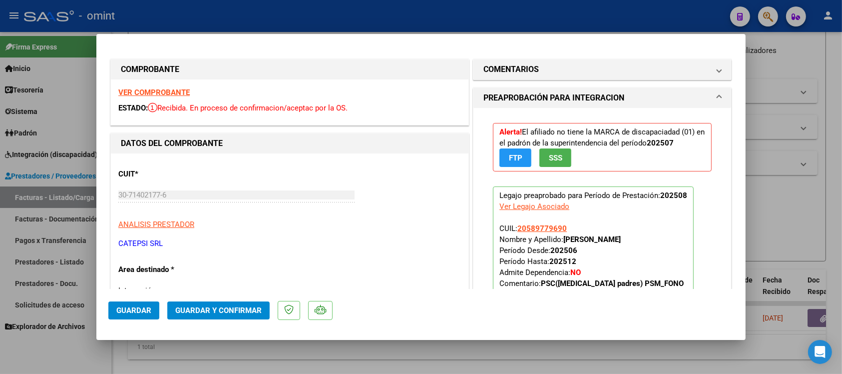
click at [157, 89] on strong "VER COMPROBANTE" at bounding box center [153, 92] width 71 height 9
click at [219, 16] on div at bounding box center [421, 187] width 842 height 374
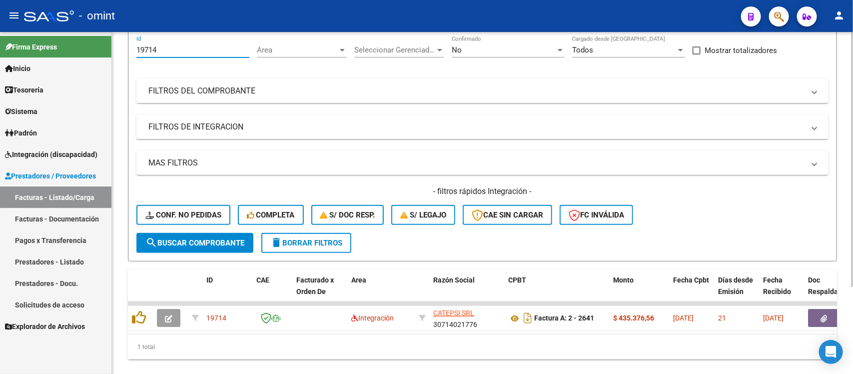
drag, startPoint x: 160, startPoint y: 51, endPoint x: 117, endPoint y: 51, distance: 42.5
click at [117, 51] on div "Video tutorial PRESTADORES -> Listado de CPBTs Emitidos por Prestadores / Prove…" at bounding box center [482, 166] width 741 height 450
paste input "21487"
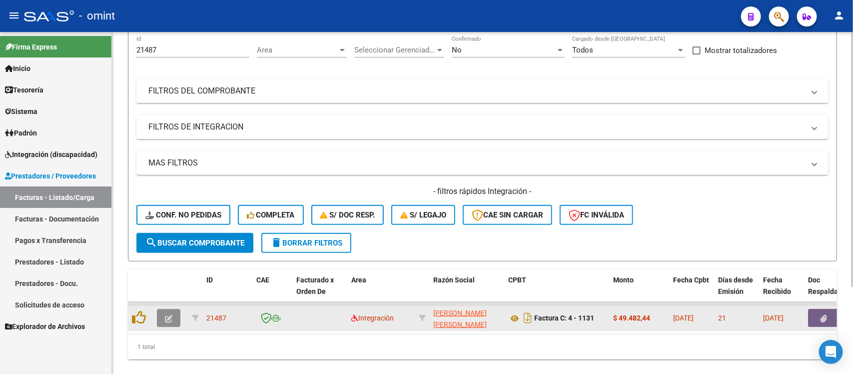
click at [166, 316] on icon "button" at bounding box center [168, 318] width 7 height 7
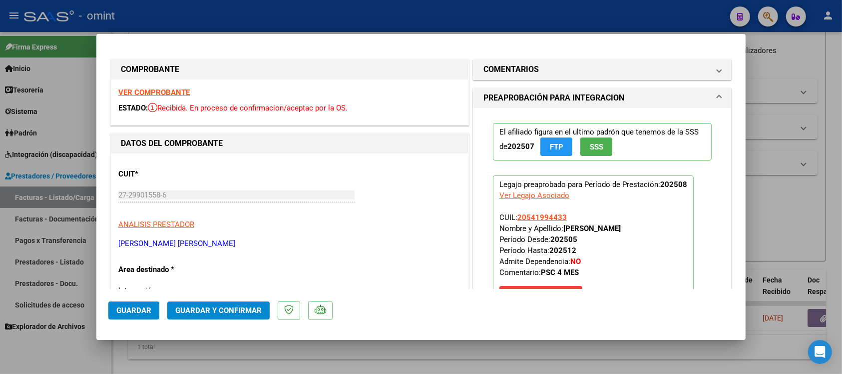
click at [145, 90] on strong "VER COMPROBANTE" at bounding box center [153, 92] width 71 height 9
click at [459, 17] on div at bounding box center [421, 187] width 842 height 374
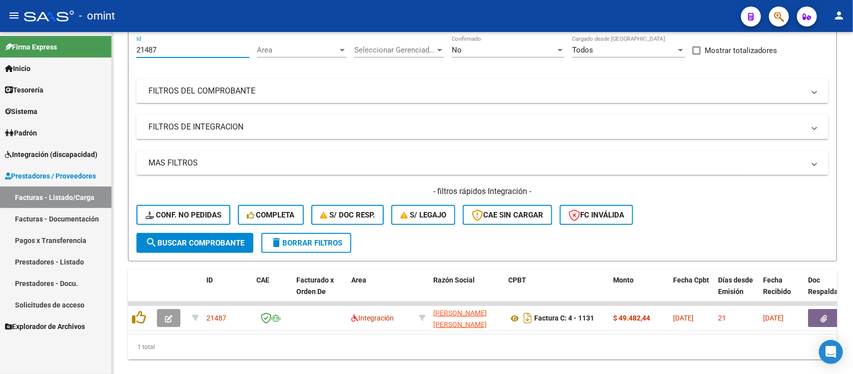
drag, startPoint x: 166, startPoint y: 48, endPoint x: 100, endPoint y: 61, distance: 67.7
click at [100, 61] on mat-sidenav-container "Firma Express Inicio Calendario SSS Instructivos Contacto OS Tesorería Extracto…" at bounding box center [426, 203] width 853 height 342
paste input "661"
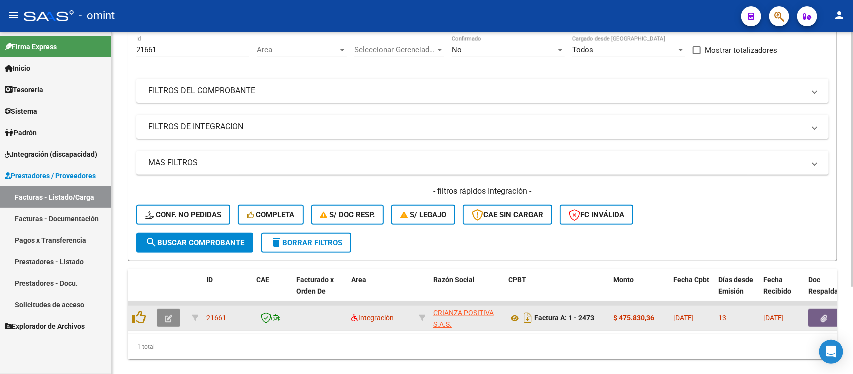
click at [165, 320] on button "button" at bounding box center [168, 318] width 23 height 18
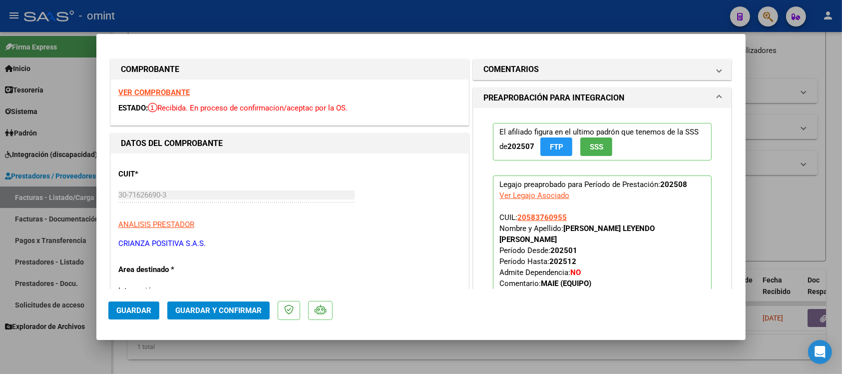
click at [157, 88] on strong "VER COMPROBANTE" at bounding box center [153, 92] width 71 height 9
click at [245, 304] on button "Guardar y Confirmar" at bounding box center [218, 310] width 102 height 18
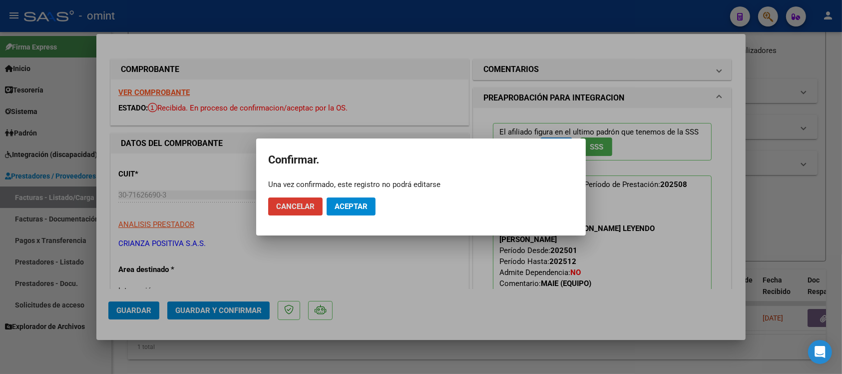
click at [349, 210] on span "Aceptar" at bounding box center [351, 206] width 33 height 9
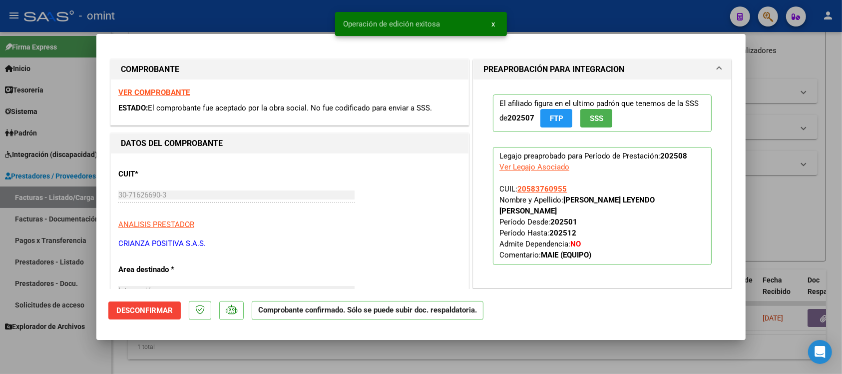
click at [273, 13] on div at bounding box center [421, 187] width 842 height 374
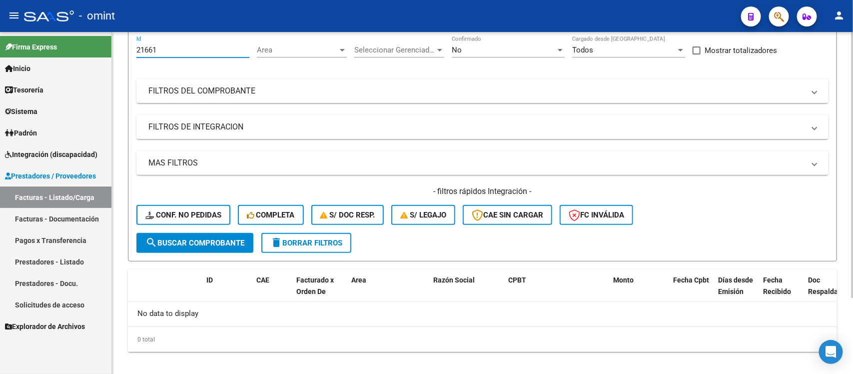
drag, startPoint x: 176, startPoint y: 51, endPoint x: 128, endPoint y: 52, distance: 48.0
click at [128, 52] on form "Filtros 21661 Id Area Area Seleccionar Gerenciador Seleccionar Gerenciador No C…" at bounding box center [482, 144] width 709 height 234
paste input "0085"
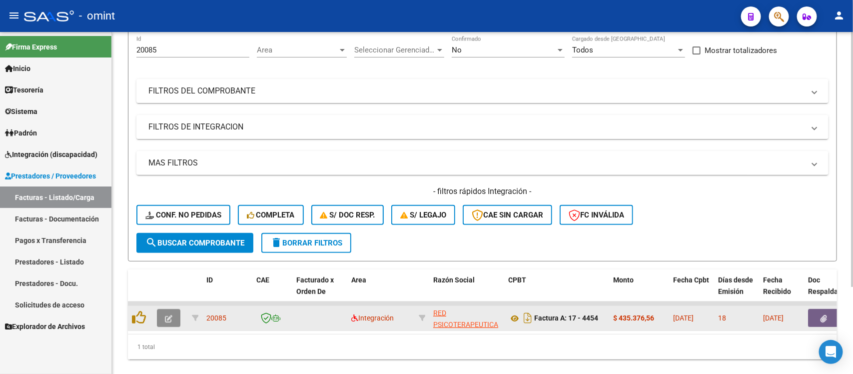
click at [167, 315] on icon "button" at bounding box center [168, 318] width 7 height 7
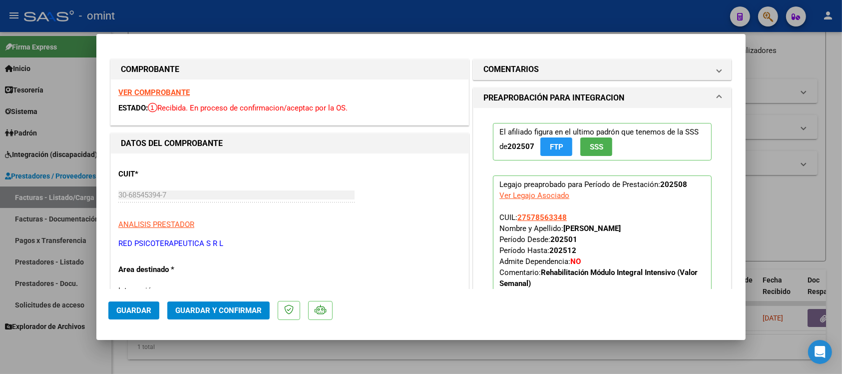
click at [146, 89] on strong "VER COMPROBANTE" at bounding box center [153, 92] width 71 height 9
click at [305, 14] on div at bounding box center [421, 187] width 842 height 374
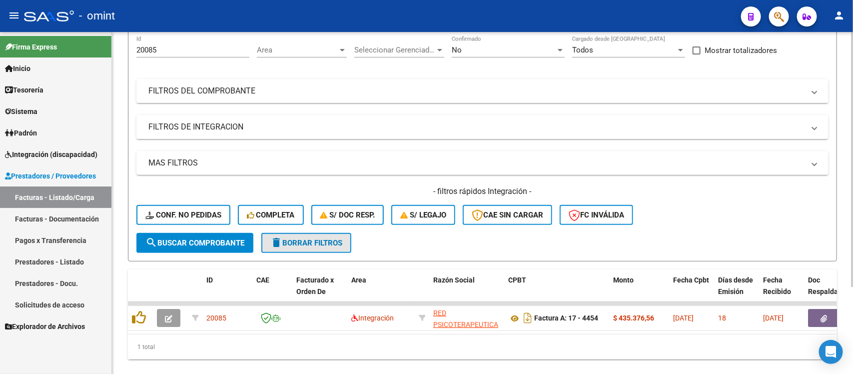
click at [313, 243] on span "delete Borrar Filtros" at bounding box center [306, 242] width 72 height 9
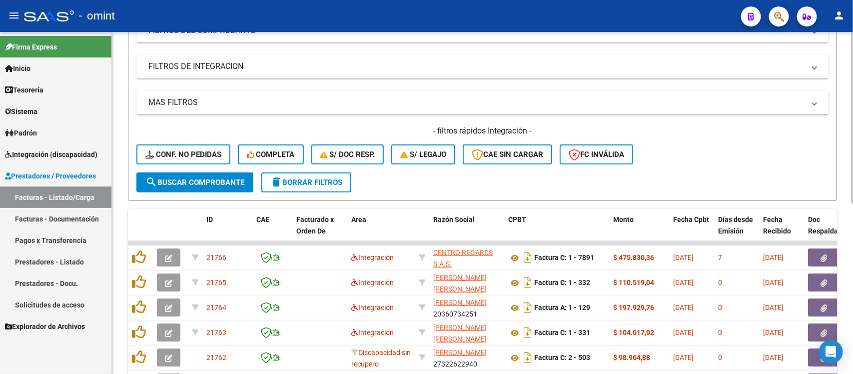
scroll to position [216, 0]
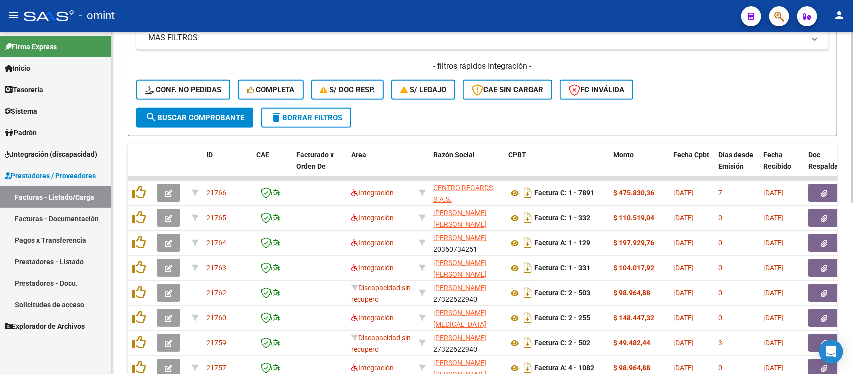
click at [274, 123] on button "delete Borrar Filtros" at bounding box center [306, 118] width 90 height 20
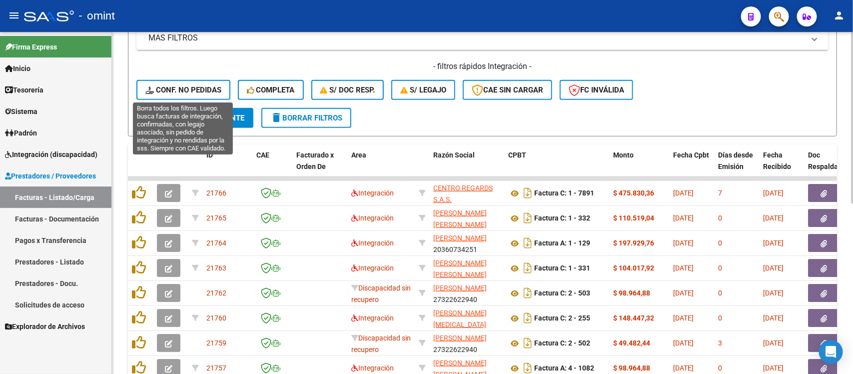
click at [153, 91] on icon at bounding box center [150, 89] width 10 height 7
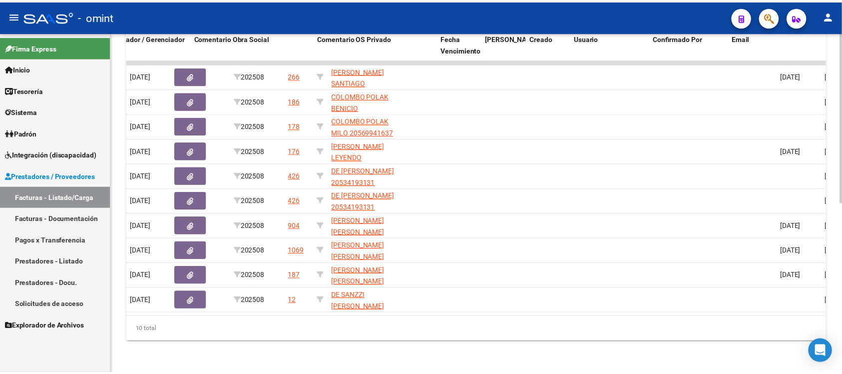
scroll to position [0, 0]
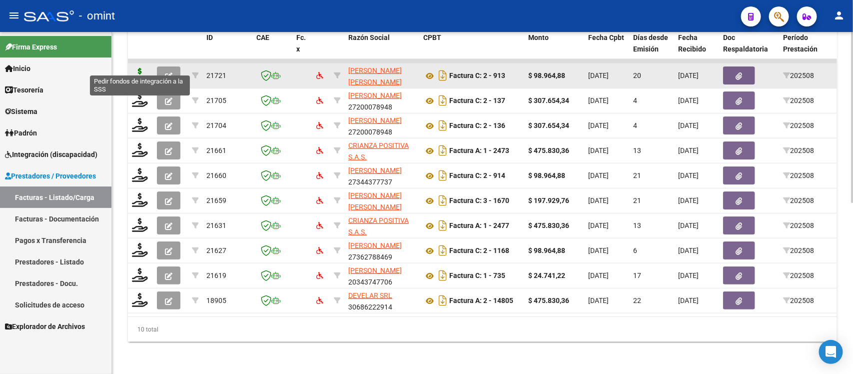
click at [137, 68] on icon at bounding box center [140, 75] width 16 height 14
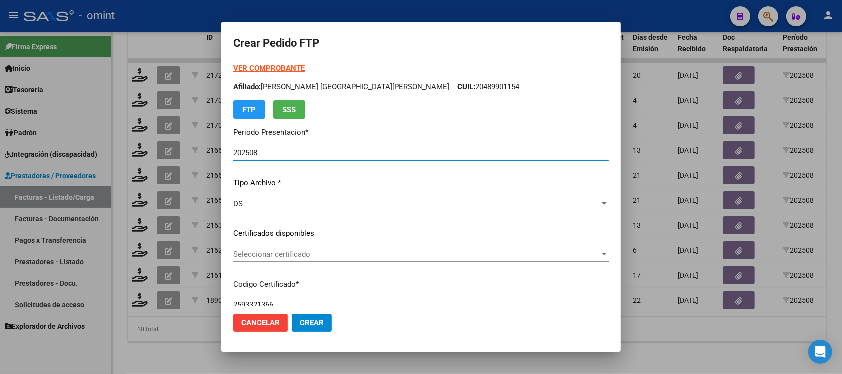
click at [308, 230] on p "Certificados disponibles" at bounding box center [421, 233] width 376 height 11
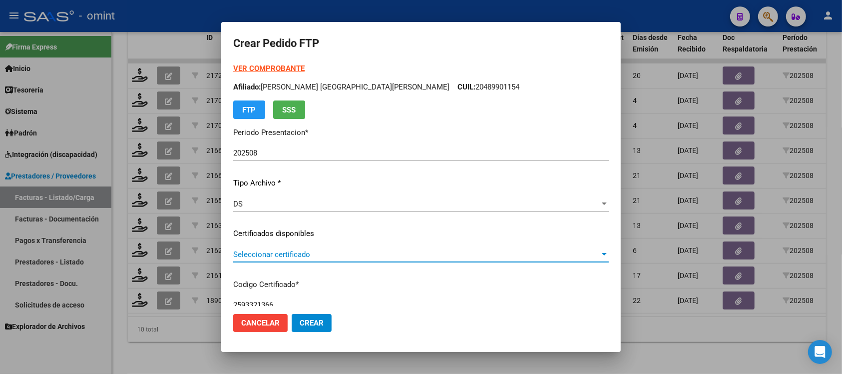
click at [300, 253] on span "Seleccionar certificado" at bounding box center [416, 254] width 367 height 9
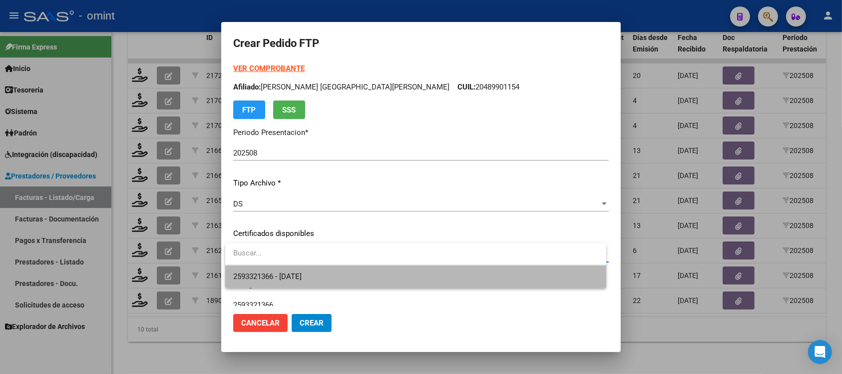
click at [324, 272] on span "2593321366 - 2028-09-30" at bounding box center [415, 276] width 365 height 22
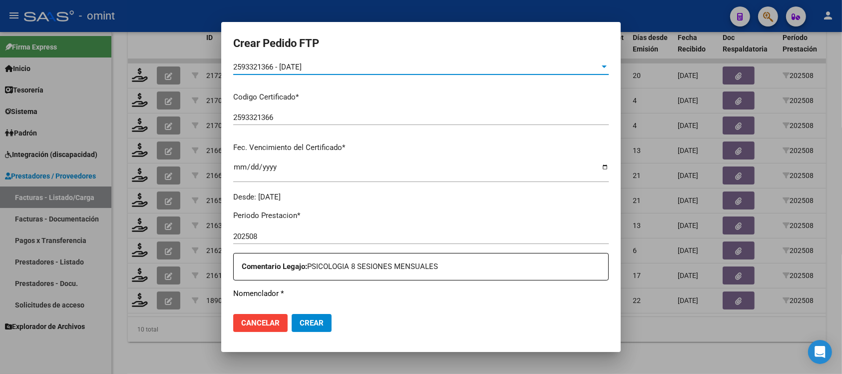
scroll to position [375, 0]
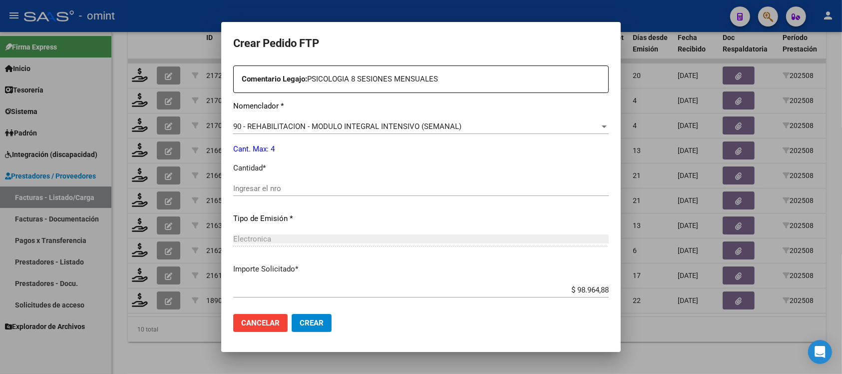
click at [286, 191] on input "Ingresar el nro" at bounding box center [421, 188] width 376 height 9
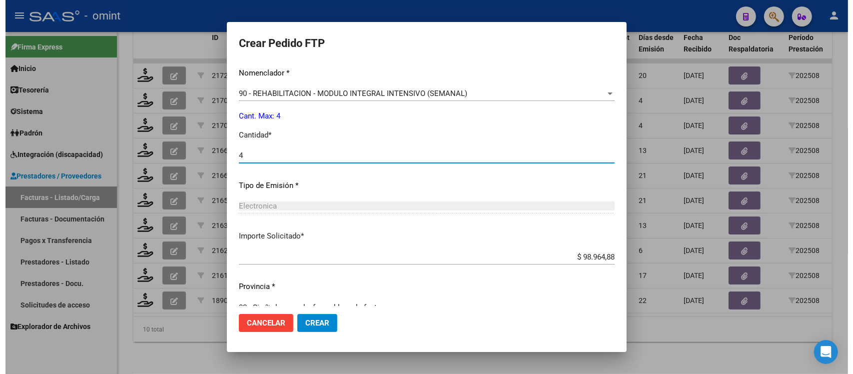
scroll to position [426, 0]
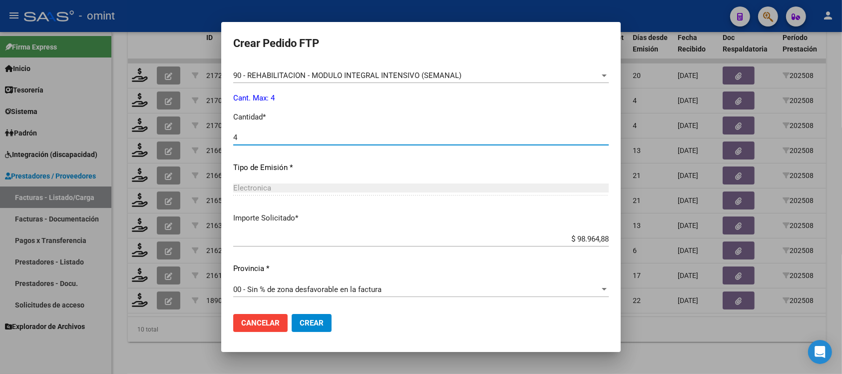
click at [317, 328] on button "Crear" at bounding box center [312, 323] width 40 height 18
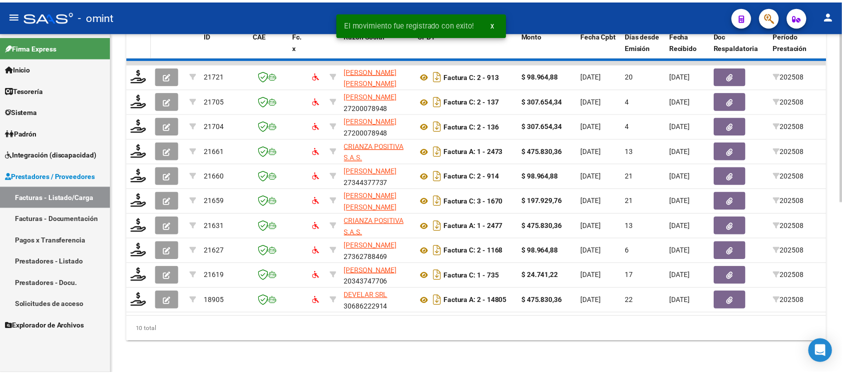
scroll to position [317, 0]
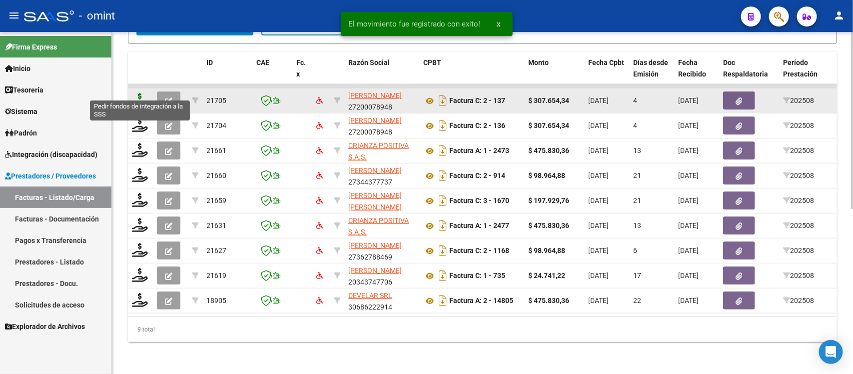
click at [134, 93] on icon at bounding box center [140, 100] width 16 height 14
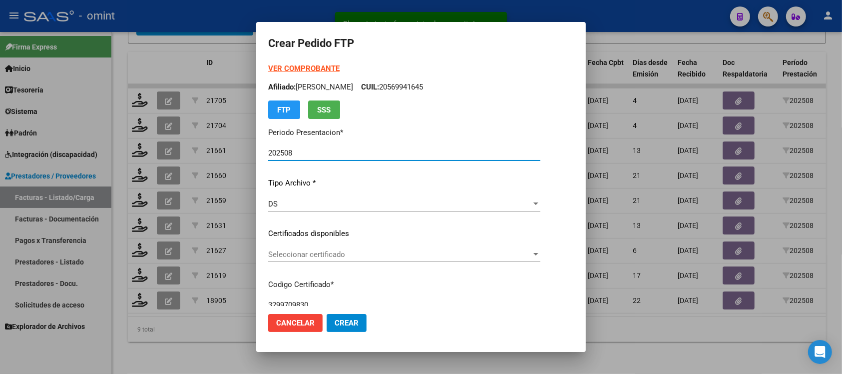
click at [296, 255] on span "Seleccionar certificado" at bounding box center [399, 254] width 263 height 9
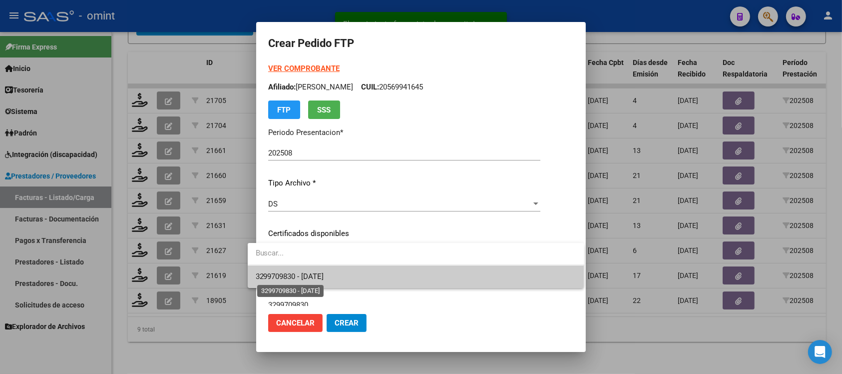
click at [307, 273] on span "3299709830 - 2025-02-09" at bounding box center [290, 276] width 68 height 9
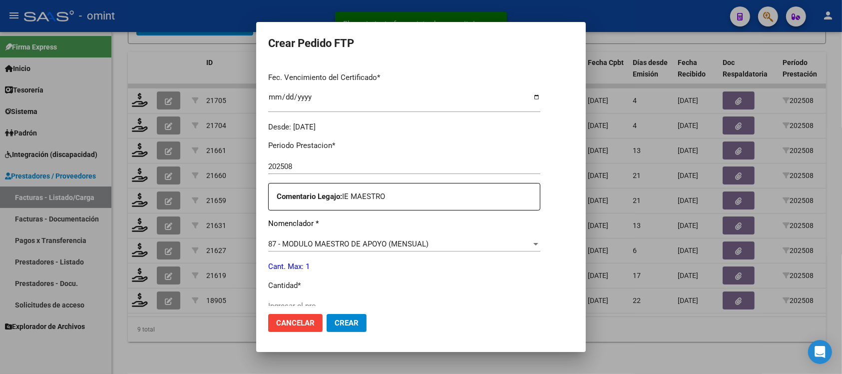
scroll to position [312, 0]
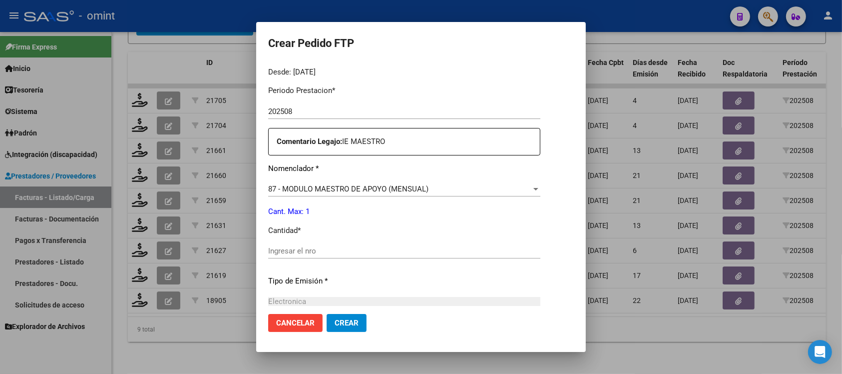
click at [299, 253] on input "Ingresar el nro" at bounding box center [404, 250] width 272 height 9
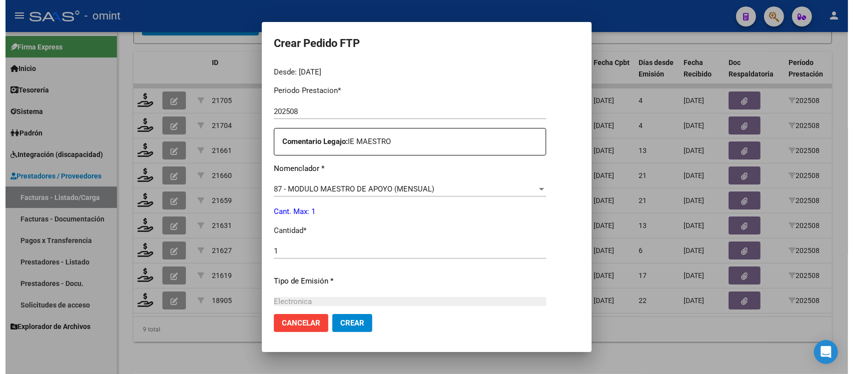
scroll to position [426, 0]
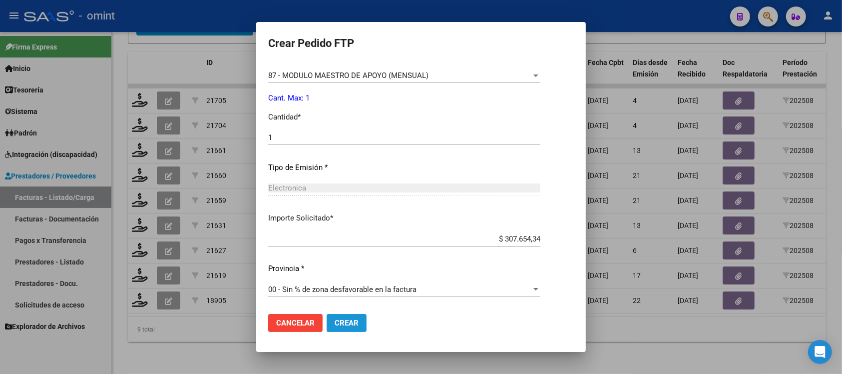
click at [335, 318] on span "Crear" at bounding box center [347, 322] width 24 height 9
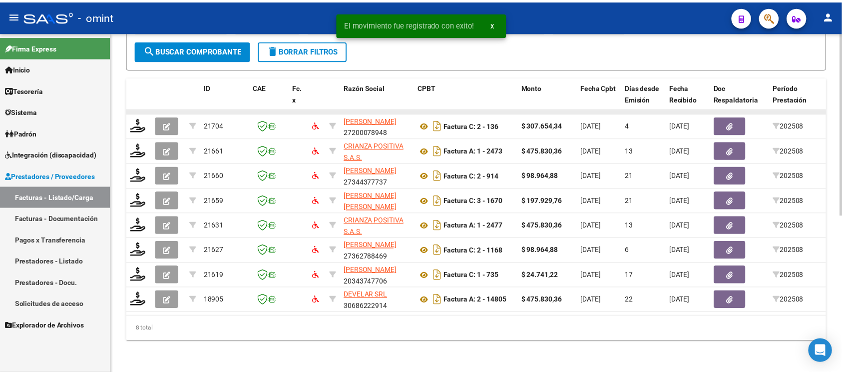
scroll to position [292, 0]
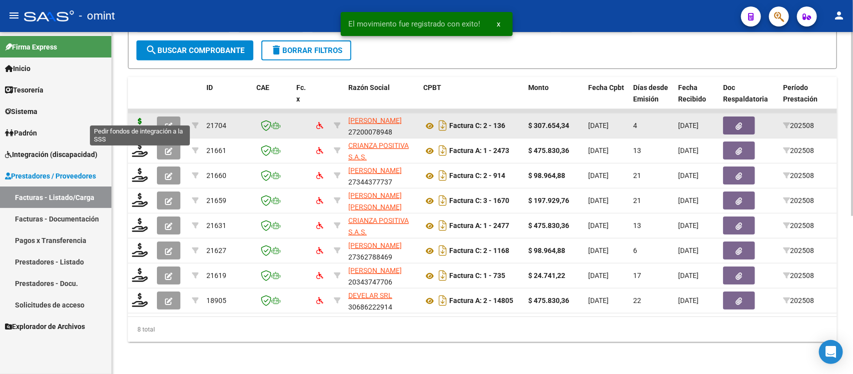
click at [133, 118] on icon at bounding box center [140, 125] width 16 height 14
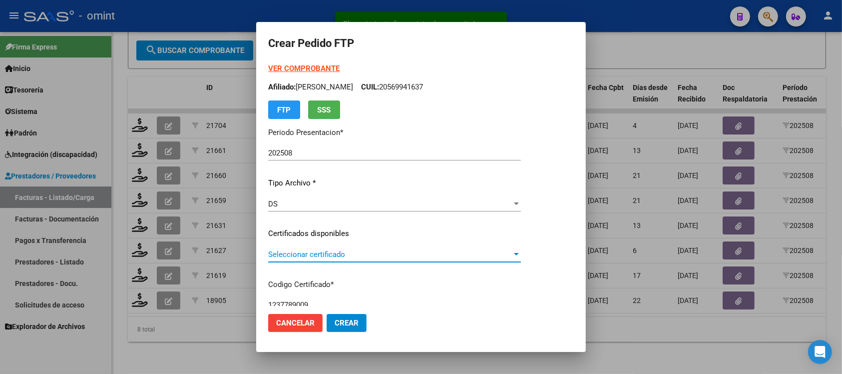
click at [333, 256] on span "Seleccionar certificado" at bounding box center [390, 254] width 244 height 9
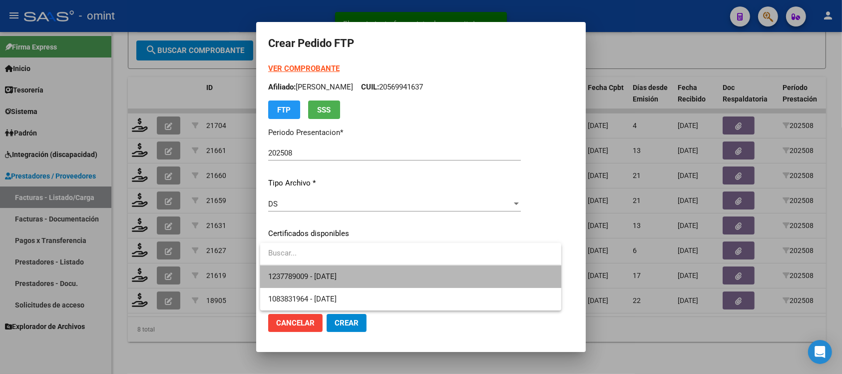
click at [354, 267] on span "1237789009 - 2030-04-30" at bounding box center [410, 276] width 285 height 22
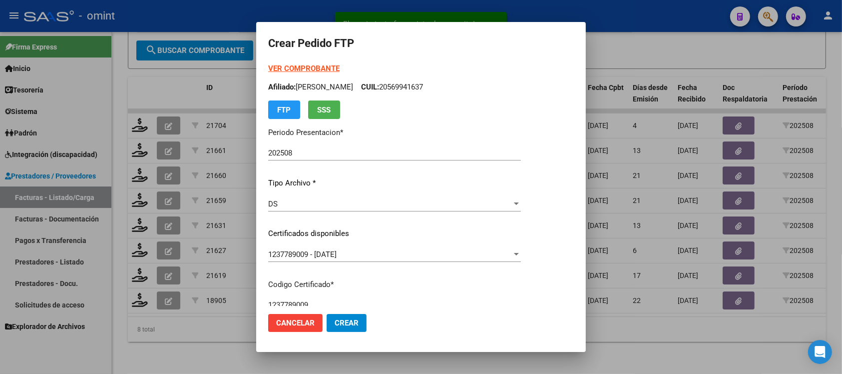
click at [348, 247] on div "1237789009 - 2030-04-30 Seleccionar certificado" at bounding box center [394, 254] width 253 height 15
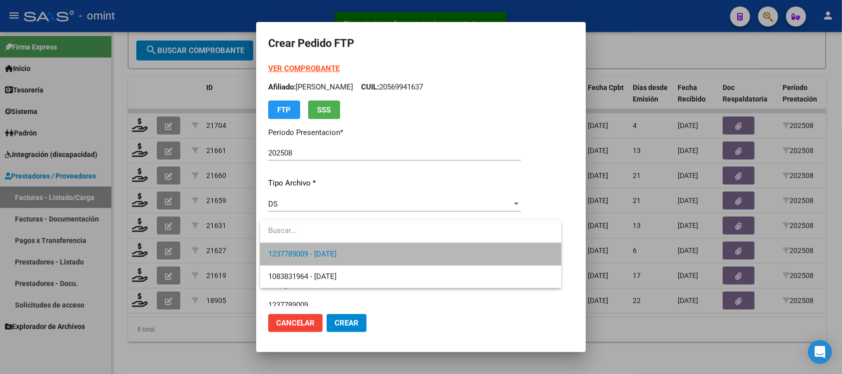
click at [348, 247] on span "1237789009 - 2030-04-30" at bounding box center [410, 254] width 285 height 22
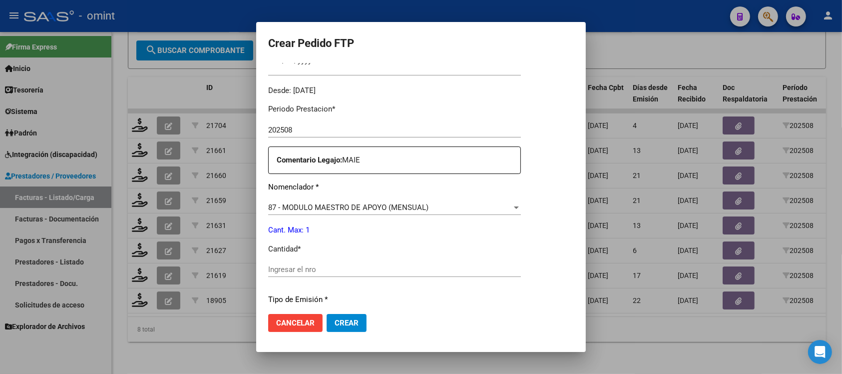
scroll to position [312, 0]
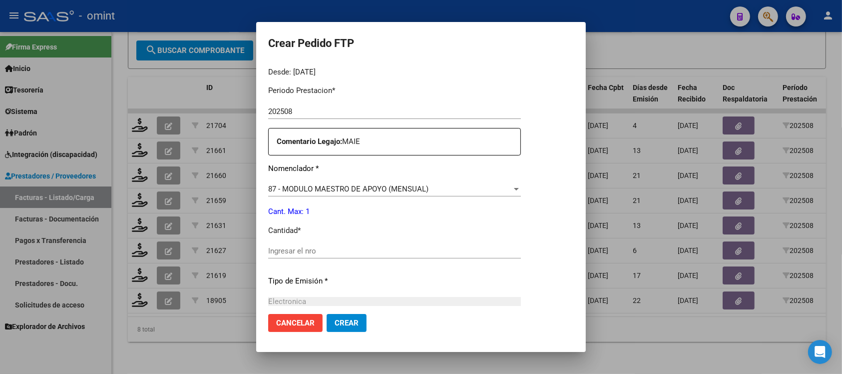
click at [317, 245] on div "Ingresar el nro" at bounding box center [394, 250] width 253 height 15
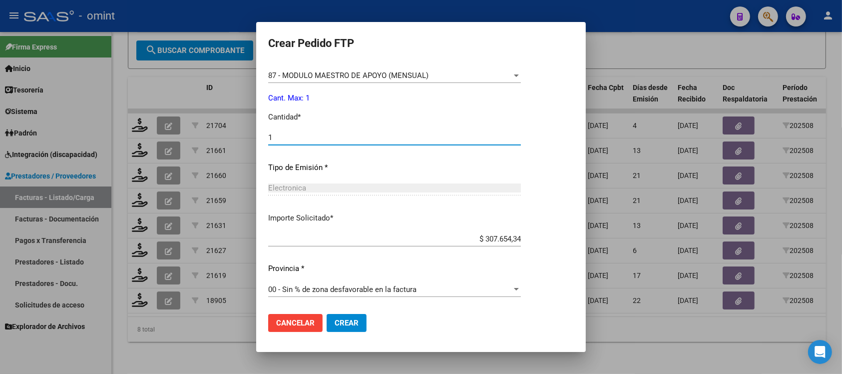
click at [348, 327] on button "Crear" at bounding box center [347, 323] width 40 height 18
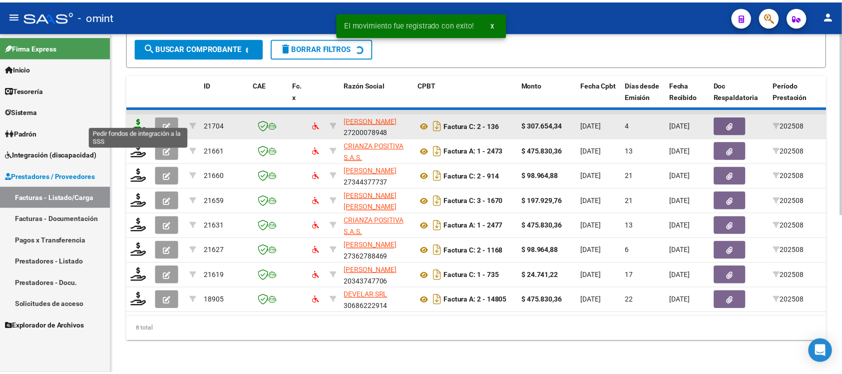
scroll to position [267, 0]
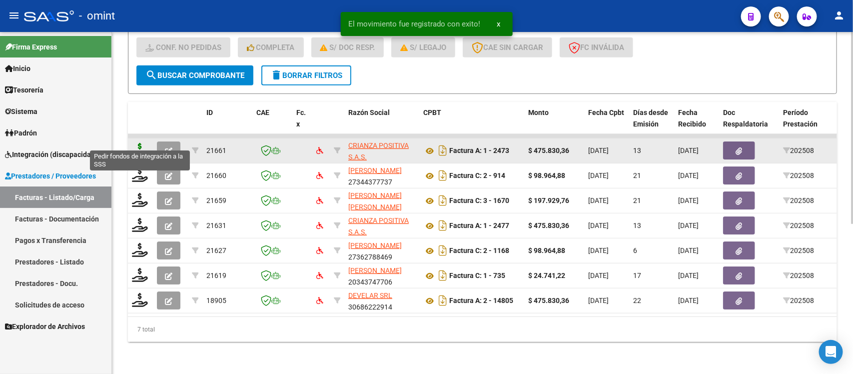
click at [136, 143] on icon at bounding box center [140, 150] width 16 height 14
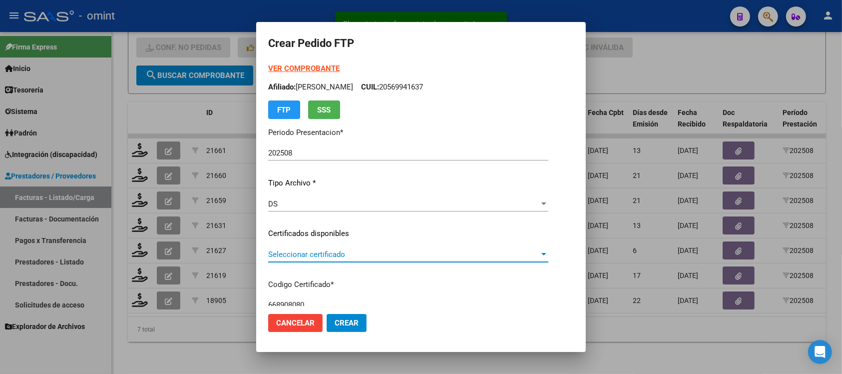
click at [316, 255] on span "Seleccionar certificado" at bounding box center [403, 254] width 271 height 9
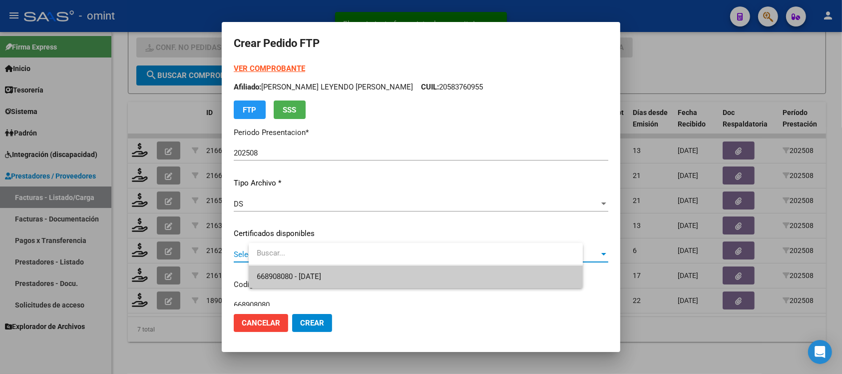
click at [356, 281] on span "668908080 - 2025-11-07" at bounding box center [416, 276] width 318 height 22
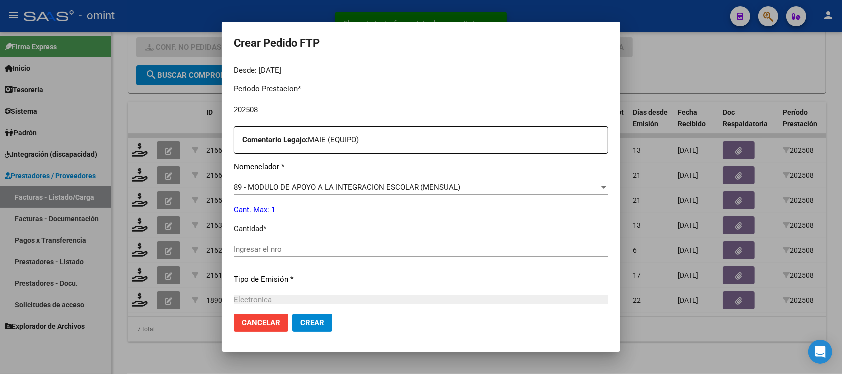
scroll to position [375, 0]
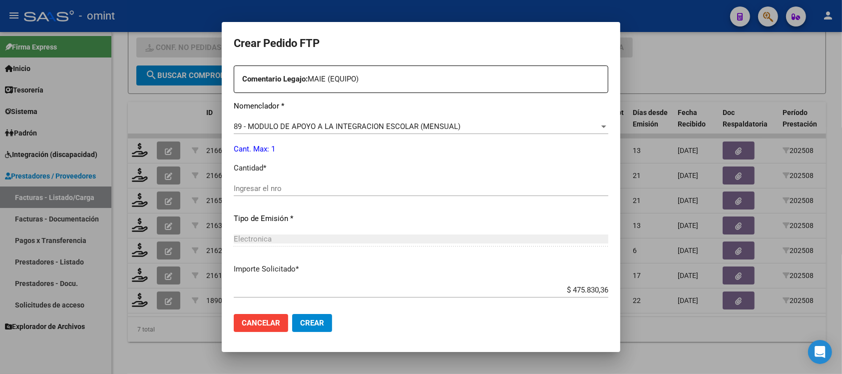
click at [279, 184] on input "Ingresar el nro" at bounding box center [421, 188] width 375 height 9
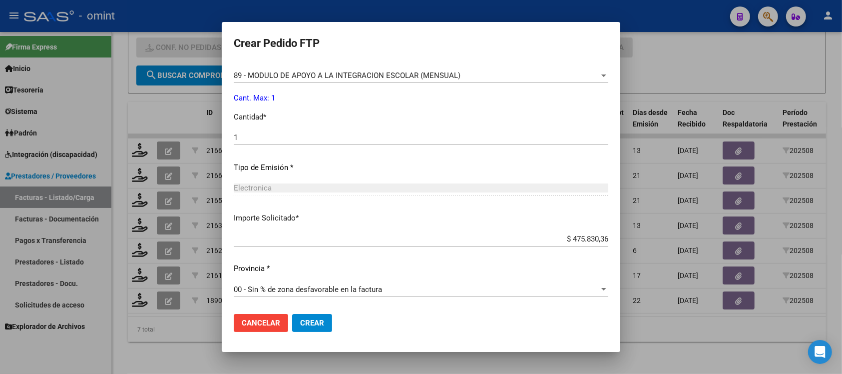
click at [324, 323] on span "Crear" at bounding box center [312, 322] width 24 height 9
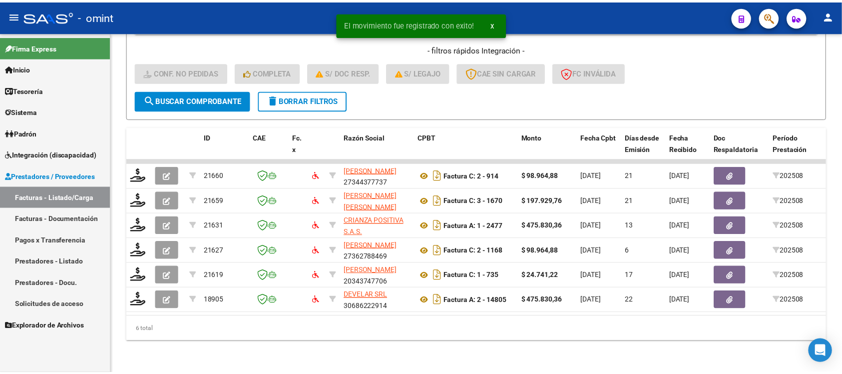
scroll to position [242, 0]
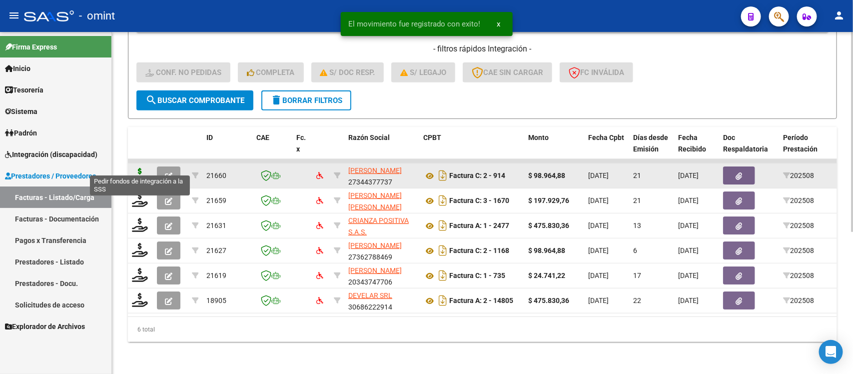
click at [141, 168] on icon at bounding box center [140, 175] width 16 height 14
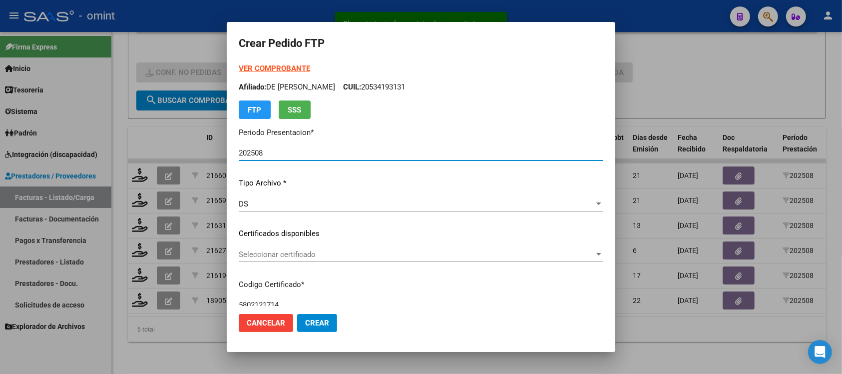
click at [306, 258] on div "Seleccionar certificado Seleccionar certificado" at bounding box center [421, 254] width 365 height 15
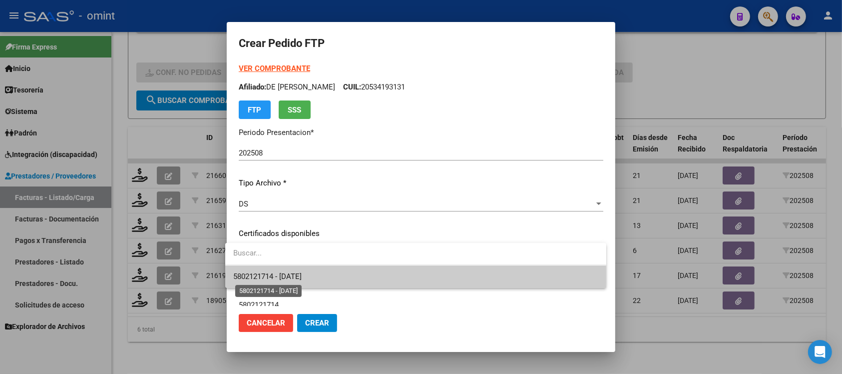
click at [302, 276] on span "5802121714 - 2027-12-13" at bounding box center [267, 276] width 68 height 9
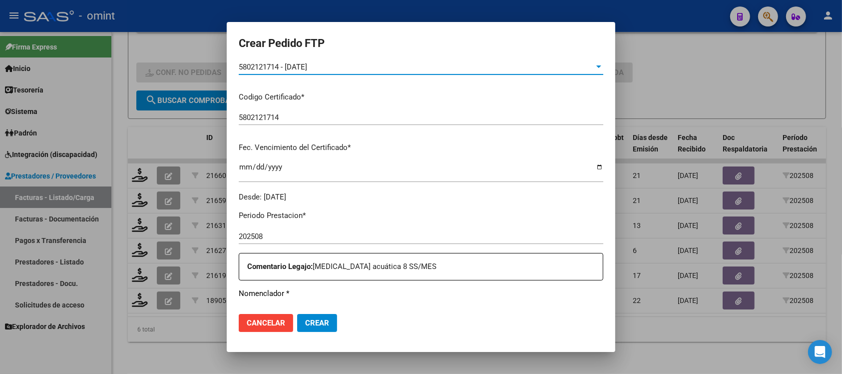
scroll to position [312, 0]
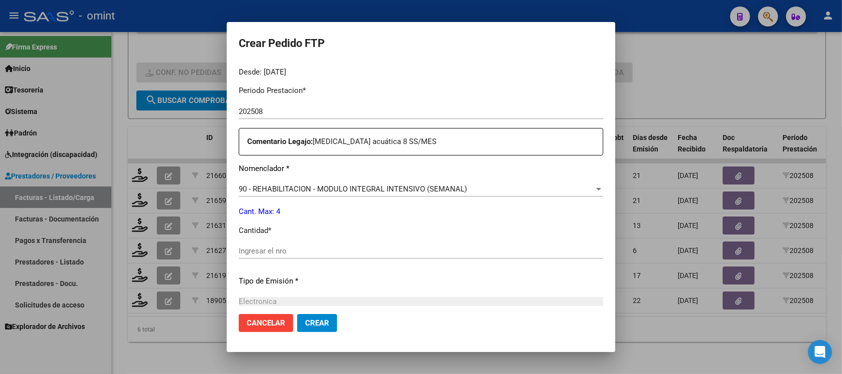
click at [303, 254] on input "Ingresar el nro" at bounding box center [421, 250] width 365 height 9
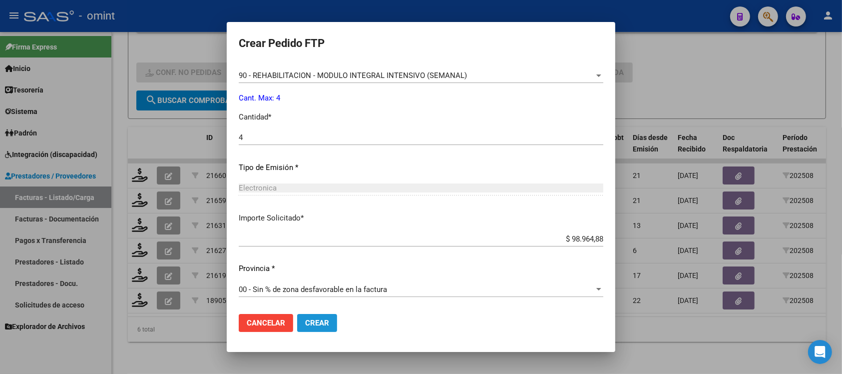
click at [306, 316] on button "Crear" at bounding box center [317, 323] width 40 height 18
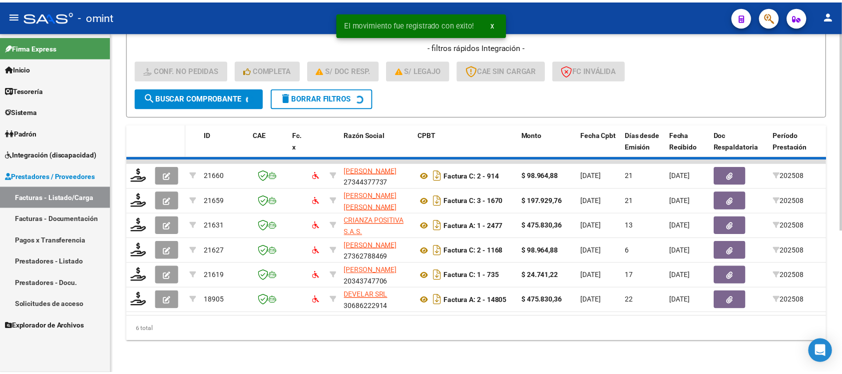
scroll to position [217, 0]
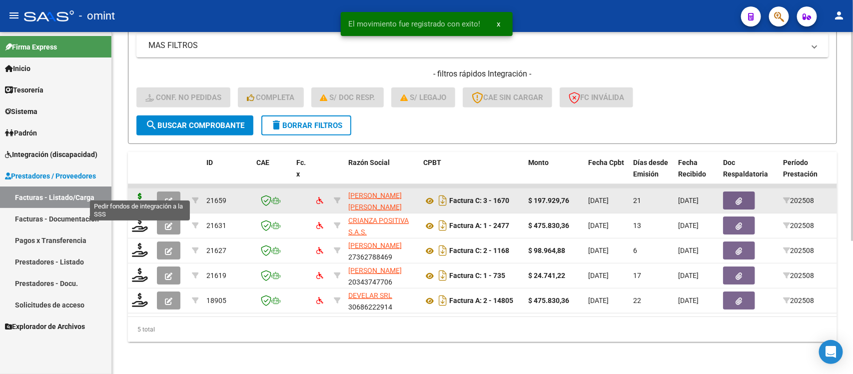
click at [138, 193] on icon at bounding box center [140, 200] width 16 height 14
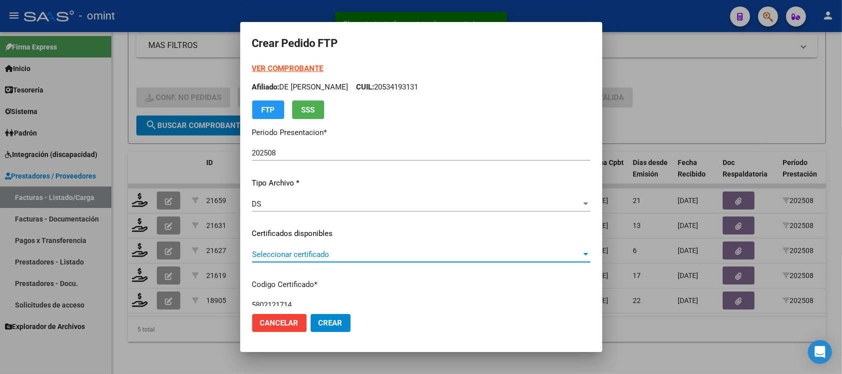
click at [303, 256] on span "Seleccionar certificado" at bounding box center [416, 254] width 329 height 9
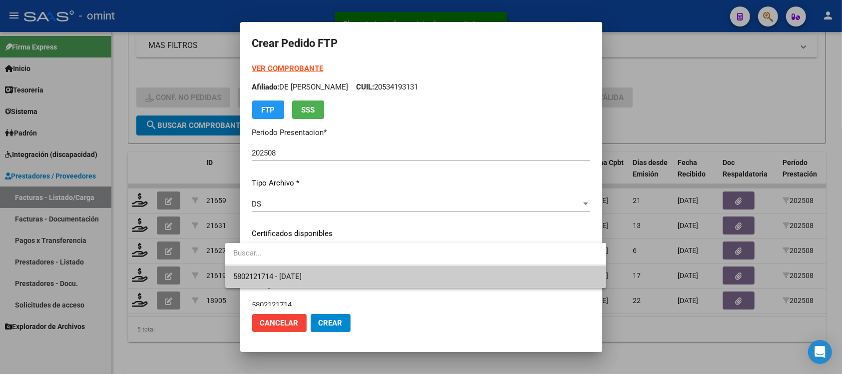
click at [317, 281] on span "5802121714 - 2027-12-13" at bounding box center [415, 276] width 365 height 22
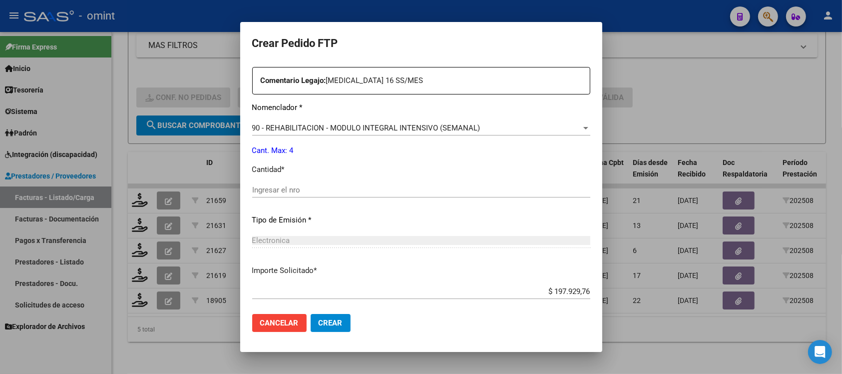
scroll to position [375, 0]
click at [278, 181] on div "Ingresar el nro" at bounding box center [421, 188] width 338 height 15
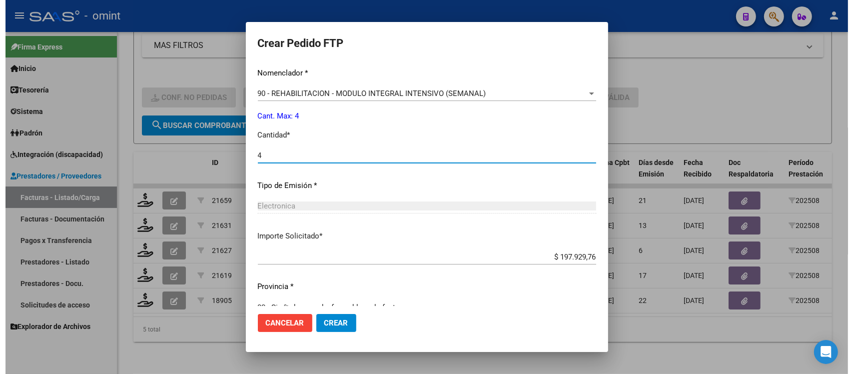
scroll to position [426, 0]
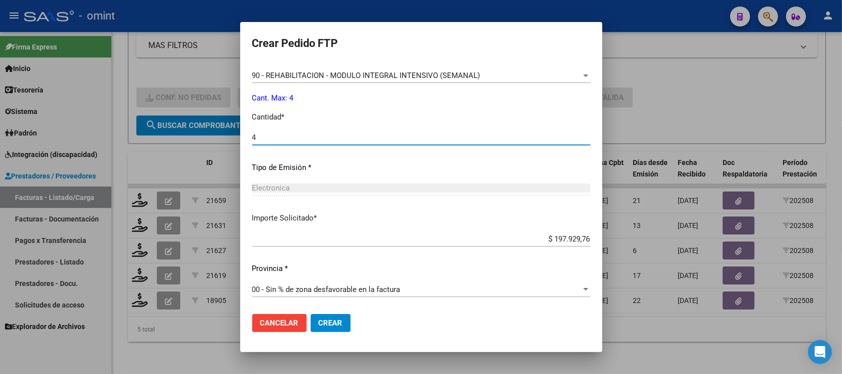
click at [319, 325] on span "Crear" at bounding box center [331, 322] width 24 height 9
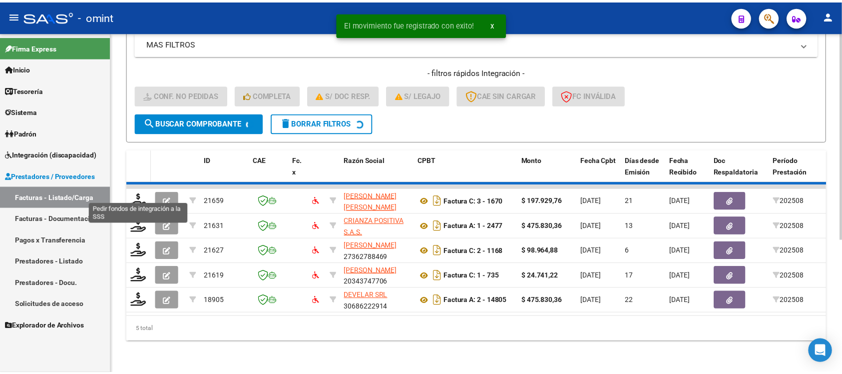
scroll to position [192, 0]
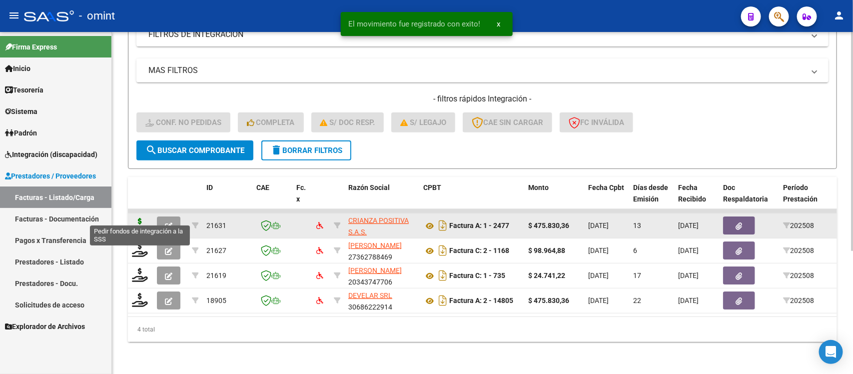
click at [135, 218] on icon at bounding box center [140, 225] width 16 height 14
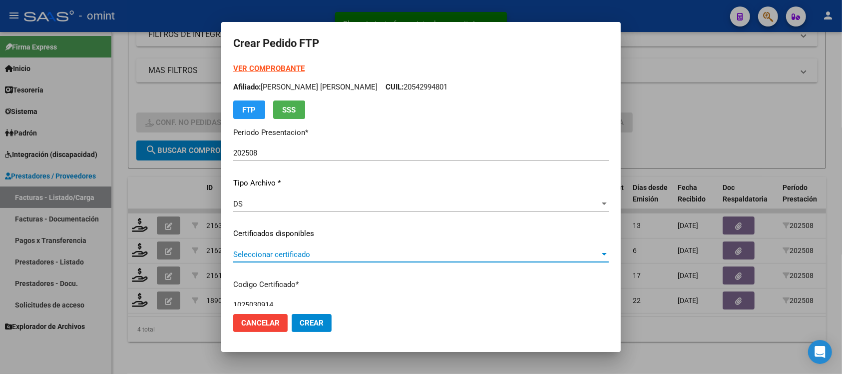
click at [306, 252] on span "Seleccionar certificado" at bounding box center [416, 254] width 367 height 9
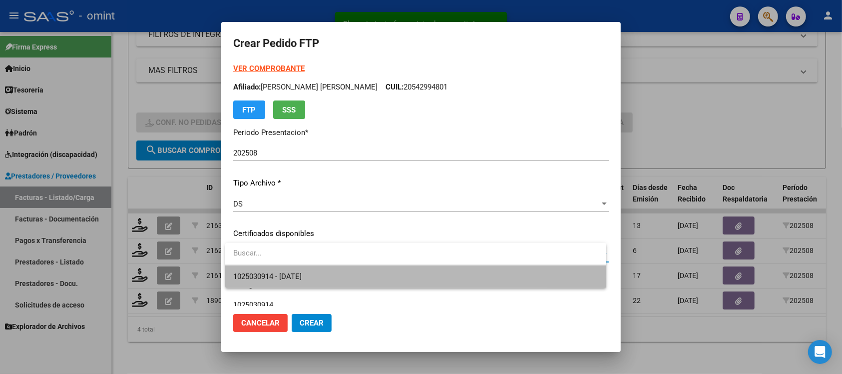
click at [323, 276] on span "1025030914 - 2026-04-14" at bounding box center [415, 276] width 365 height 22
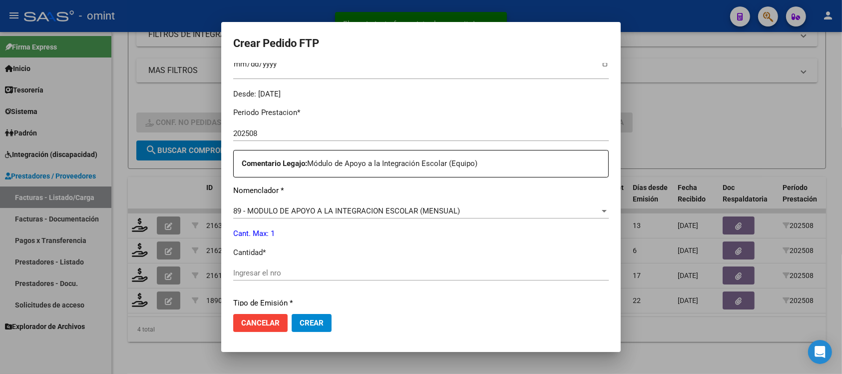
scroll to position [312, 0]
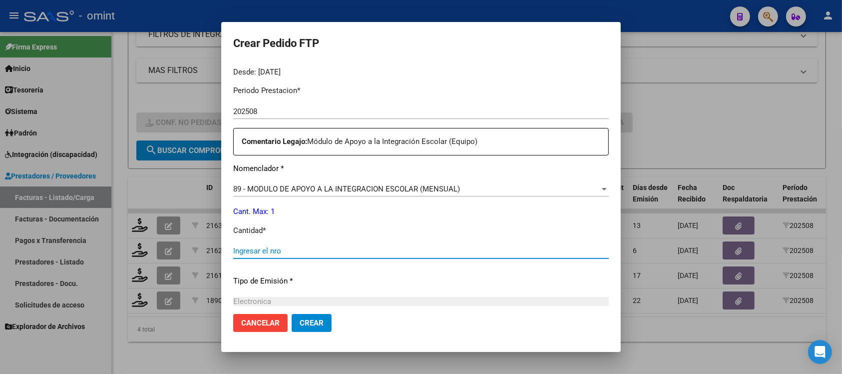
click at [288, 248] on input "Ingresar el nro" at bounding box center [421, 250] width 376 height 9
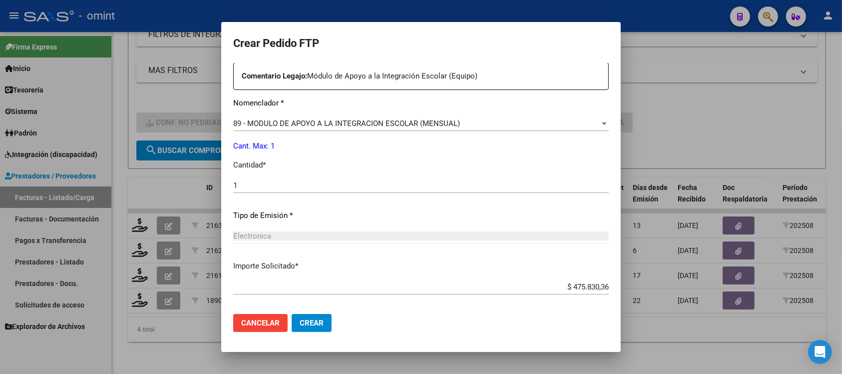
scroll to position [426, 0]
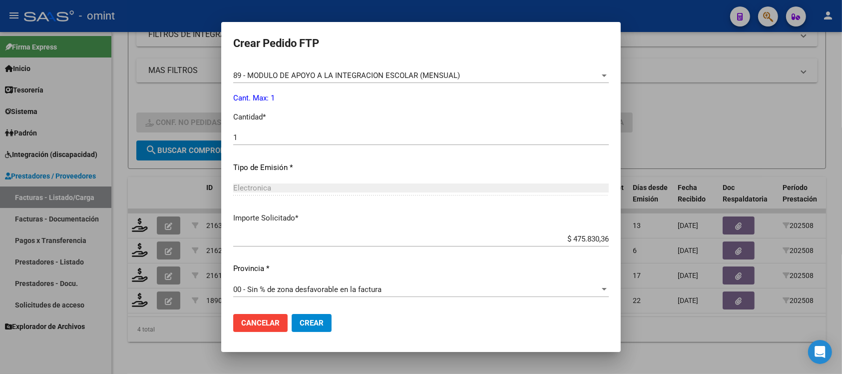
click at [315, 317] on button "Crear" at bounding box center [312, 323] width 40 height 18
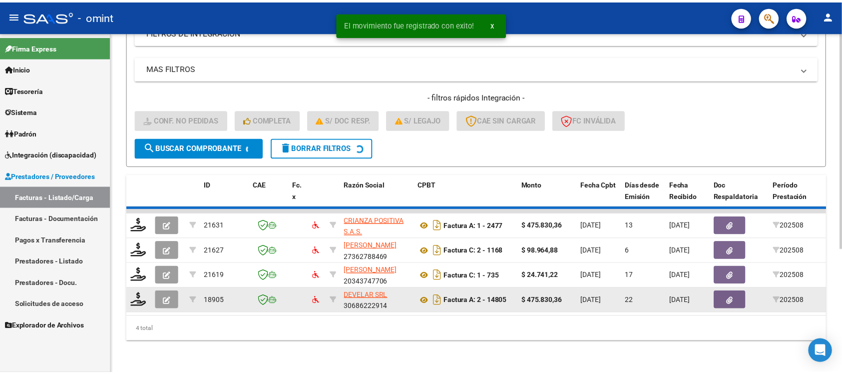
scroll to position [167, 0]
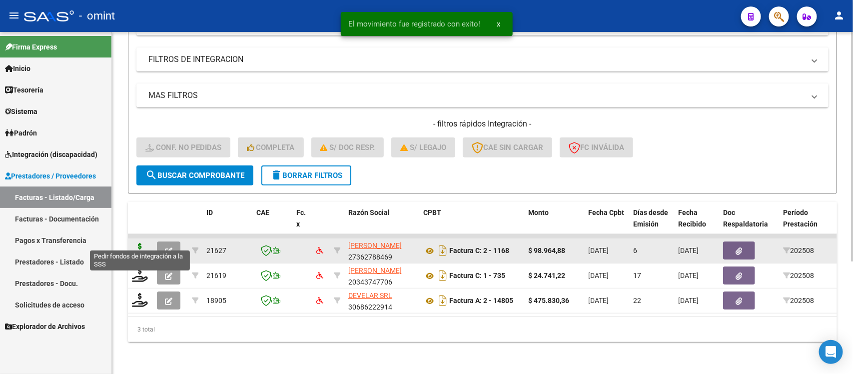
click at [138, 243] on icon at bounding box center [140, 250] width 16 height 14
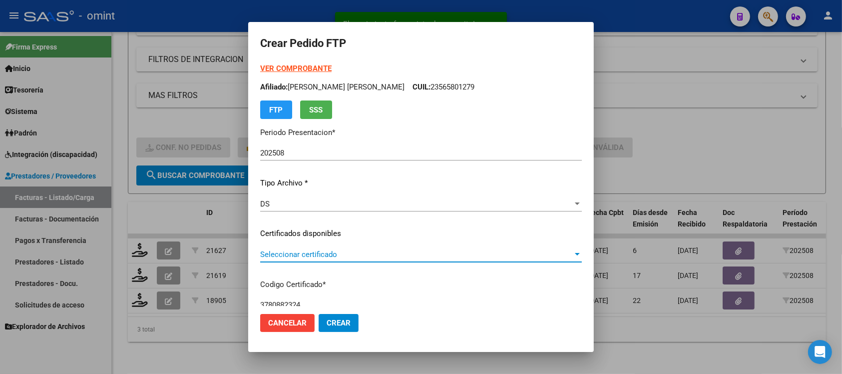
click at [298, 258] on span "Seleccionar certificado" at bounding box center [416, 254] width 313 height 9
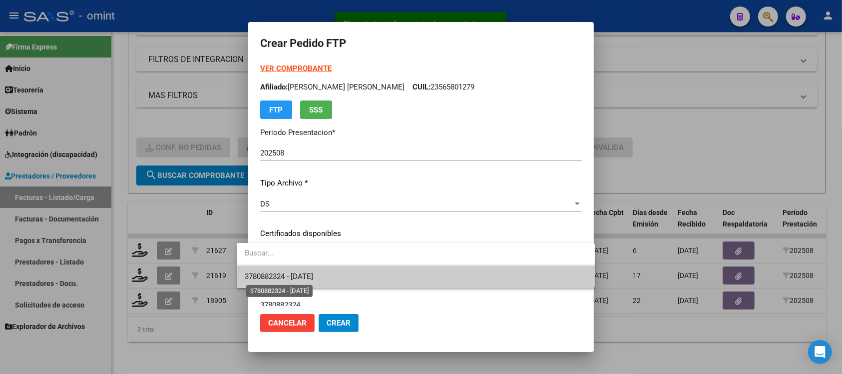
click at [296, 280] on span "3780882324 - 2026-07-06" at bounding box center [279, 276] width 68 height 9
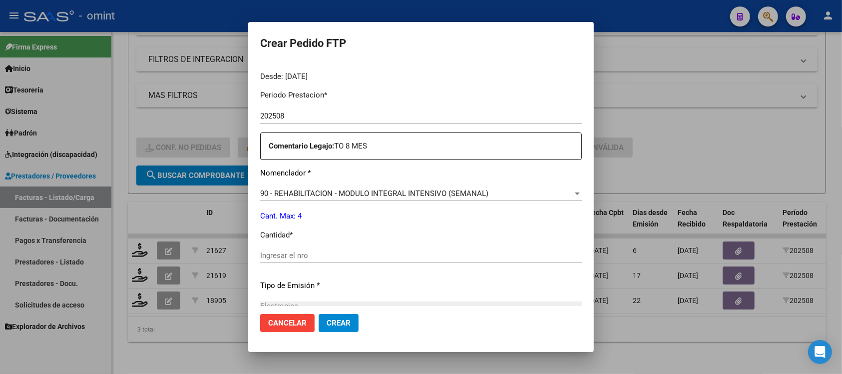
scroll to position [312, 0]
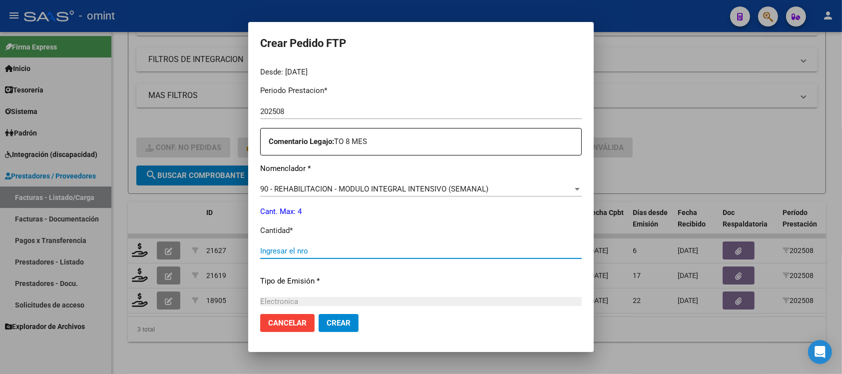
click at [322, 248] on input "Ingresar el nro" at bounding box center [421, 250] width 322 height 9
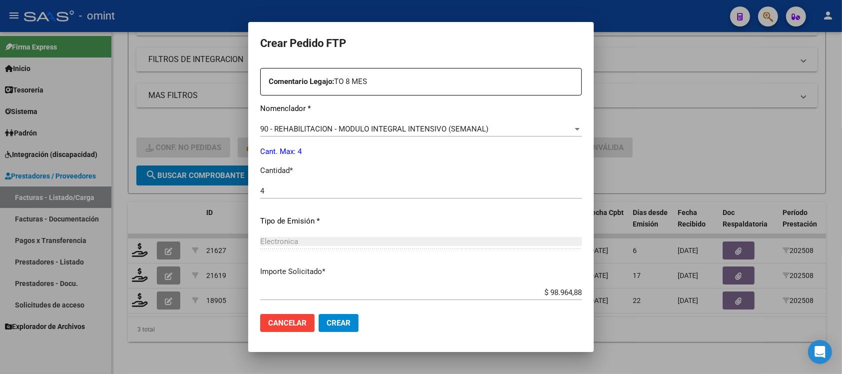
scroll to position [426, 0]
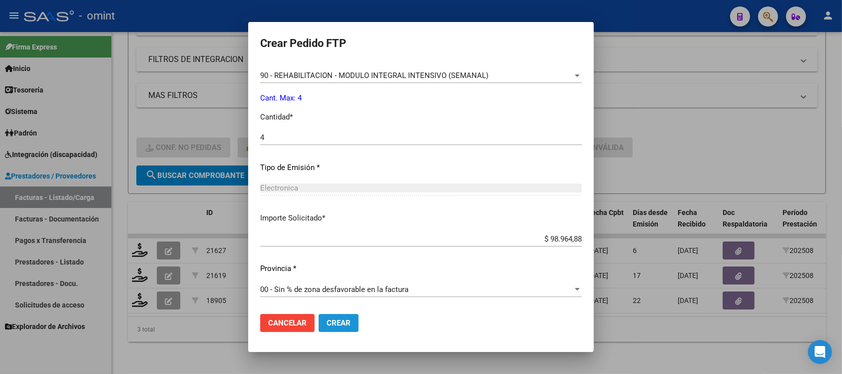
click at [331, 322] on span "Crear" at bounding box center [339, 322] width 24 height 9
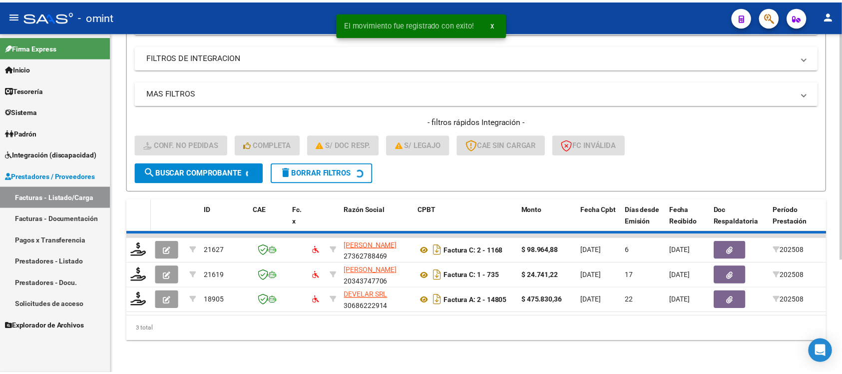
scroll to position [142, 0]
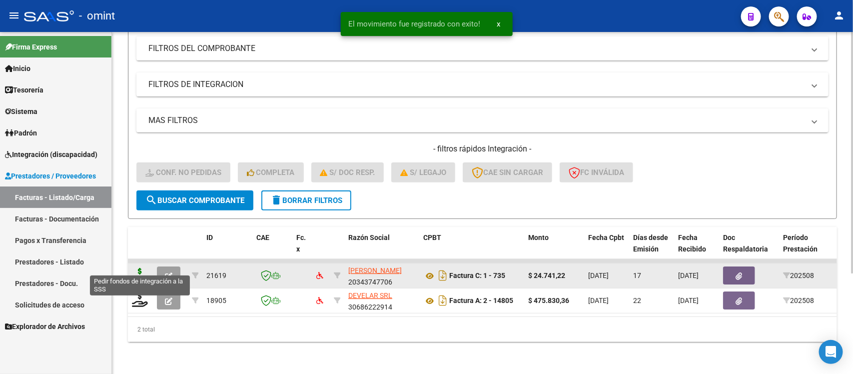
click at [141, 270] on icon at bounding box center [140, 275] width 16 height 14
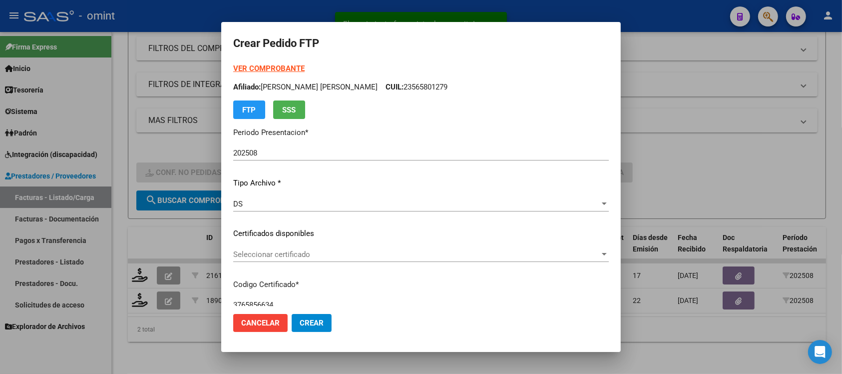
click at [296, 258] on div "Seleccionar certificado Seleccionar certificado" at bounding box center [421, 254] width 376 height 15
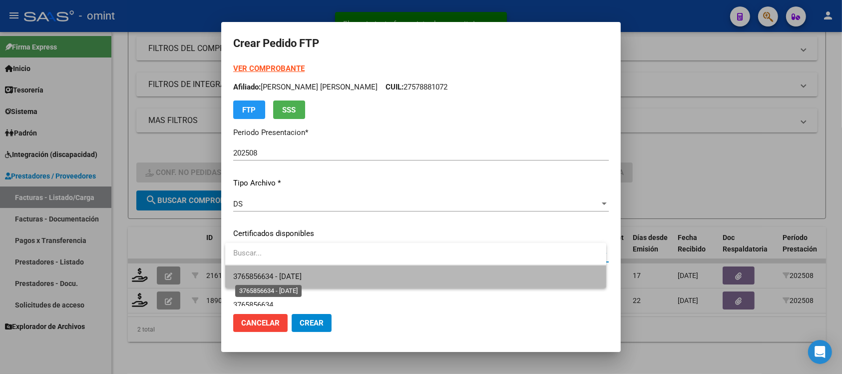
click at [302, 273] on span "3765856634 - 2025-10-24" at bounding box center [267, 276] width 68 height 9
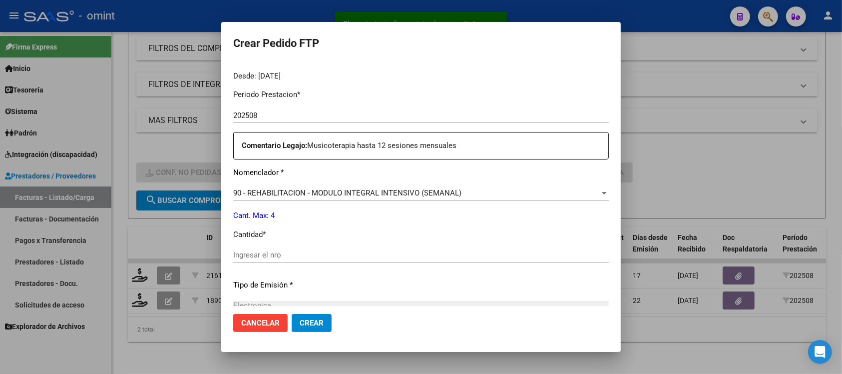
scroll to position [375, 0]
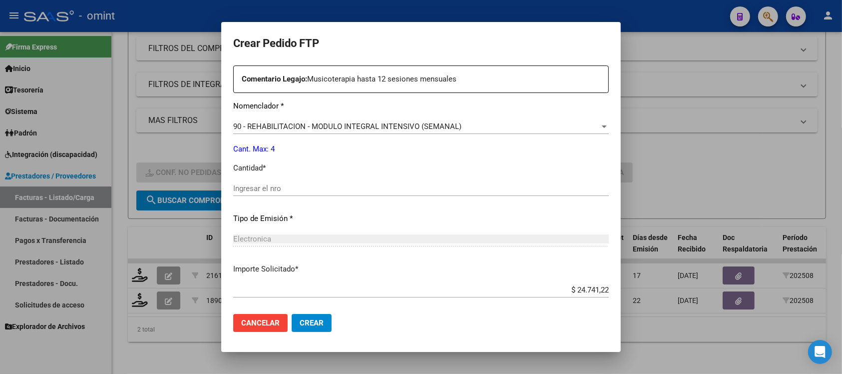
click at [276, 181] on div "Ingresar el nro" at bounding box center [421, 188] width 376 height 15
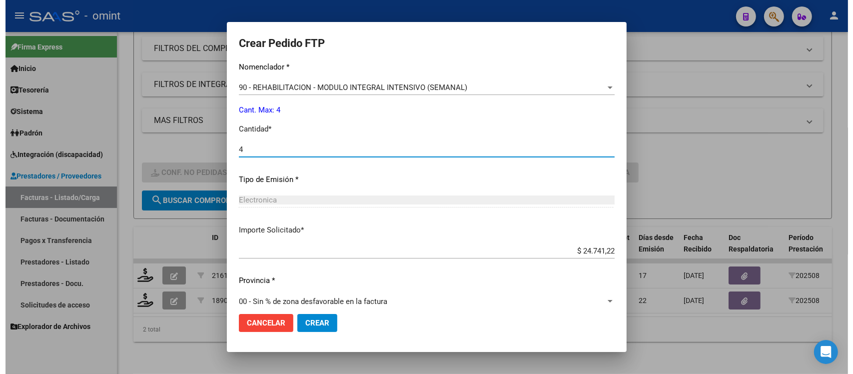
scroll to position [426, 0]
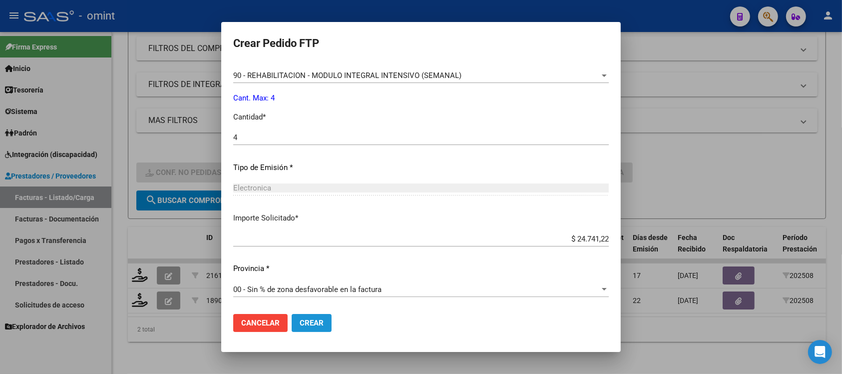
click at [318, 326] on span "Crear" at bounding box center [312, 322] width 24 height 9
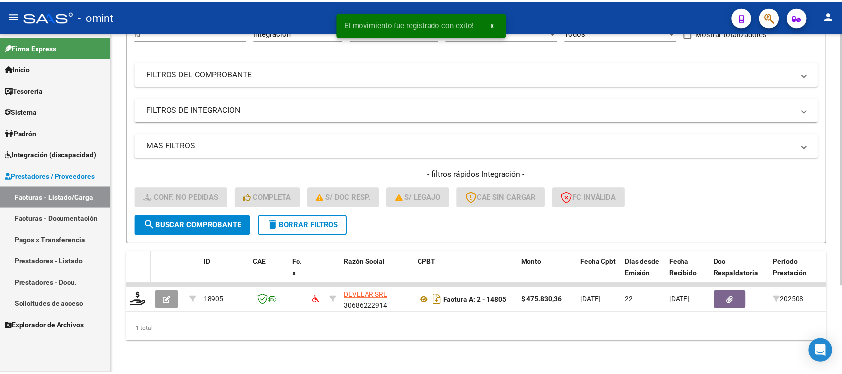
scroll to position [117, 0]
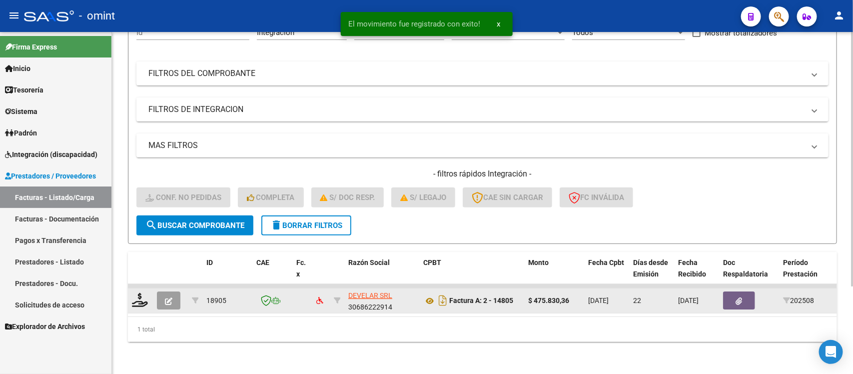
click at [138, 296] on div at bounding box center [140, 300] width 17 height 15
click at [137, 293] on icon at bounding box center [140, 300] width 16 height 14
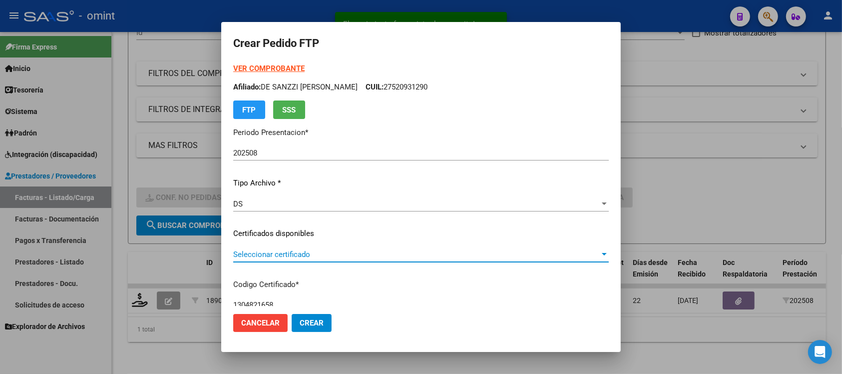
click at [306, 254] on span "Seleccionar certificado" at bounding box center [416, 254] width 367 height 9
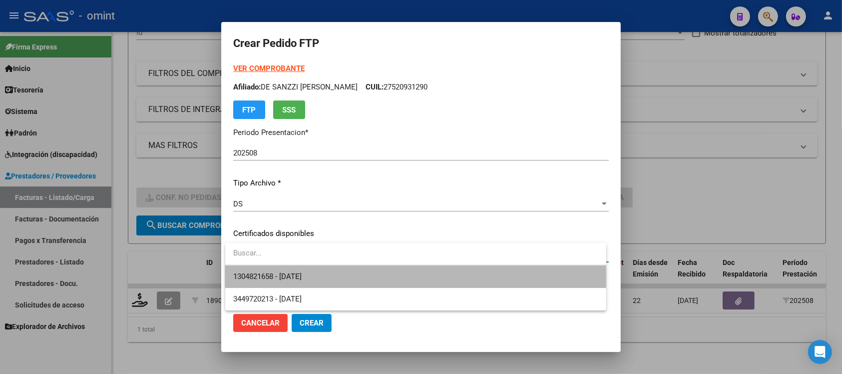
click at [320, 277] on span "1304821658 - 2030-09-30" at bounding box center [415, 276] width 365 height 22
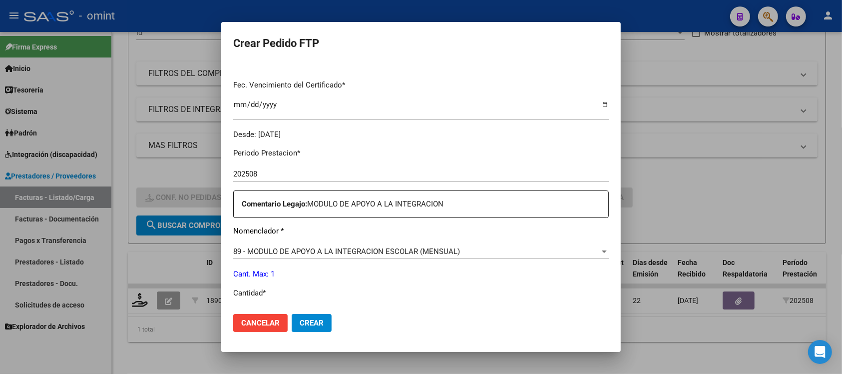
scroll to position [312, 0]
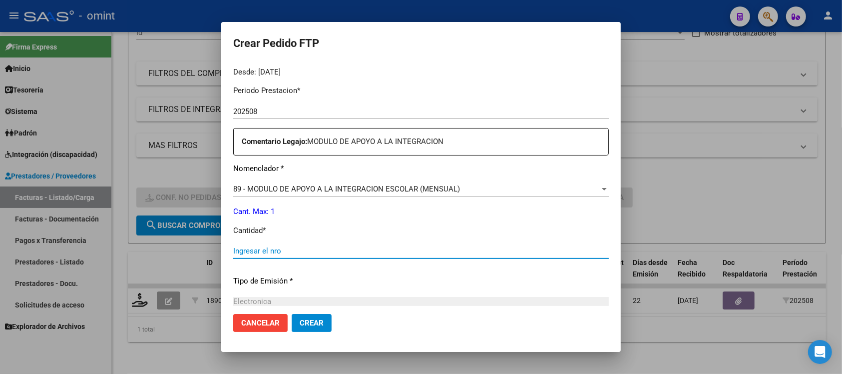
click at [276, 250] on input "Ingresar el nro" at bounding box center [421, 250] width 376 height 9
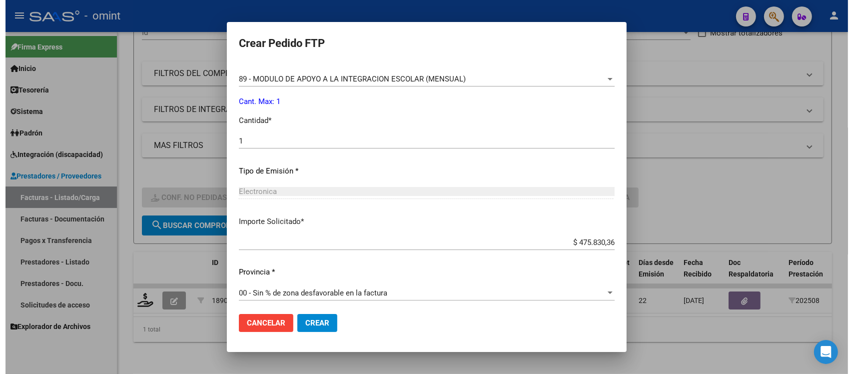
scroll to position [426, 0]
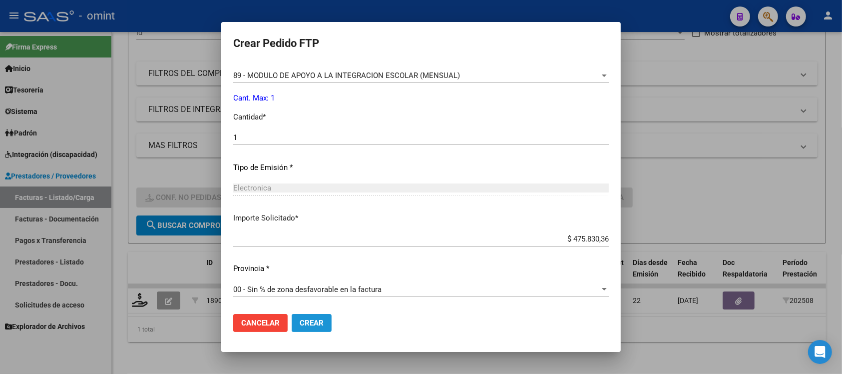
click at [316, 331] on button "Crear" at bounding box center [312, 323] width 40 height 18
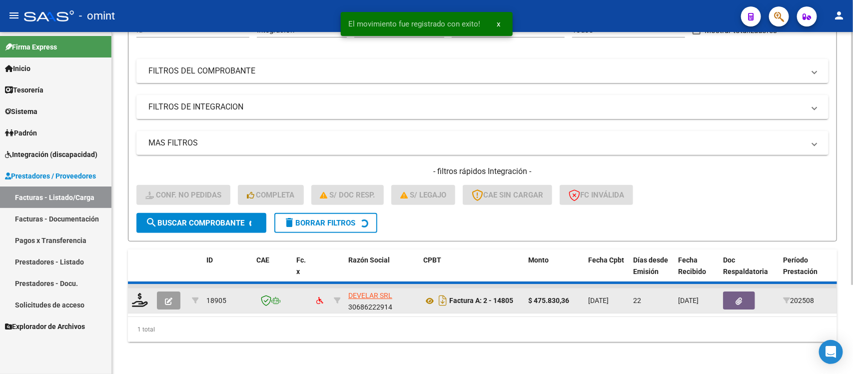
scroll to position [98, 0]
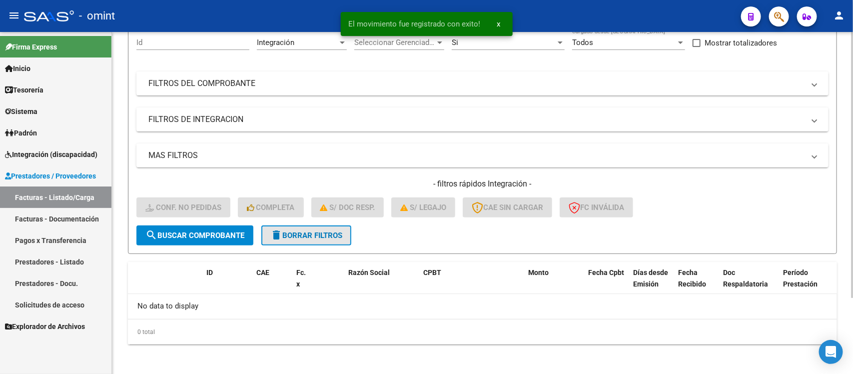
click at [287, 231] on span "delete Borrar Filtros" at bounding box center [306, 235] width 72 height 9
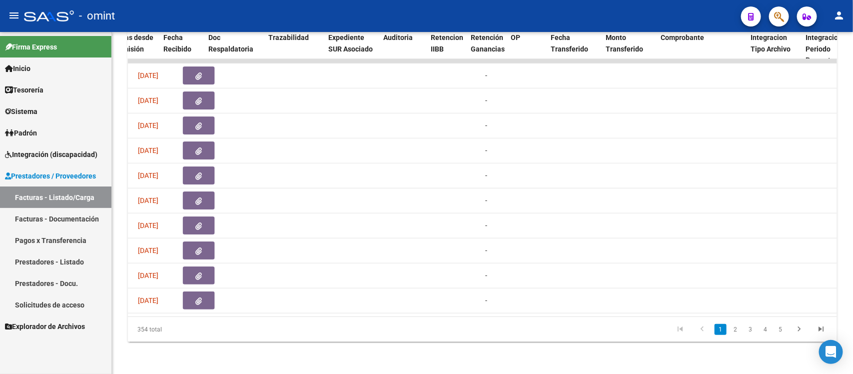
scroll to position [0, 0]
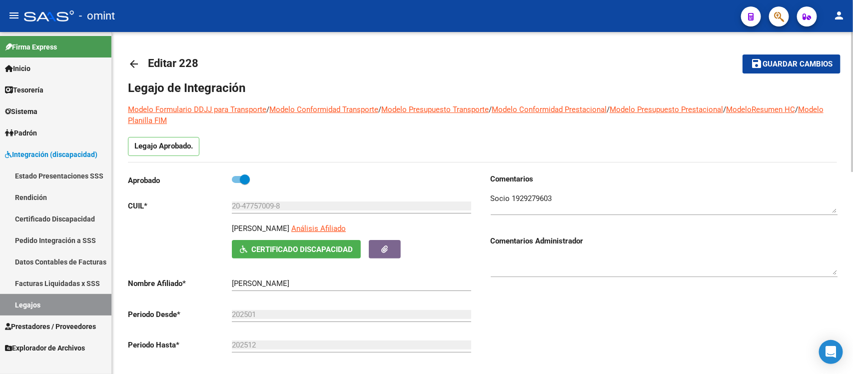
click at [128, 63] on mat-icon "arrow_back" at bounding box center [134, 64] width 12 height 12
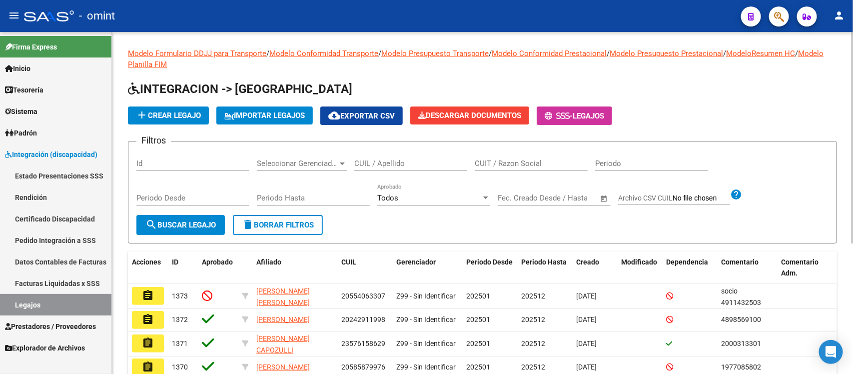
click at [66, 325] on span "Prestadores / Proveedores" at bounding box center [50, 326] width 91 height 11
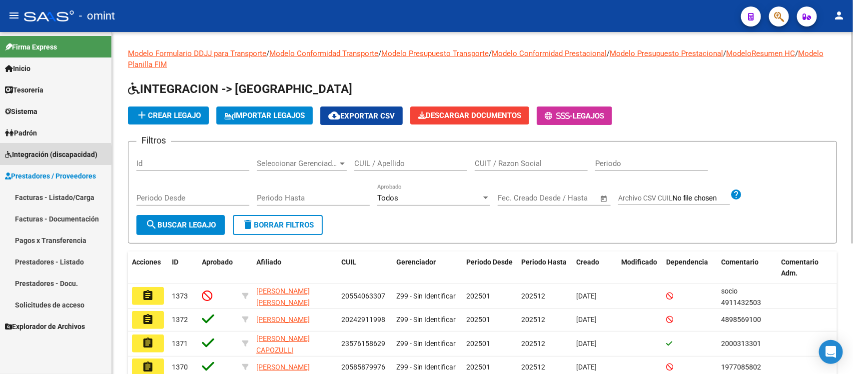
click at [32, 155] on span "Integración (discapacidad)" at bounding box center [51, 154] width 92 height 11
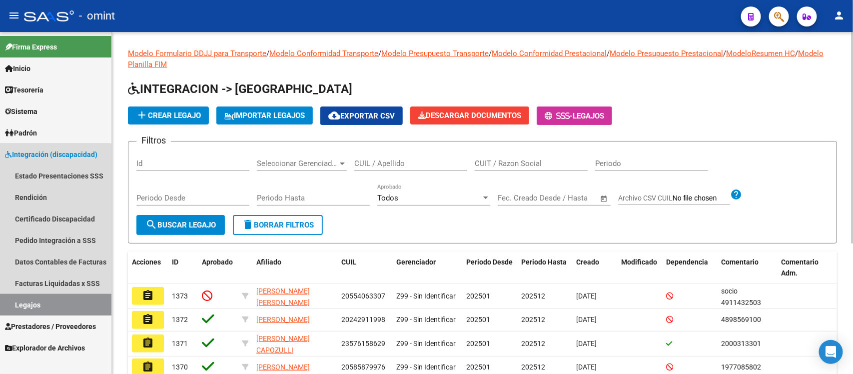
click at [40, 297] on link "Legajos" at bounding box center [55, 304] width 111 height 21
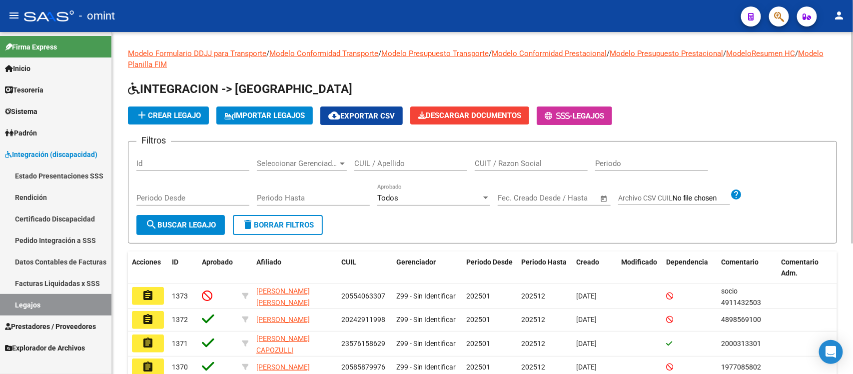
click at [439, 157] on div "CUIL / Apellido" at bounding box center [410, 159] width 113 height 21
paste input "27520931290"
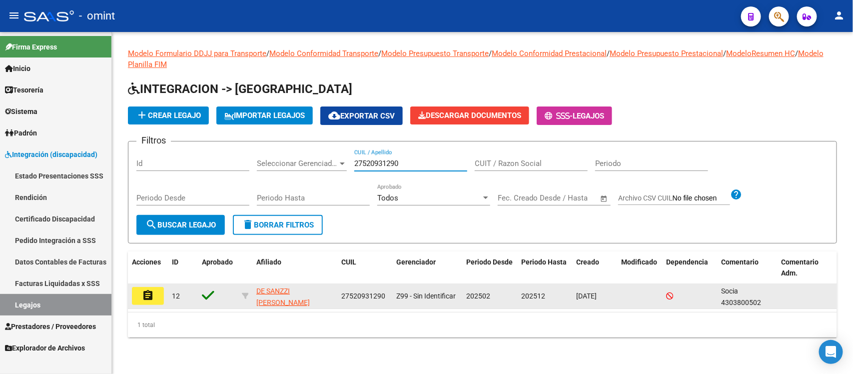
type input "27520931290"
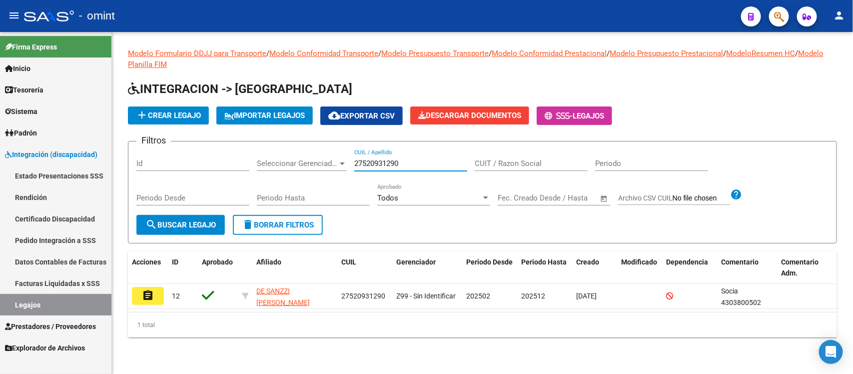
click at [142, 292] on mat-icon "assignment" at bounding box center [148, 295] width 12 height 12
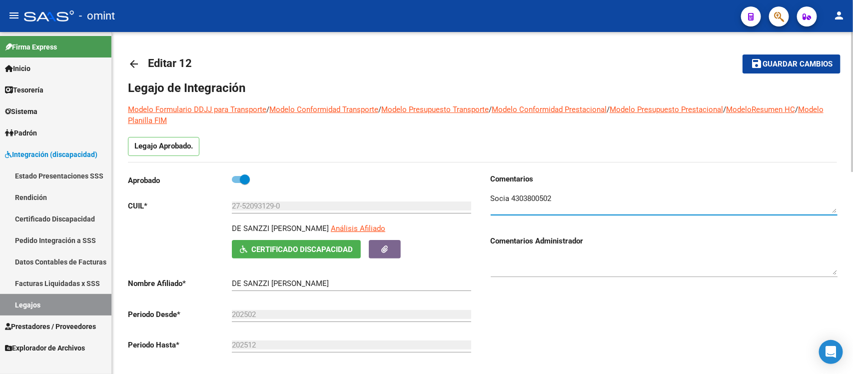
drag, startPoint x: 513, startPoint y: 194, endPoint x: 567, endPoint y: 206, distance: 55.4
click at [567, 206] on textarea at bounding box center [663, 203] width 347 height 20
click at [555, 197] on textarea at bounding box center [663, 203] width 347 height 20
drag, startPoint x: 557, startPoint y: 196, endPoint x: 511, endPoint y: 190, distance: 46.8
click at [511, 190] on div at bounding box center [663, 199] width 347 height 30
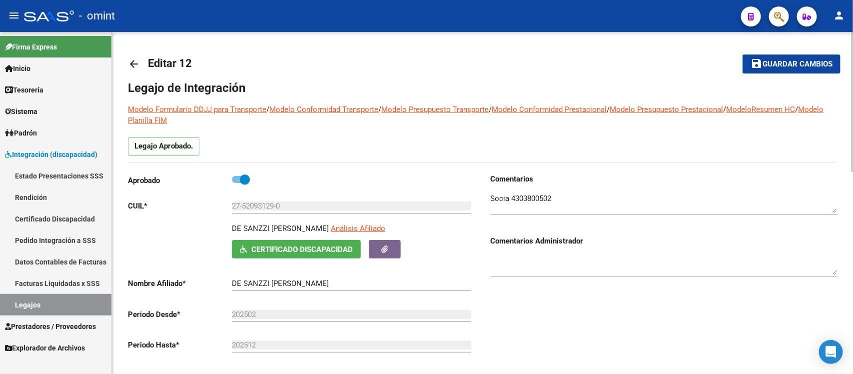
click at [136, 64] on mat-icon "arrow_back" at bounding box center [134, 64] width 12 height 12
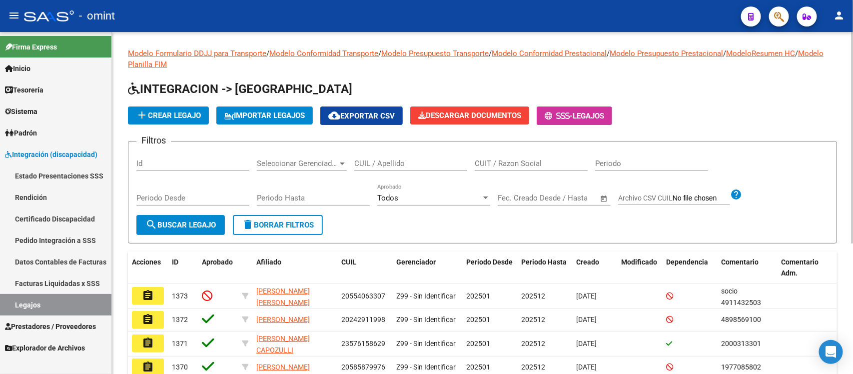
click at [417, 159] on input "CUIL / Apellido" at bounding box center [410, 163] width 113 height 9
paste input "20534193131"
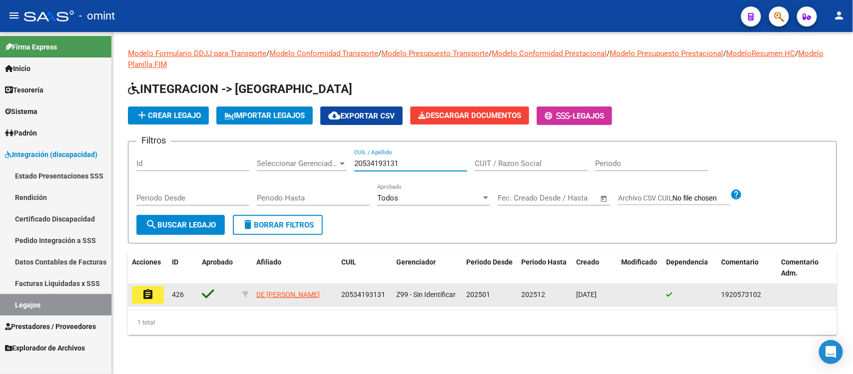
type input "20534193131"
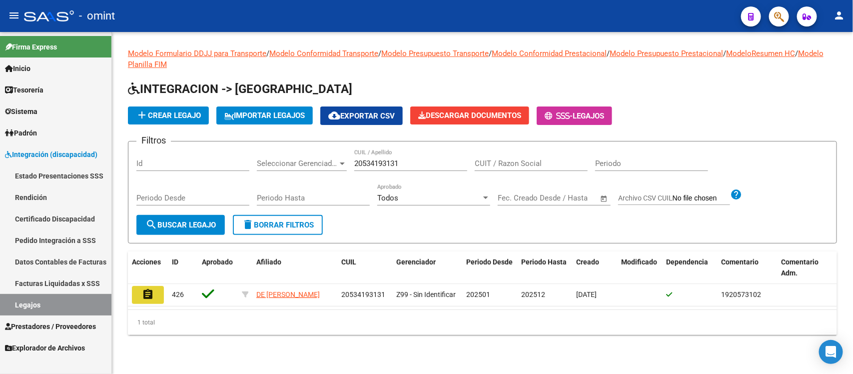
click at [138, 289] on button "assignment" at bounding box center [148, 295] width 32 height 18
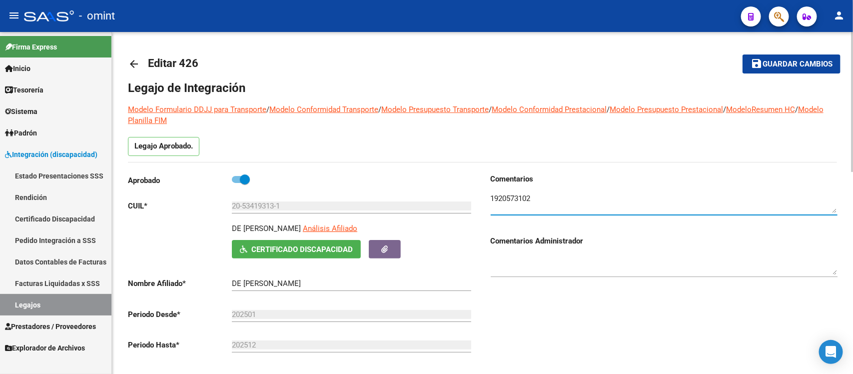
click at [521, 196] on textarea at bounding box center [663, 203] width 347 height 20
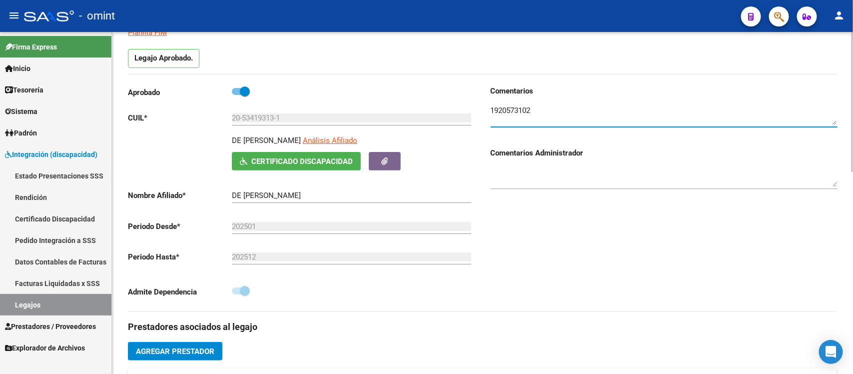
scroll to position [250, 0]
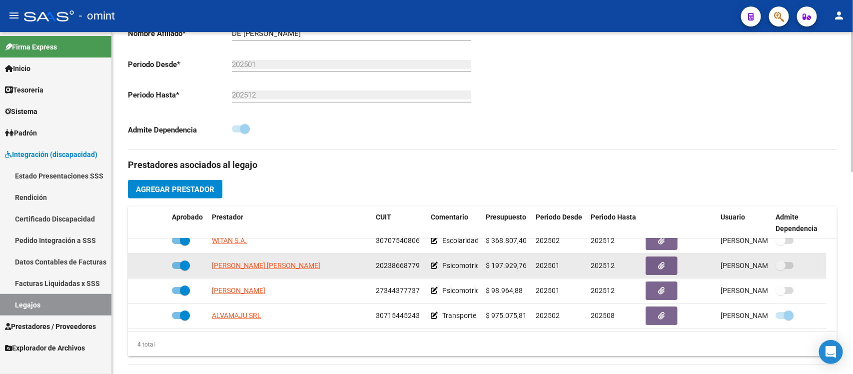
click at [434, 268] on app-edit-comment at bounding box center [434, 265] width 7 height 8
click at [435, 266] on icon at bounding box center [434, 265] width 7 height 7
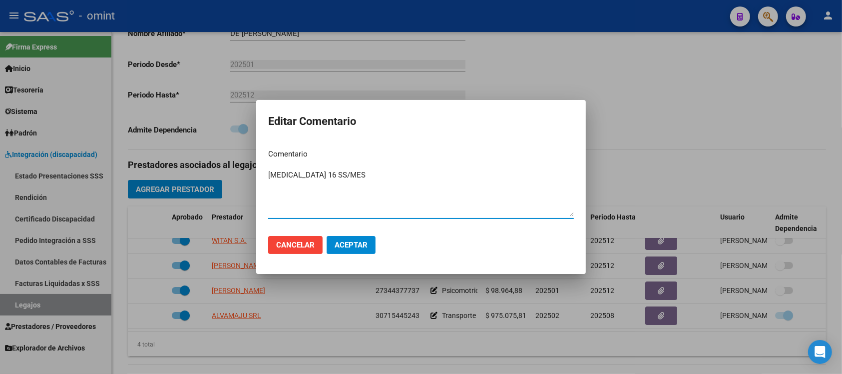
type textarea "[MEDICAL_DATA] 16 SS/MES"
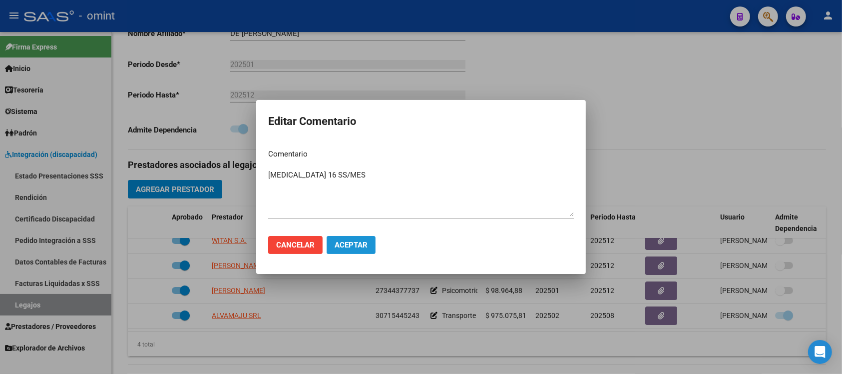
click at [355, 241] on span "Aceptar" at bounding box center [351, 244] width 33 height 9
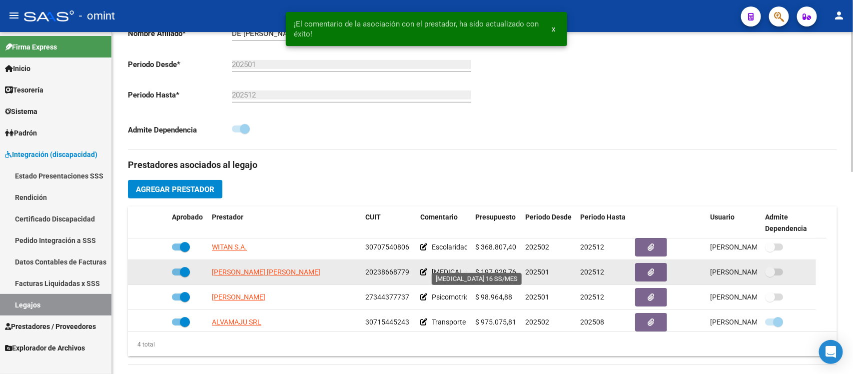
scroll to position [0, 0]
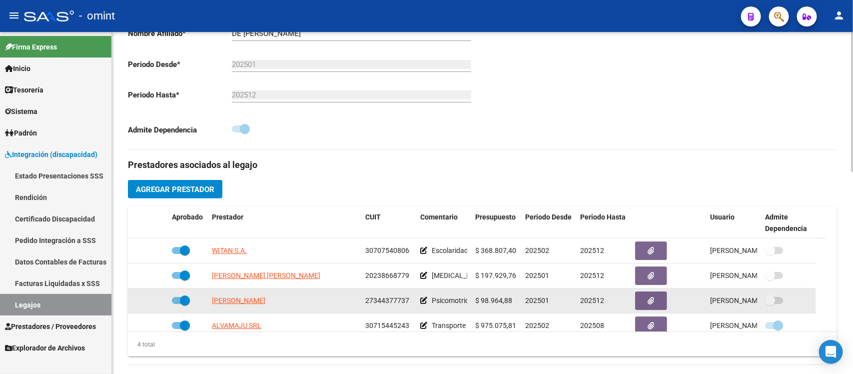
click at [426, 300] on div "Psicomotricidad acuática" at bounding box center [443, 300] width 47 height 11
click at [423, 298] on icon at bounding box center [423, 300] width 7 height 7
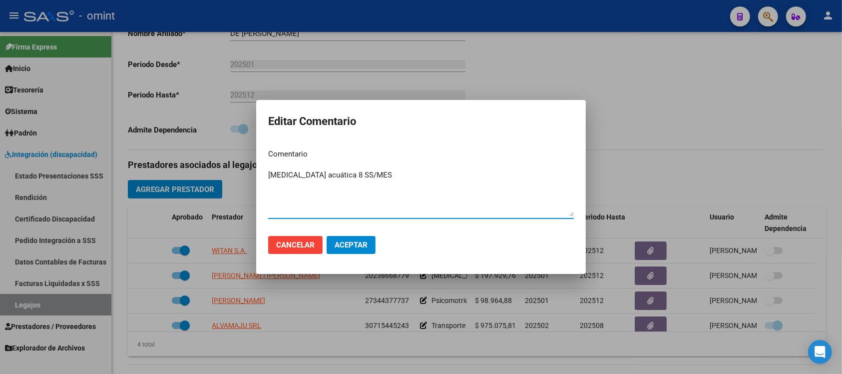
type textarea "[MEDICAL_DATA] acuática 8 SS/MES"
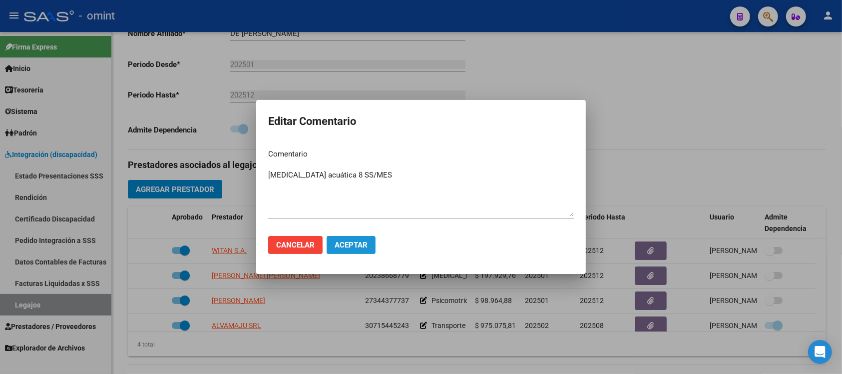
click at [345, 247] on span "Aceptar" at bounding box center [351, 244] width 33 height 9
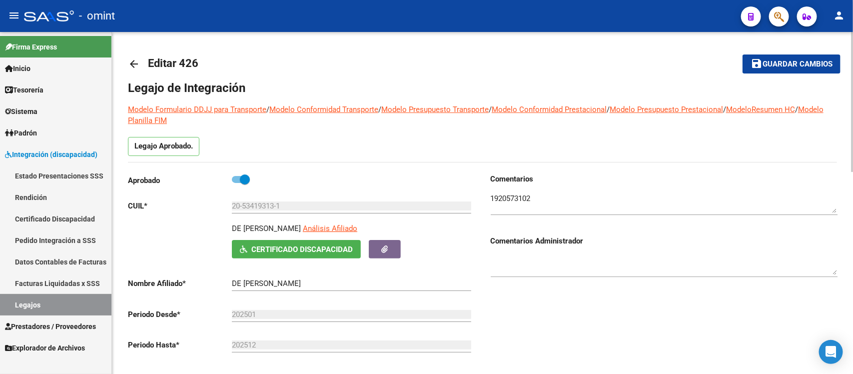
click at [139, 68] on mat-icon "arrow_back" at bounding box center [134, 64] width 12 height 12
